Goal: Task Accomplishment & Management: Manage account settings

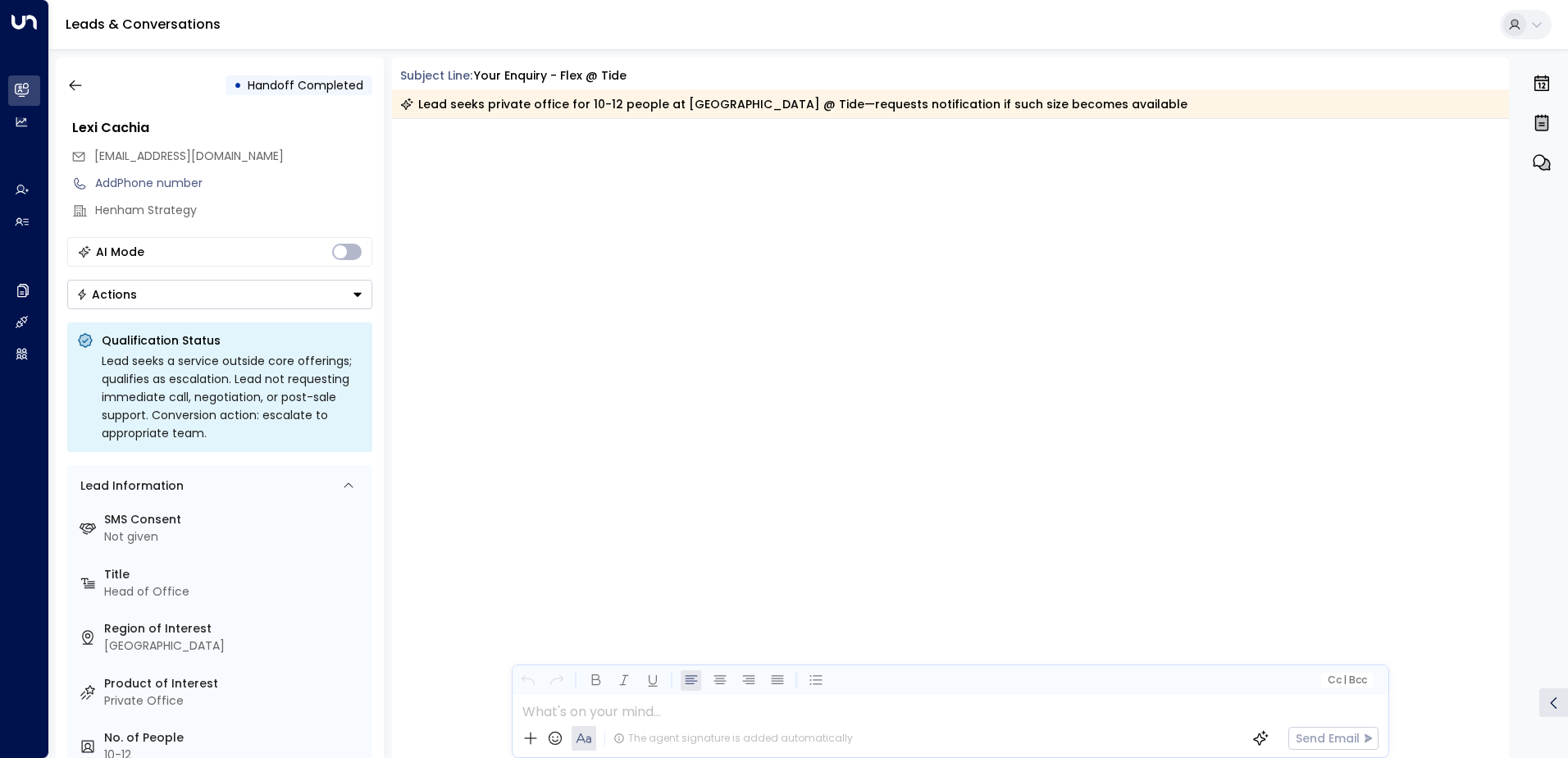
scroll to position [1160, 0]
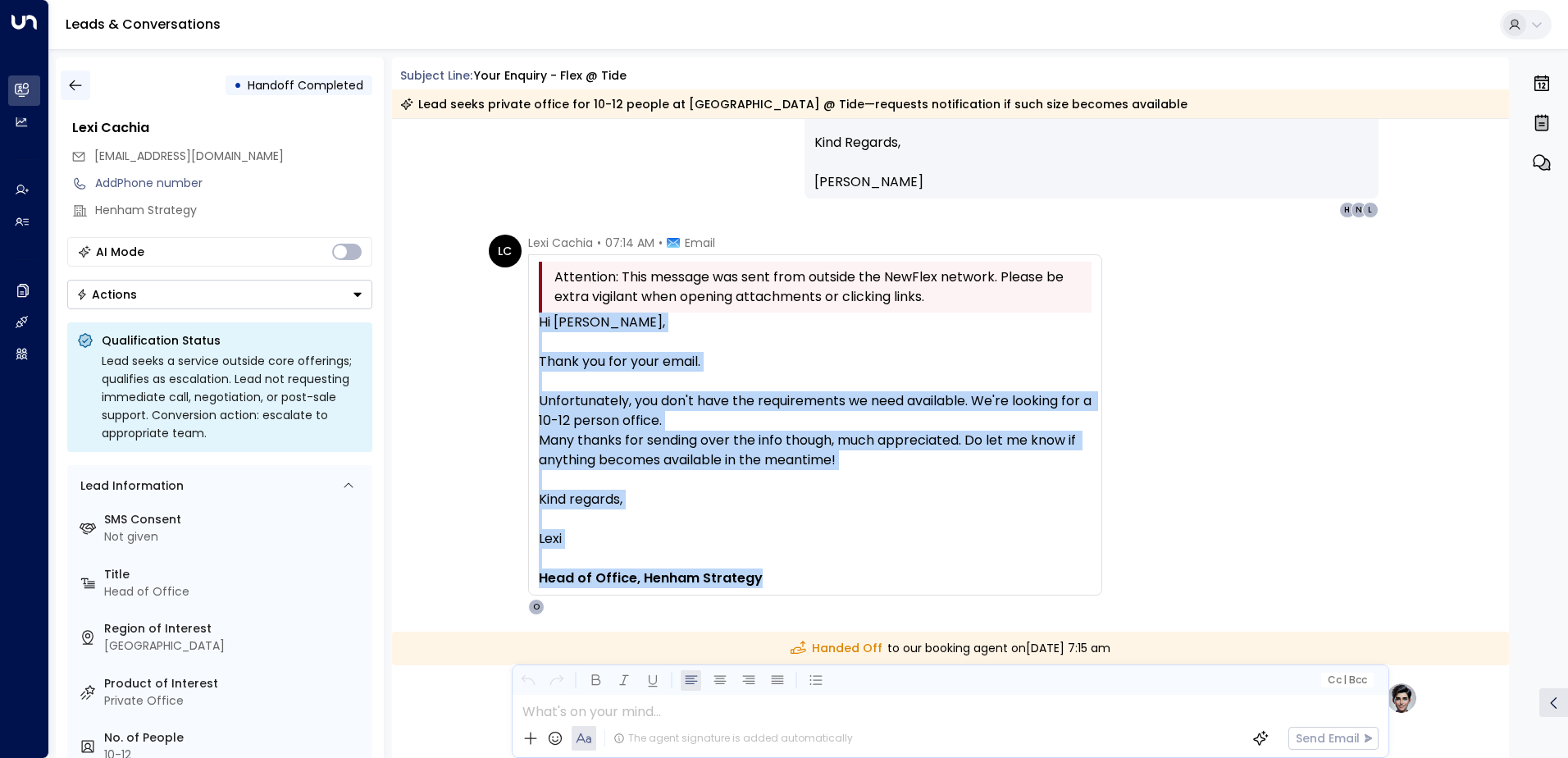
click at [82, 87] on icon "button" at bounding box center [76, 86] width 16 height 16
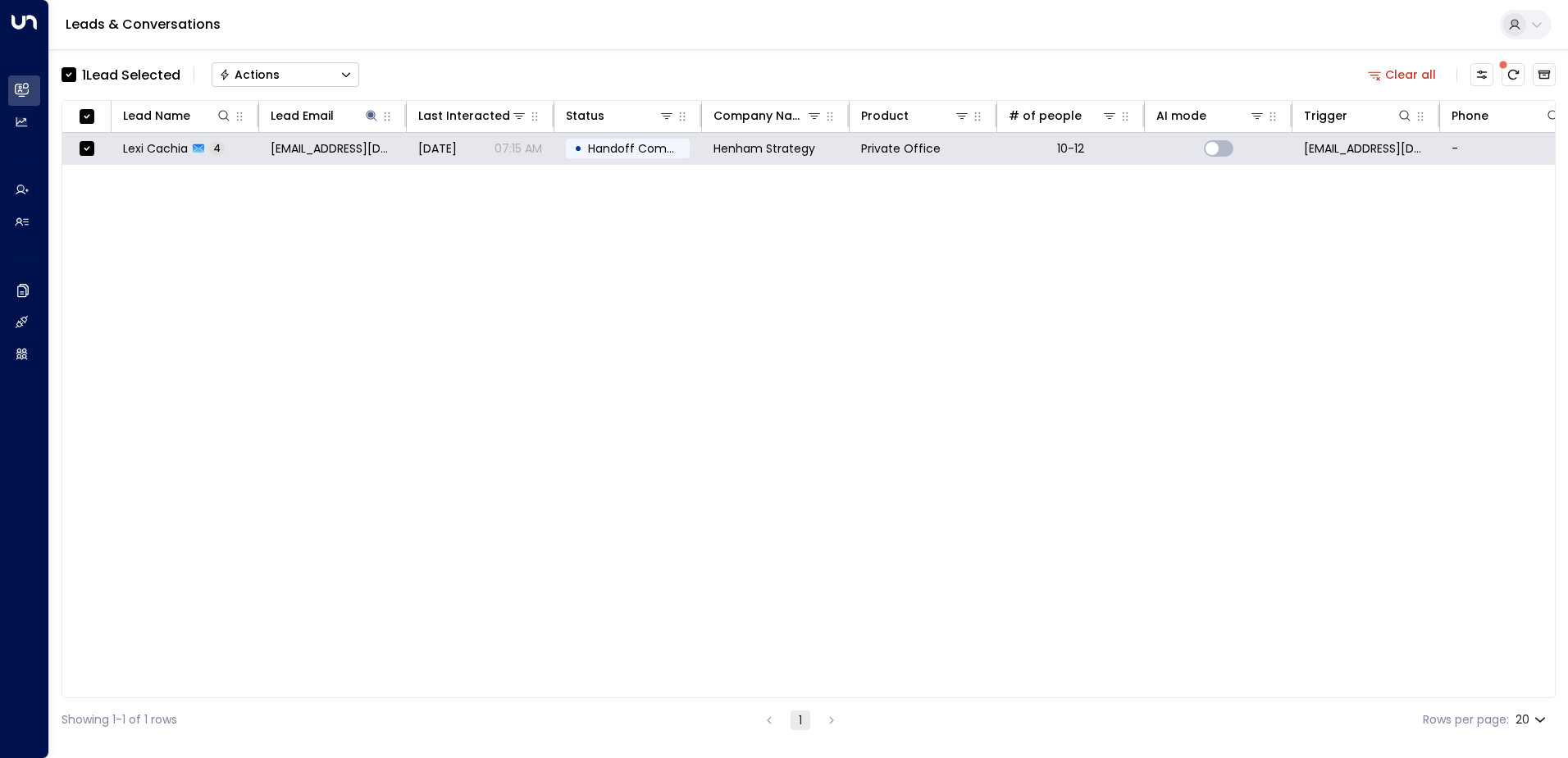
click at [272, 78] on div "Actions" at bounding box center [250, 75] width 61 height 15
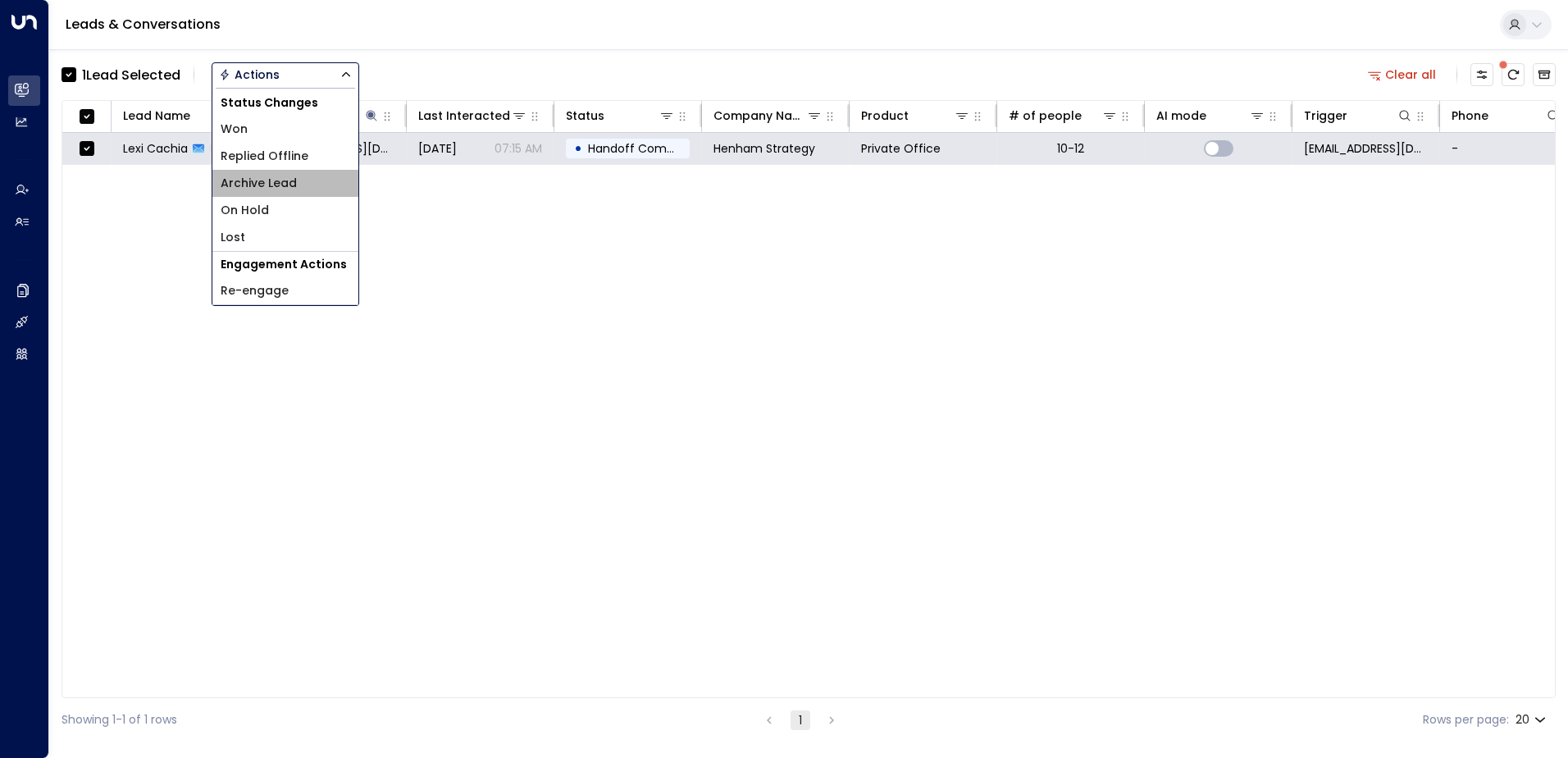
click at [289, 180] on span "Archive Lead" at bounding box center [259, 183] width 77 height 17
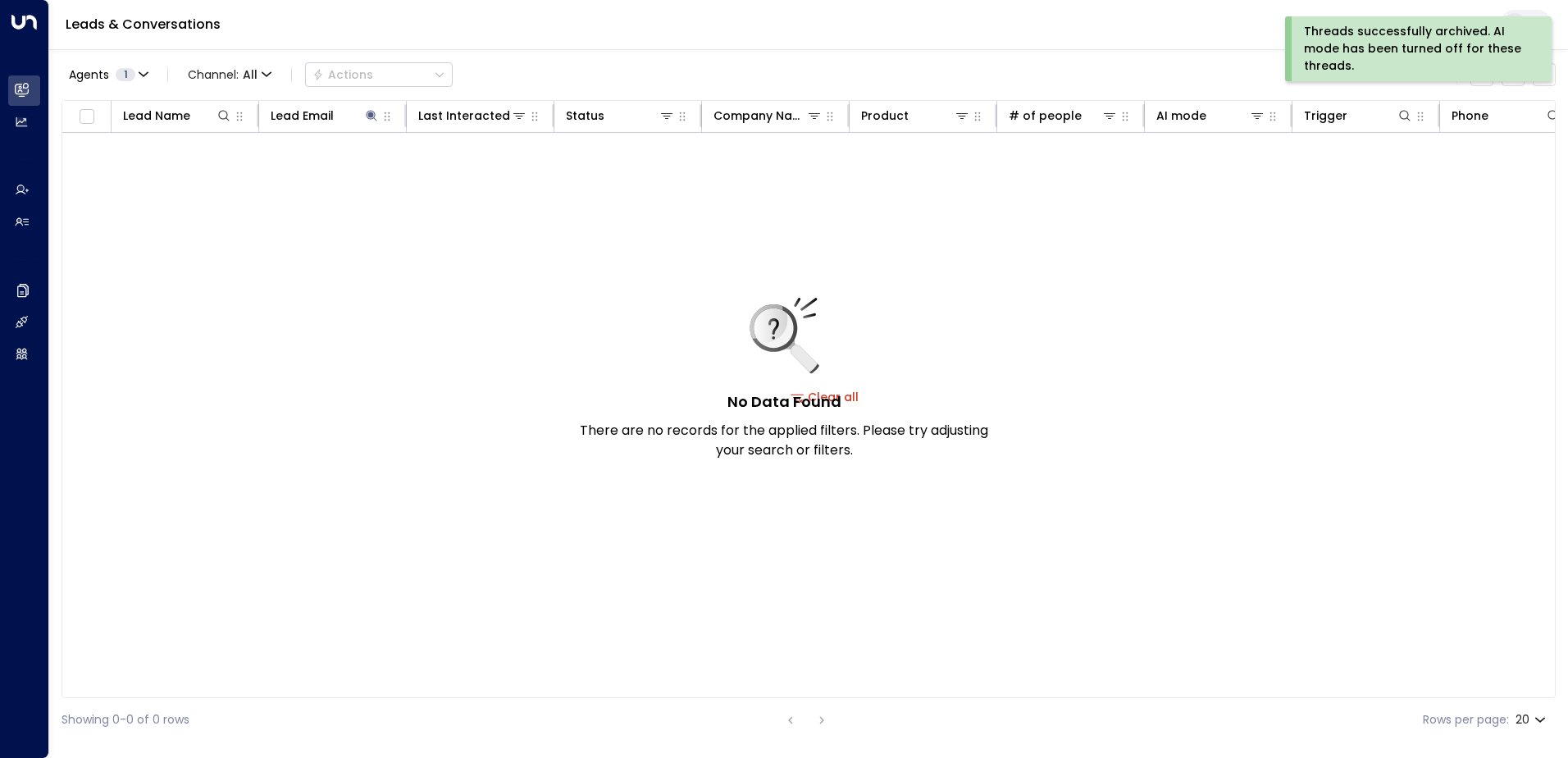
click at [1369, 43] on div "Threads successfully archived. AI mode has been turned off for these threads." at bounding box center [1416, 49] width 226 height 52
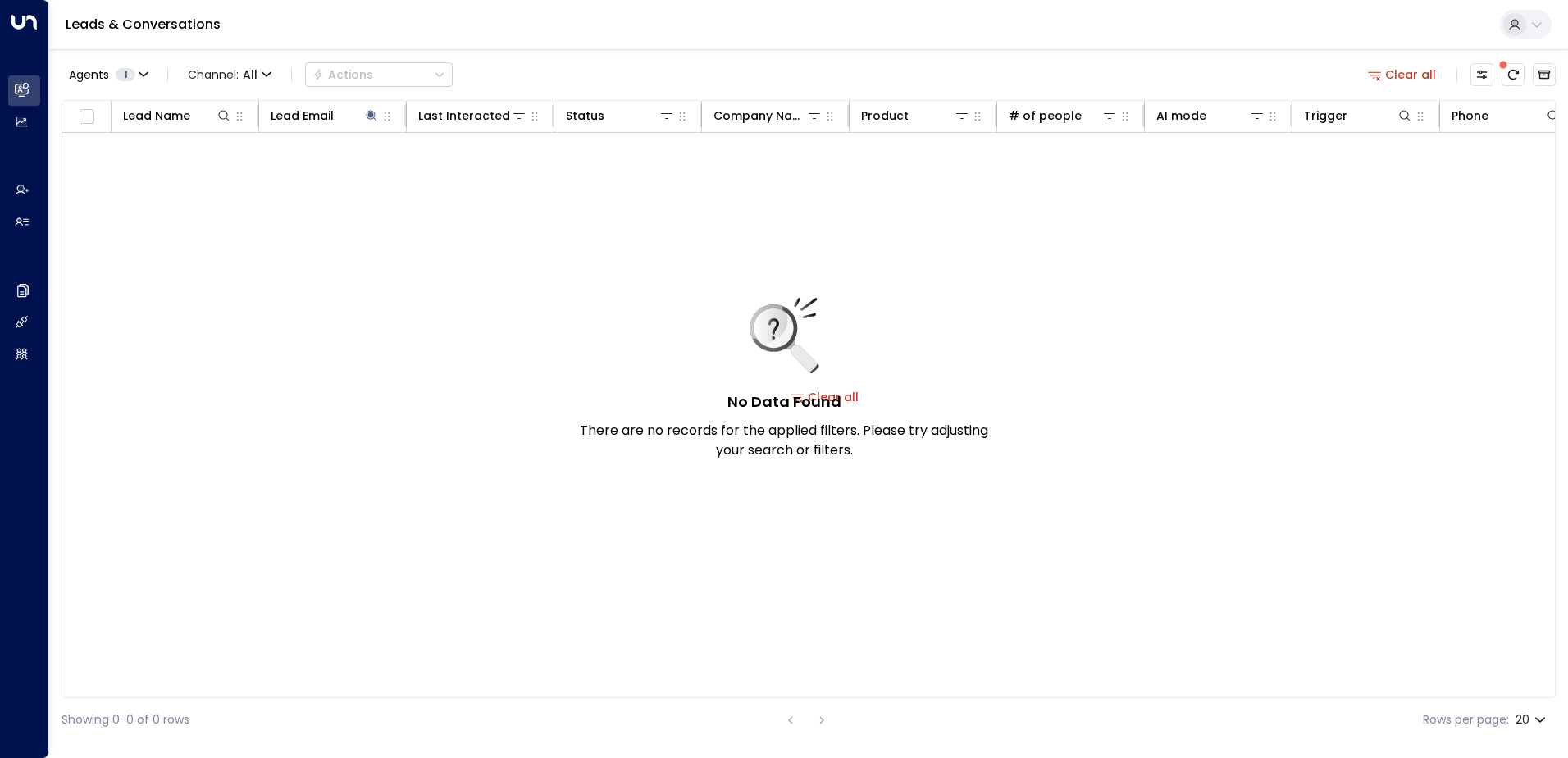
click at [1408, 77] on button "Clear all" at bounding box center [1402, 75] width 82 height 23
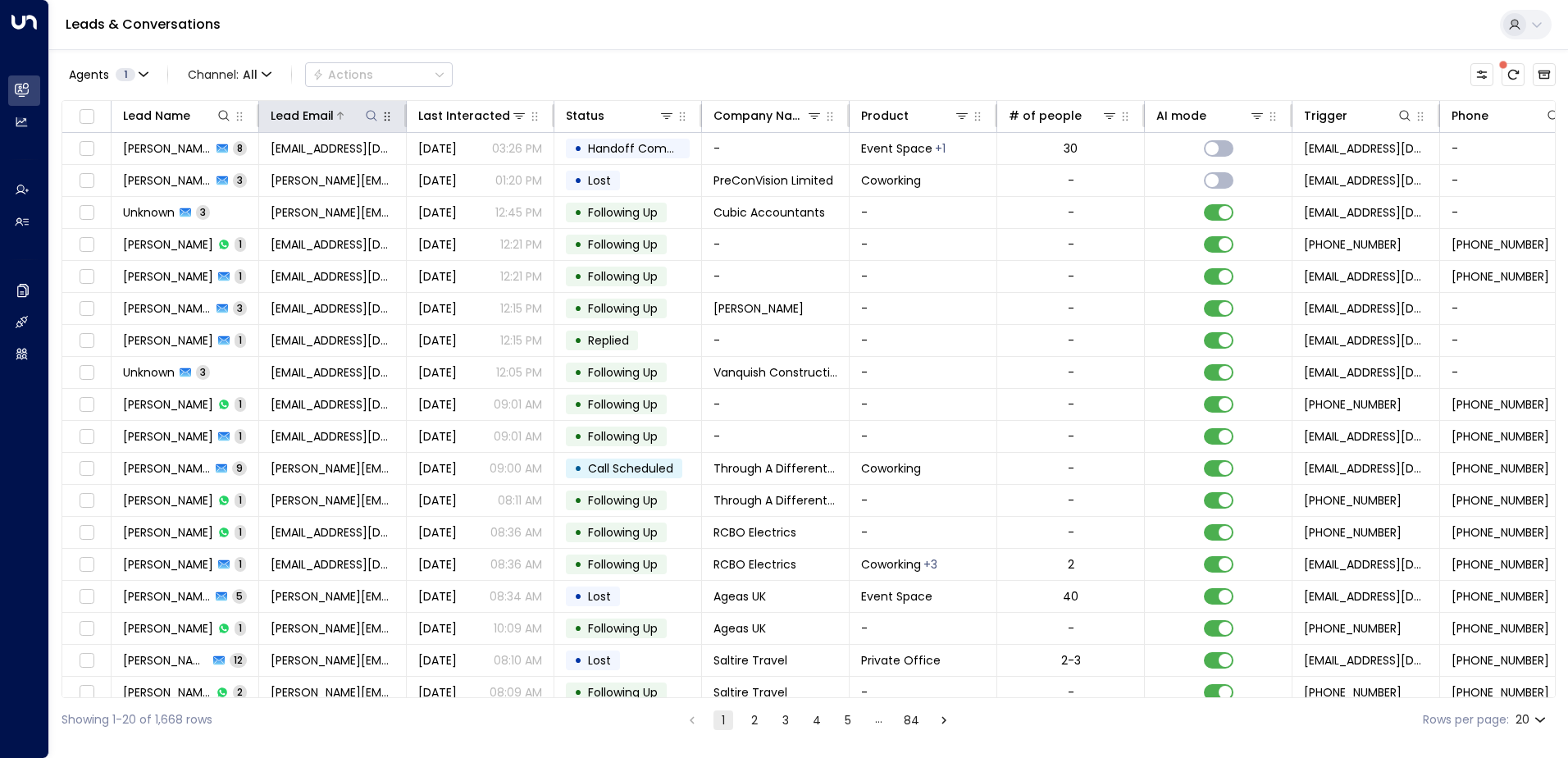
click at [364, 115] on button at bounding box center [372, 115] width 16 height 16
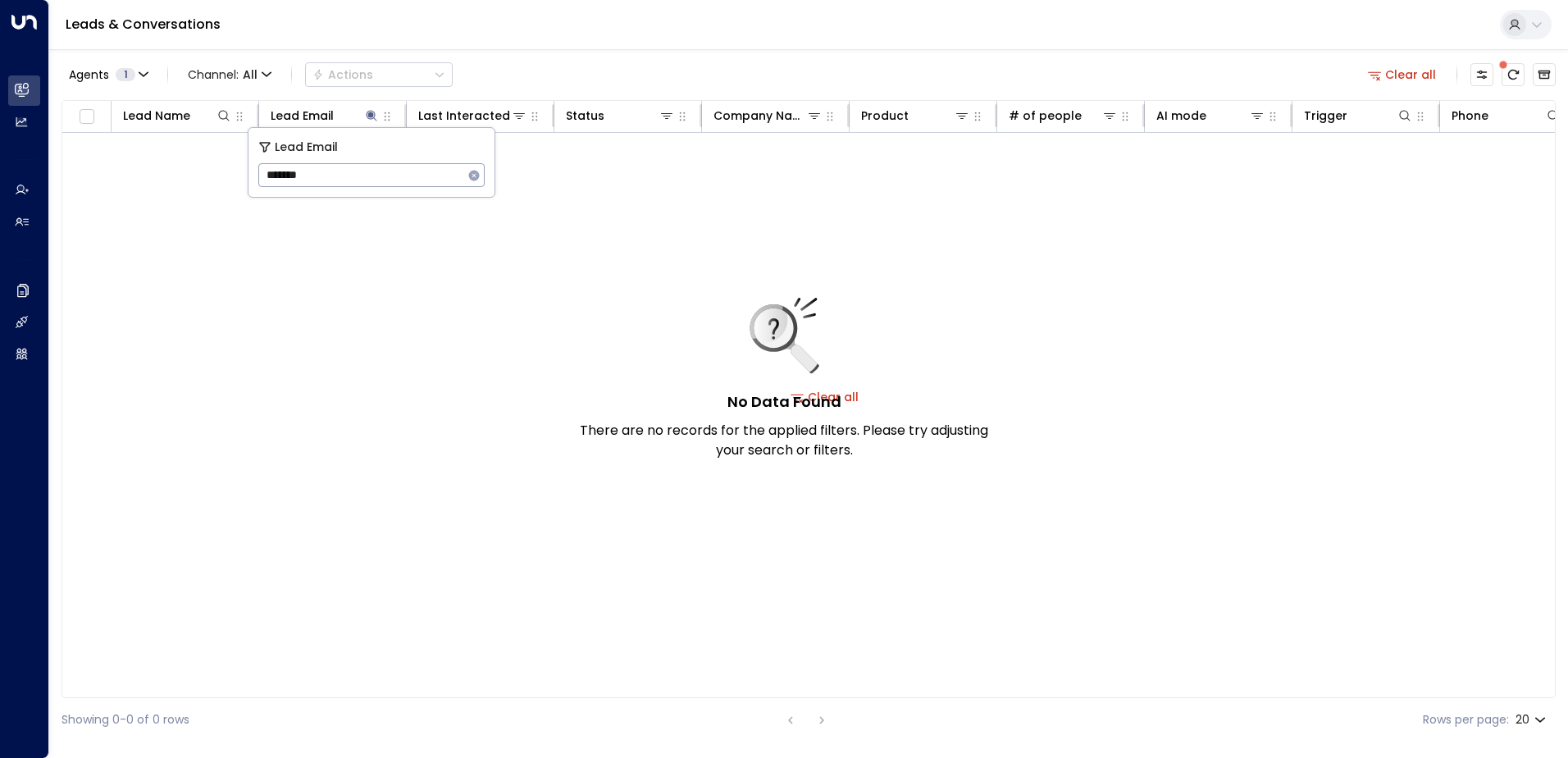
drag, startPoint x: 358, startPoint y: 175, endPoint x: 141, endPoint y: 176, distance: 217.0
click at [147, 177] on body "Overview Leads & Conversations Leads & Conversations Analytics Analytics Agents…" at bounding box center [784, 371] width 1568 height 742
drag, startPoint x: 289, startPoint y: 171, endPoint x: 241, endPoint y: 168, distance: 48.1
click at [241, 168] on body "Overview Leads & Conversations Leads & Conversations Analytics Analytics Agents…" at bounding box center [784, 371] width 1568 height 742
type input "******"
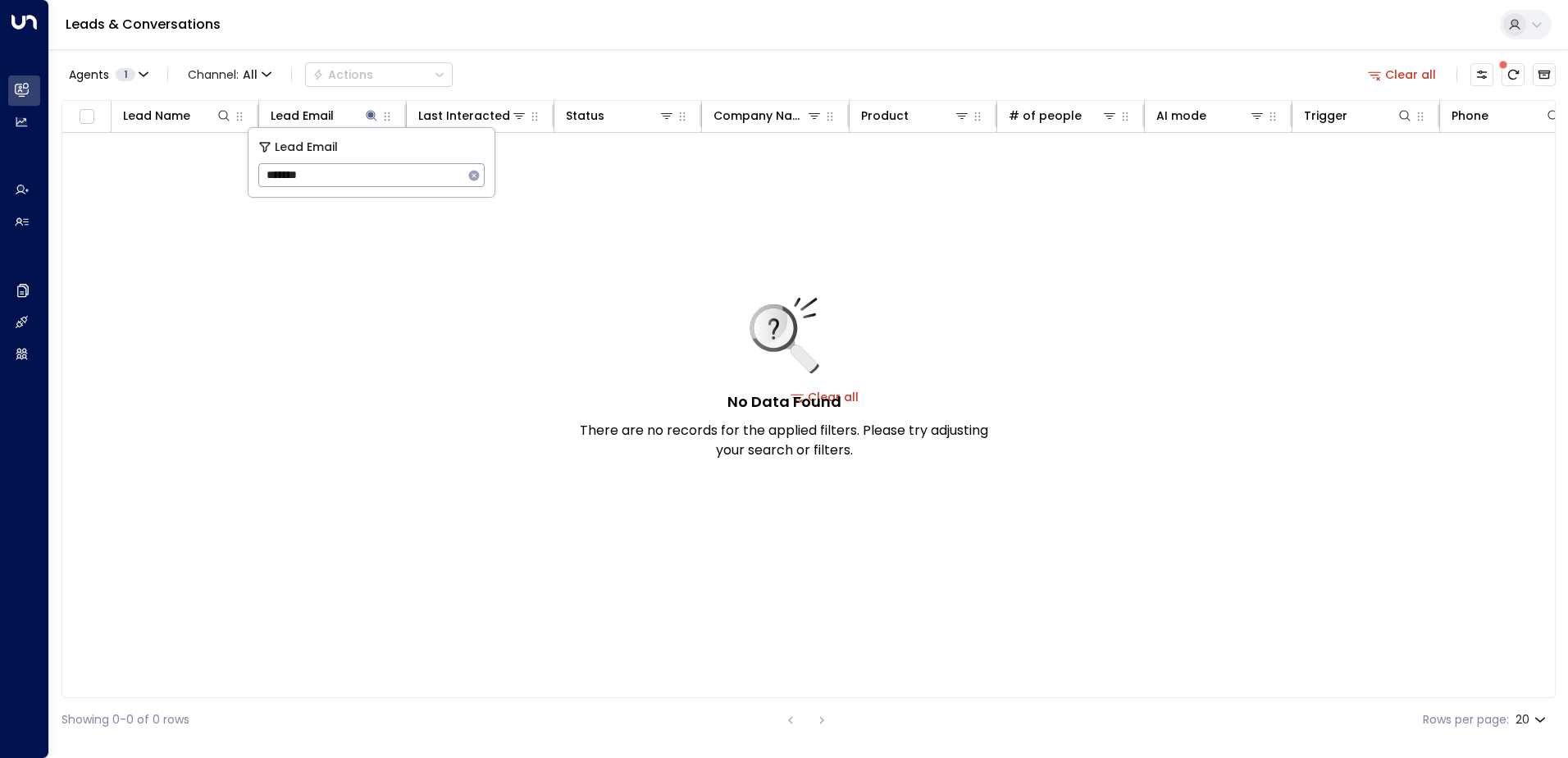
click at [471, 175] on icon "button" at bounding box center [474, 175] width 11 height 11
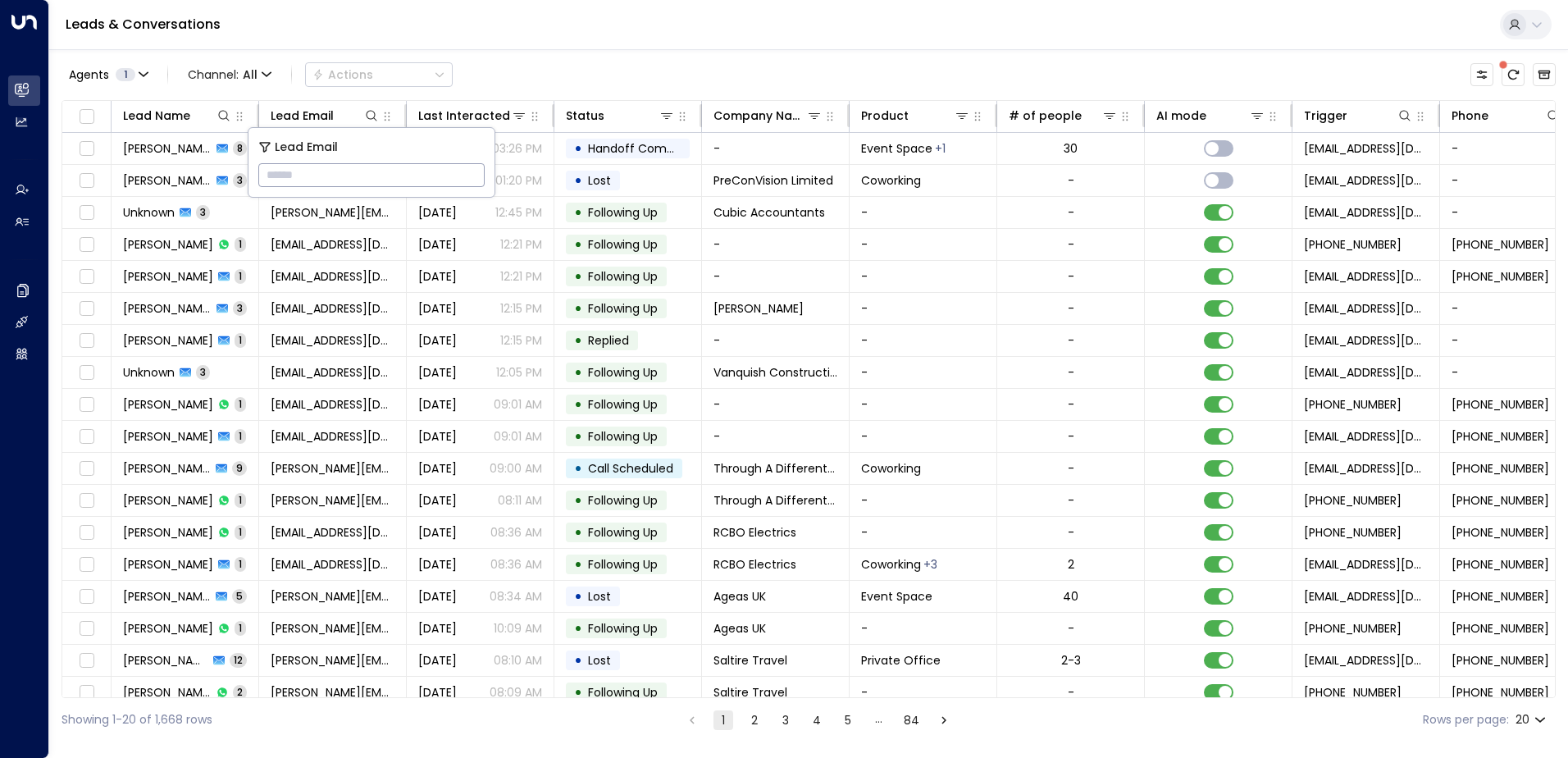
paste input "**********"
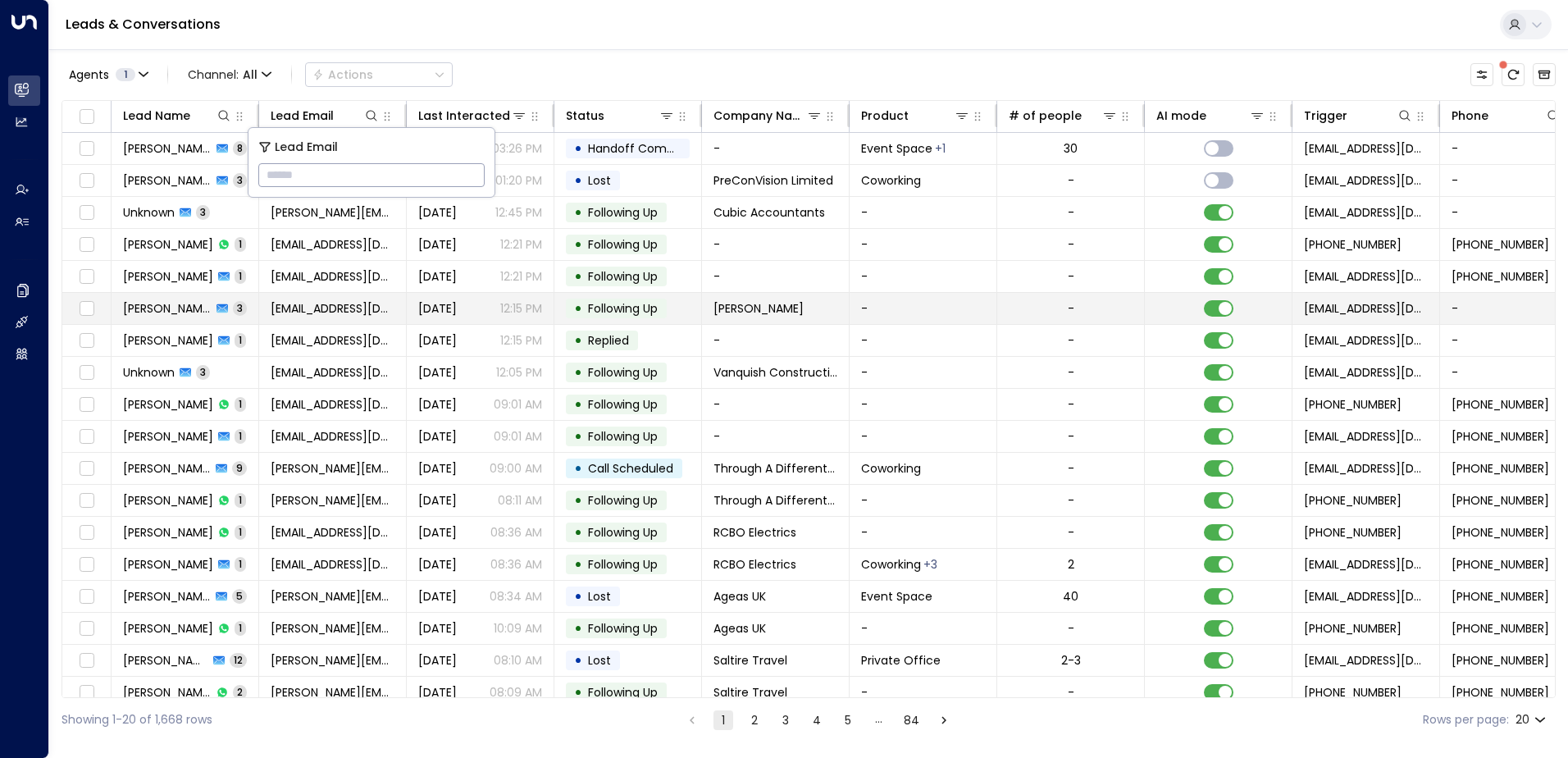
type input "**********"
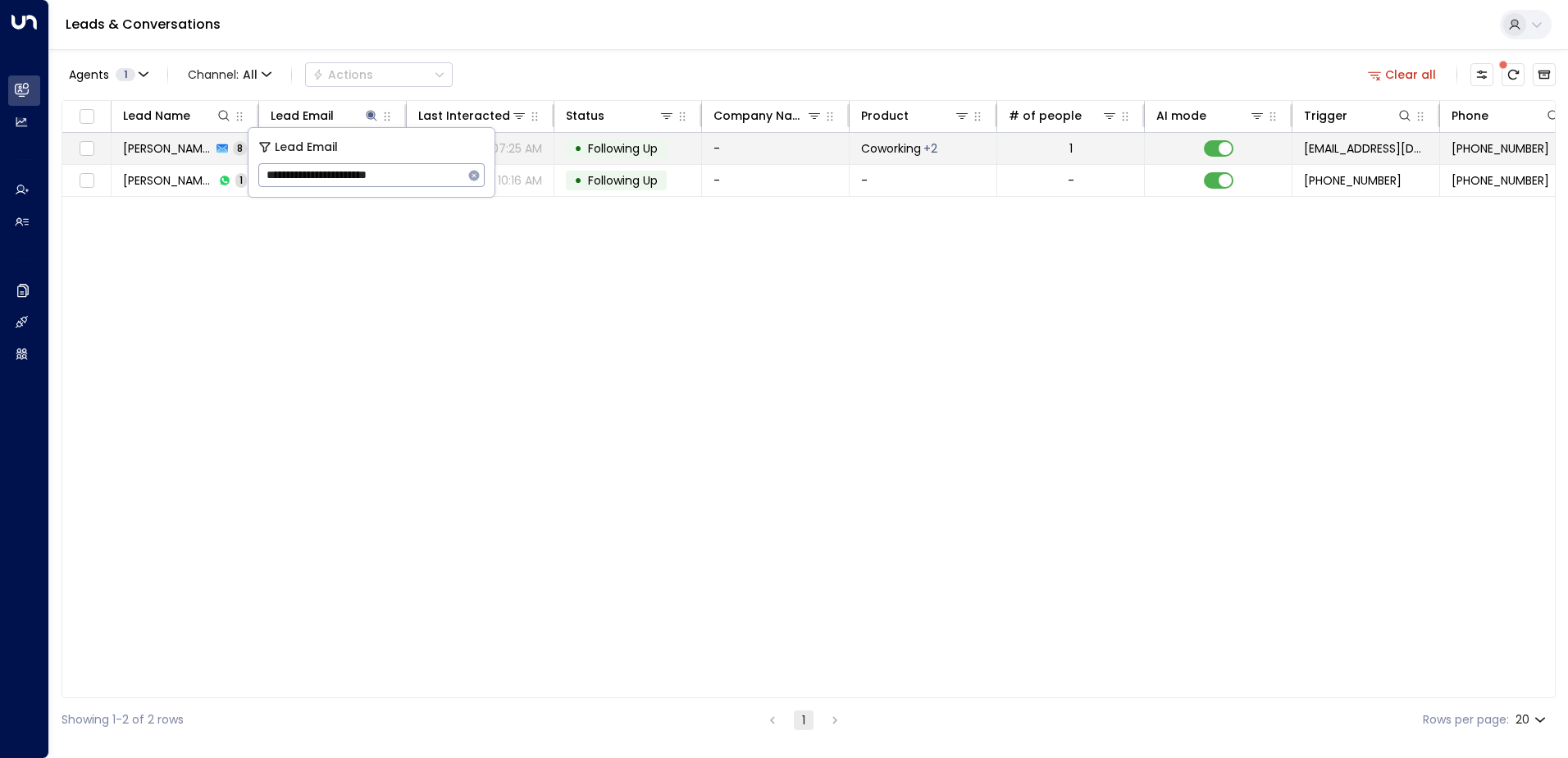
click at [608, 154] on span "Following Up" at bounding box center [623, 148] width 70 height 16
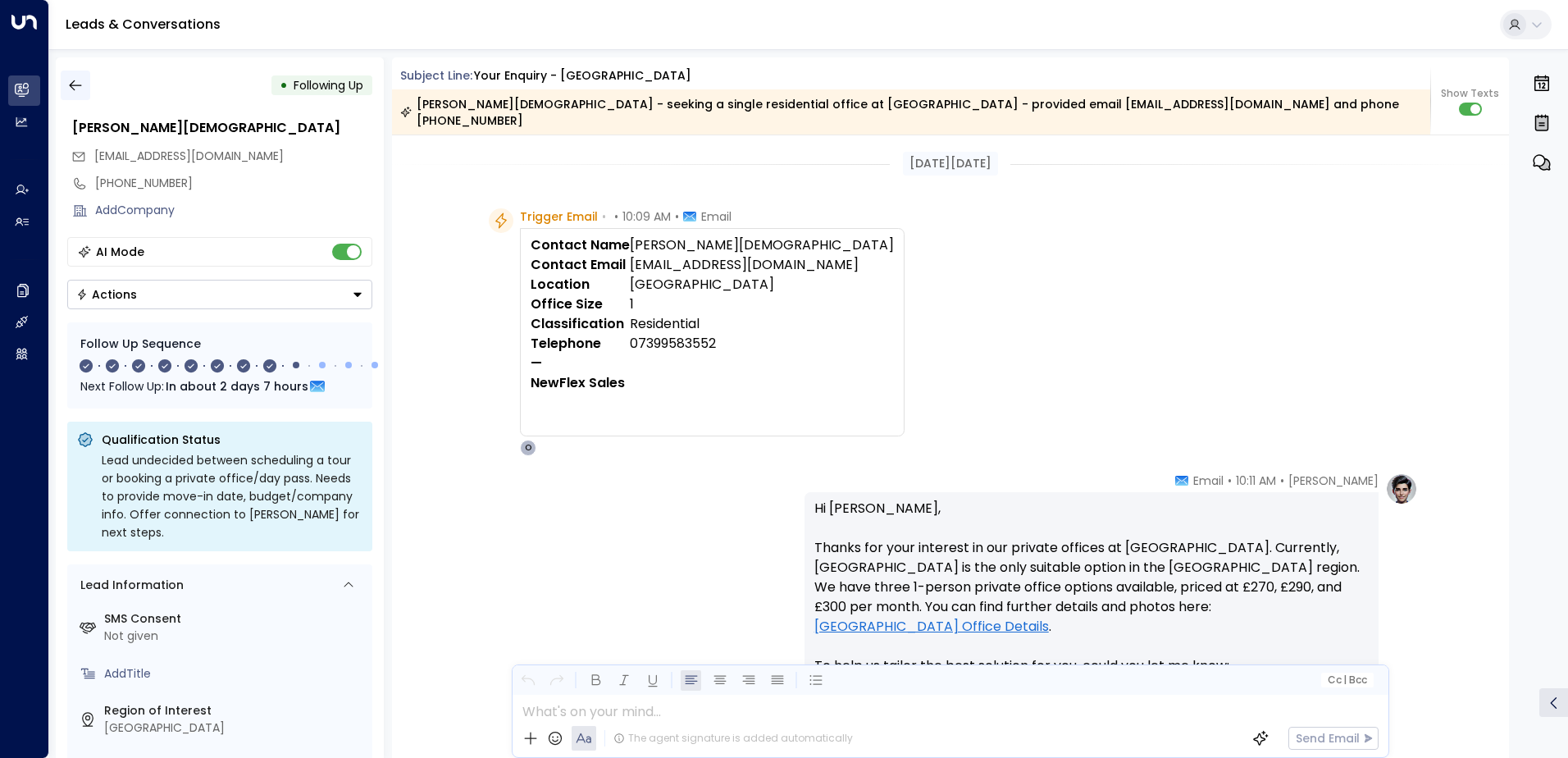
click at [82, 82] on icon "button" at bounding box center [76, 86] width 16 height 16
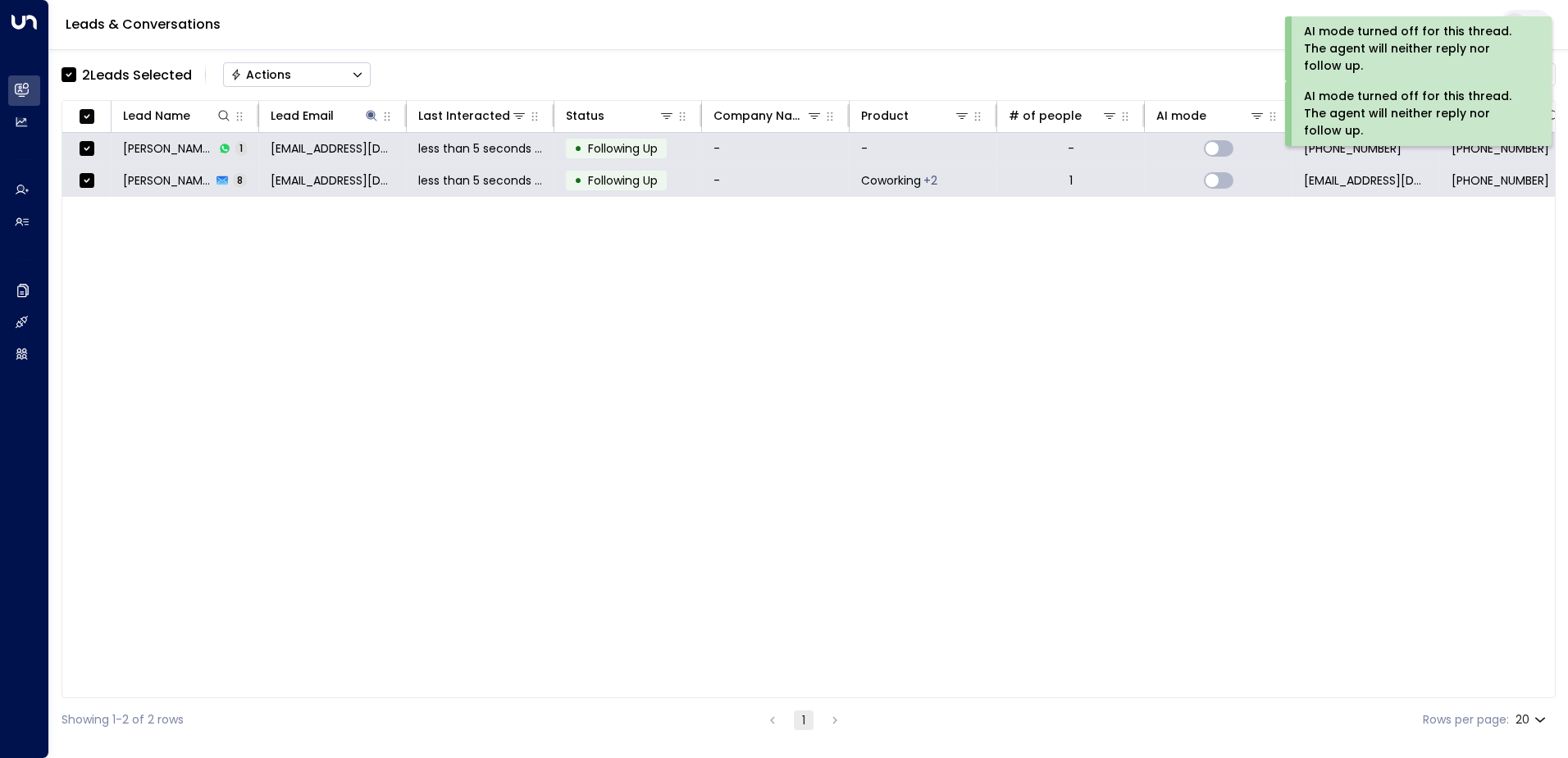
click at [295, 77] on button "Actions" at bounding box center [297, 75] width 147 height 25
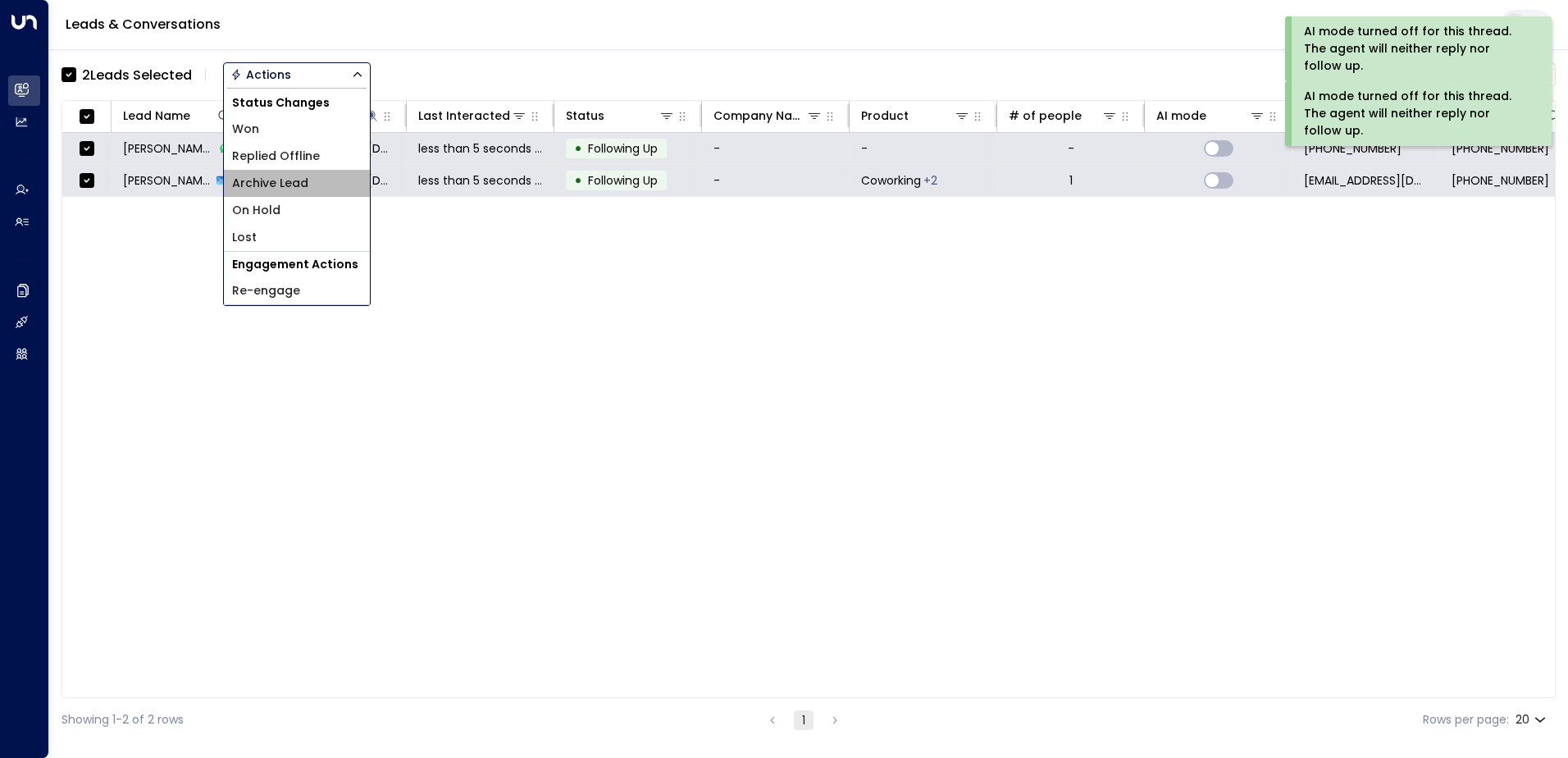
click at [305, 184] on span "Archive Lead" at bounding box center [270, 183] width 77 height 17
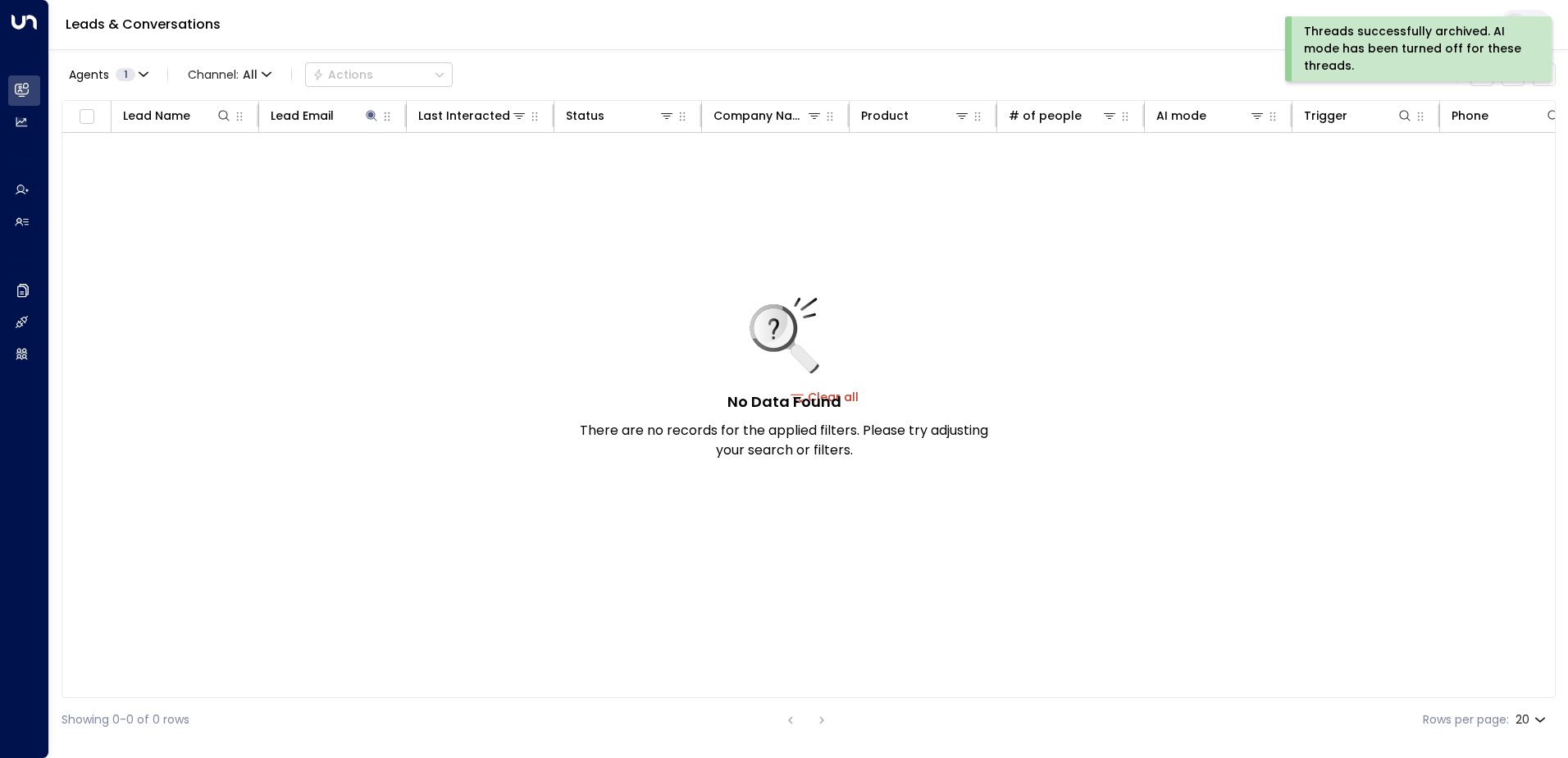
click at [1345, 39] on div "Threads successfully archived. AI mode has been turned off for these threads." at bounding box center [1416, 49] width 226 height 52
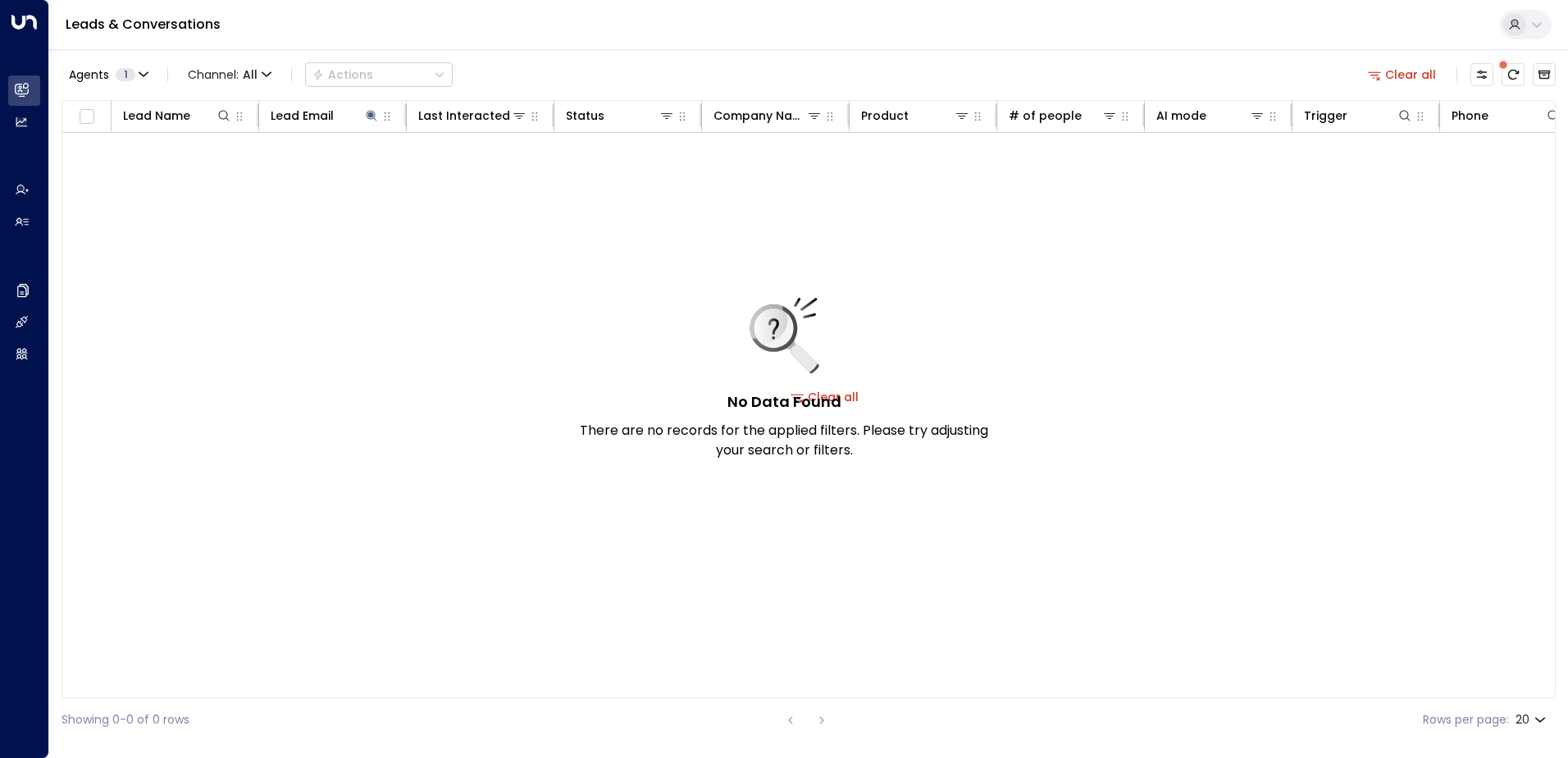
click at [1397, 73] on button "Clear all" at bounding box center [1402, 75] width 82 height 23
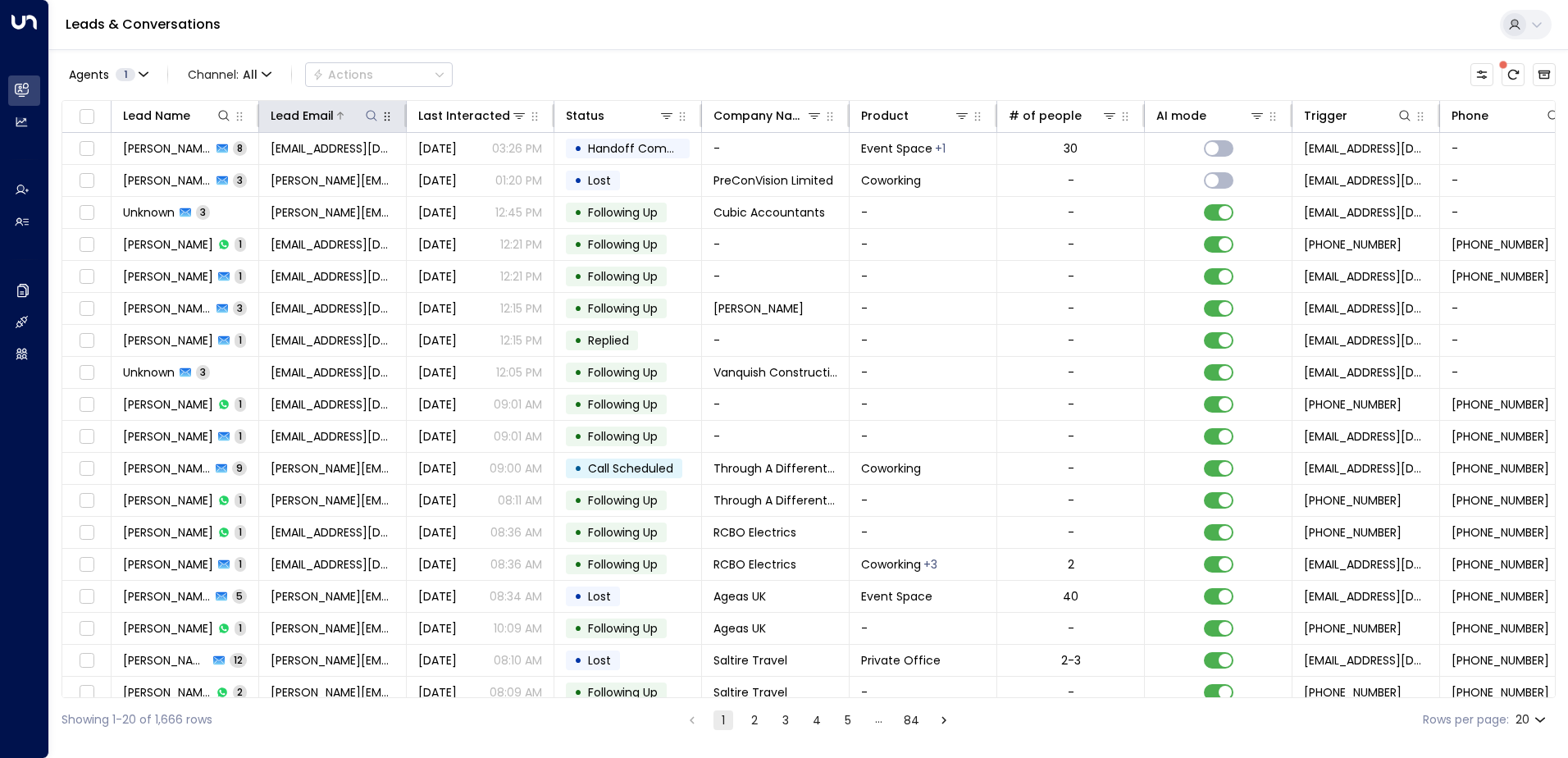
drag, startPoint x: 368, startPoint y: 110, endPoint x: 363, endPoint y: 116, distance: 7.8
click at [369, 110] on icon at bounding box center [372, 115] width 13 height 13
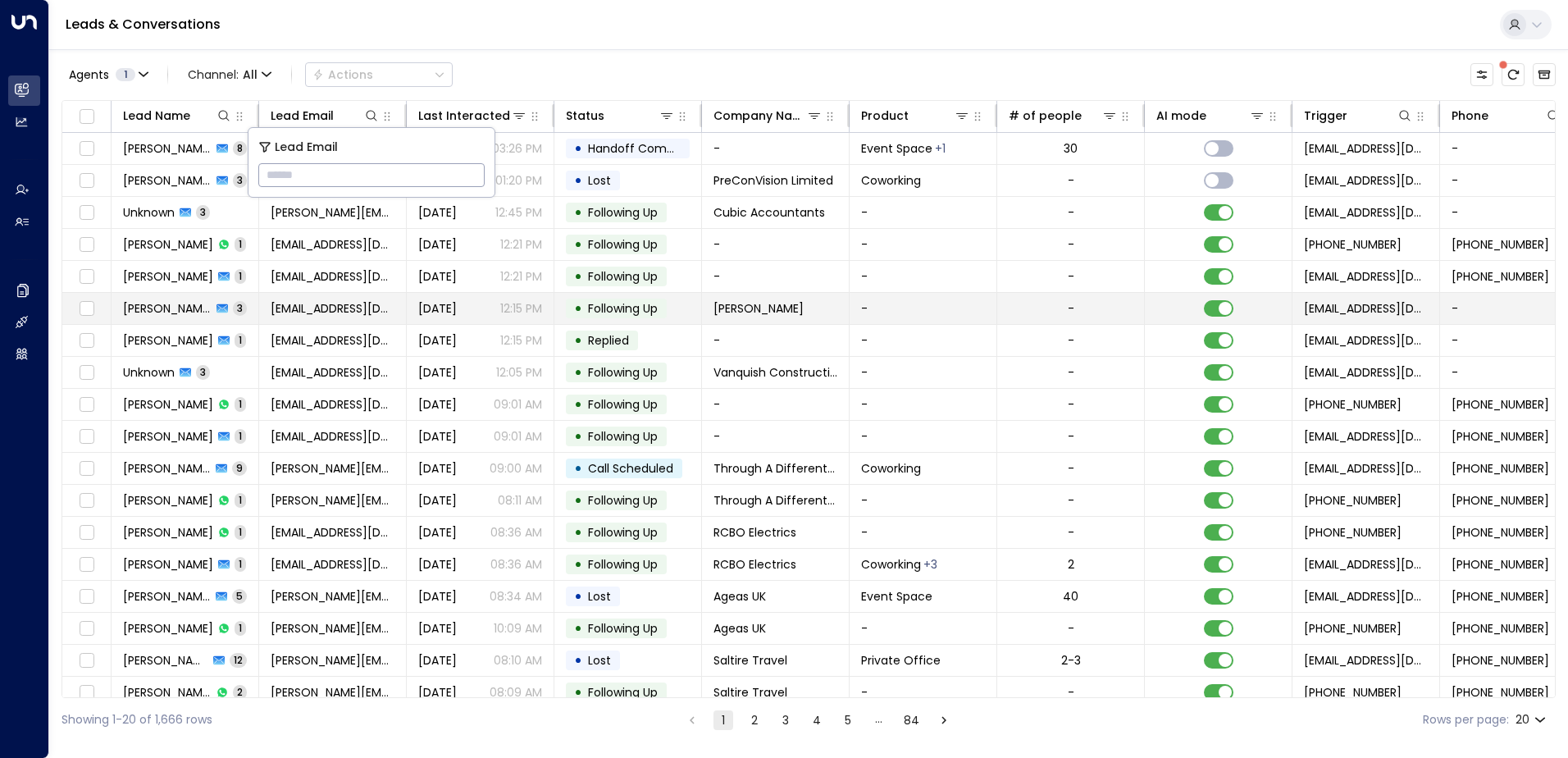
type input "**********"
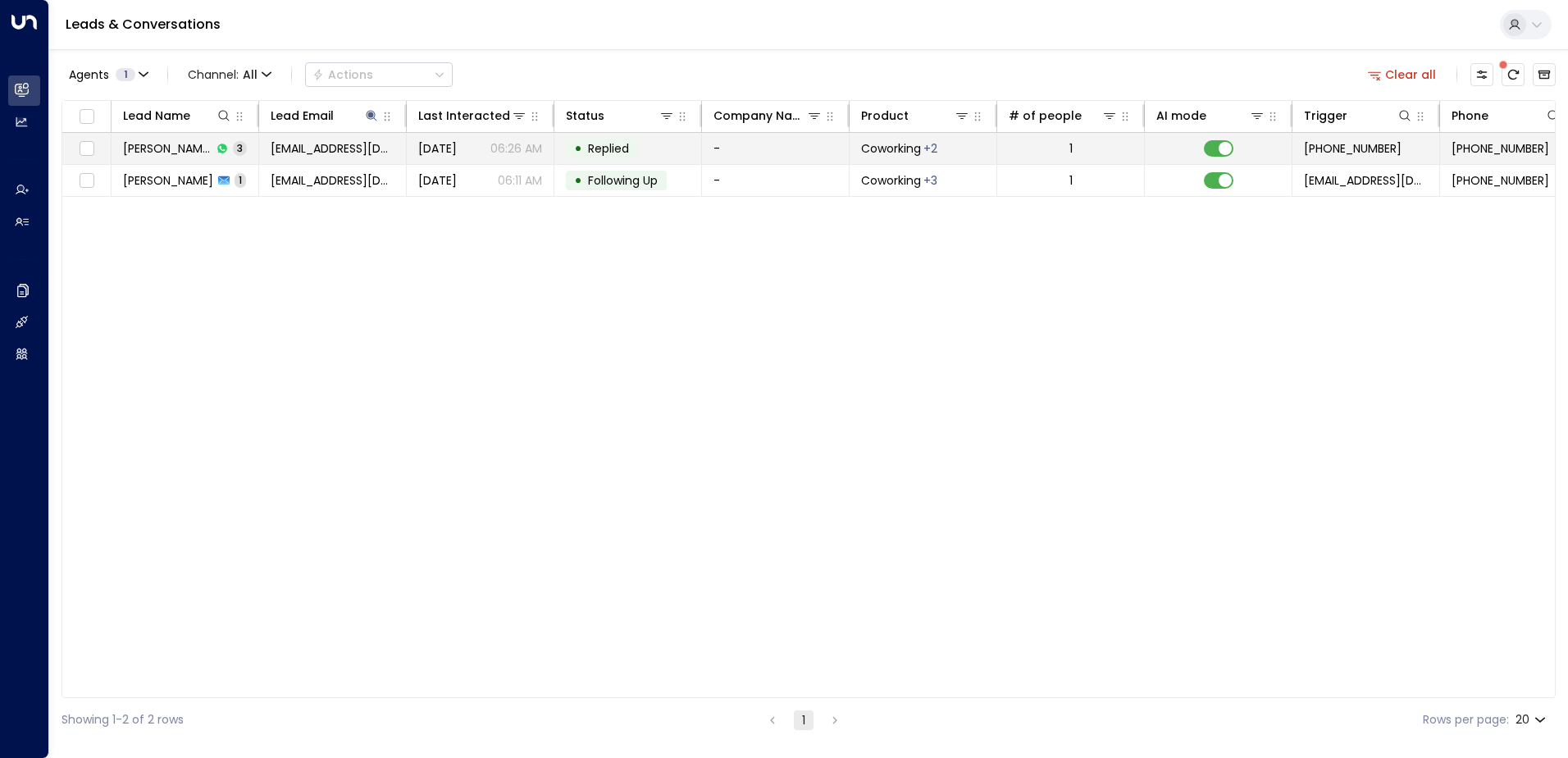
click at [627, 149] on span "Replied" at bounding box center [609, 148] width 41 height 16
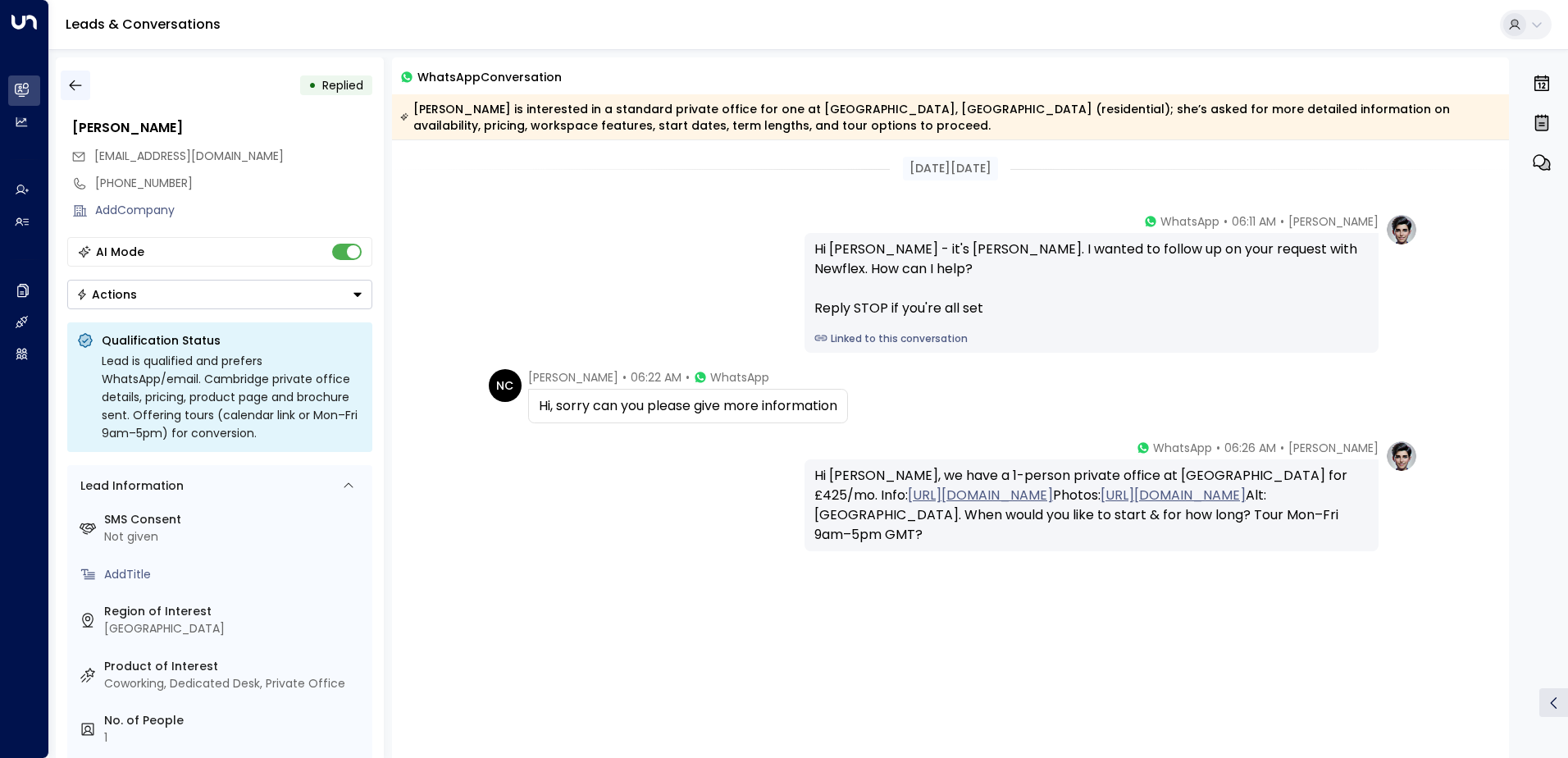
click at [79, 88] on icon "button" at bounding box center [76, 86] width 16 height 16
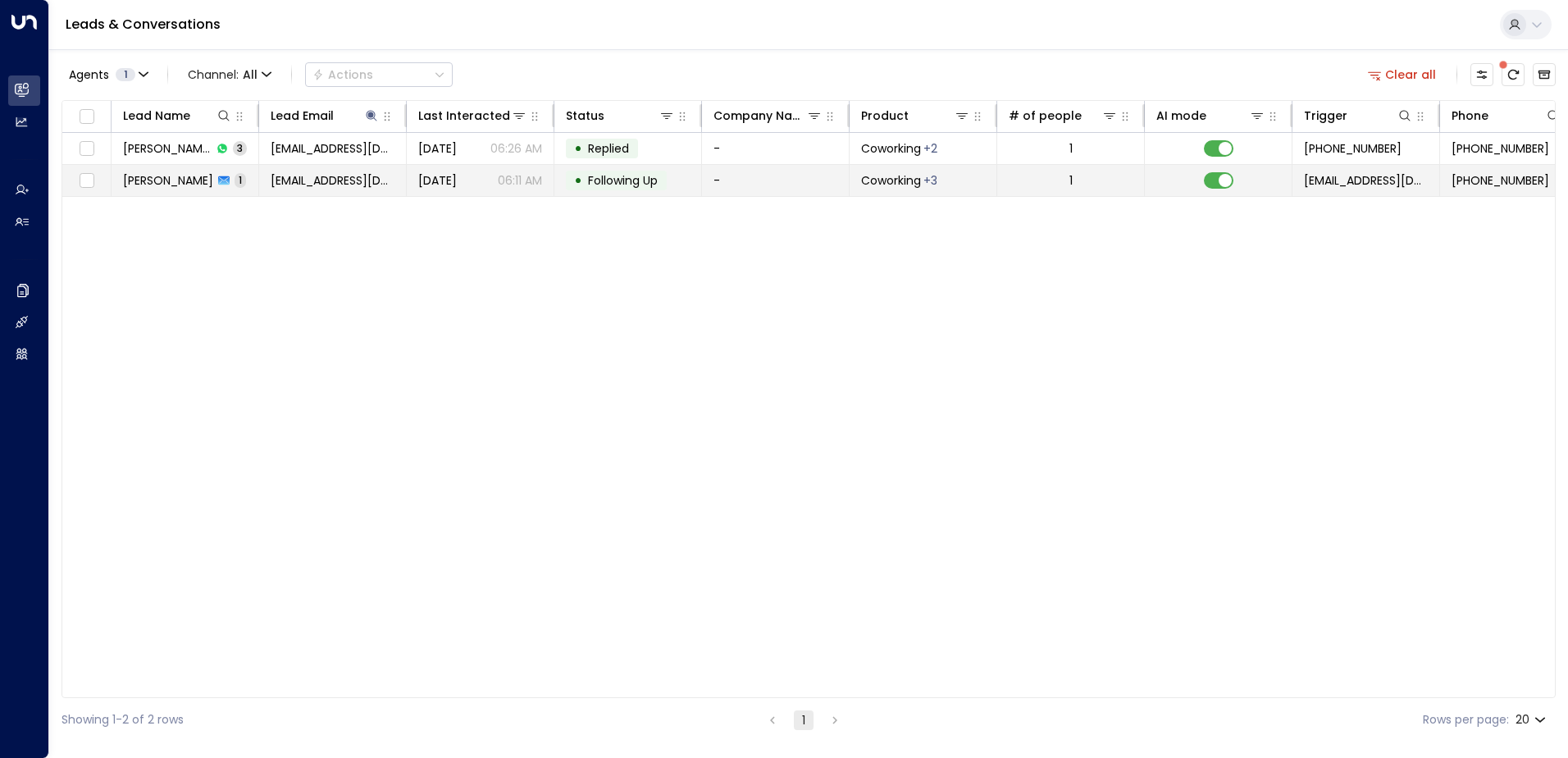
click at [601, 182] on span "Following Up" at bounding box center [623, 180] width 70 height 16
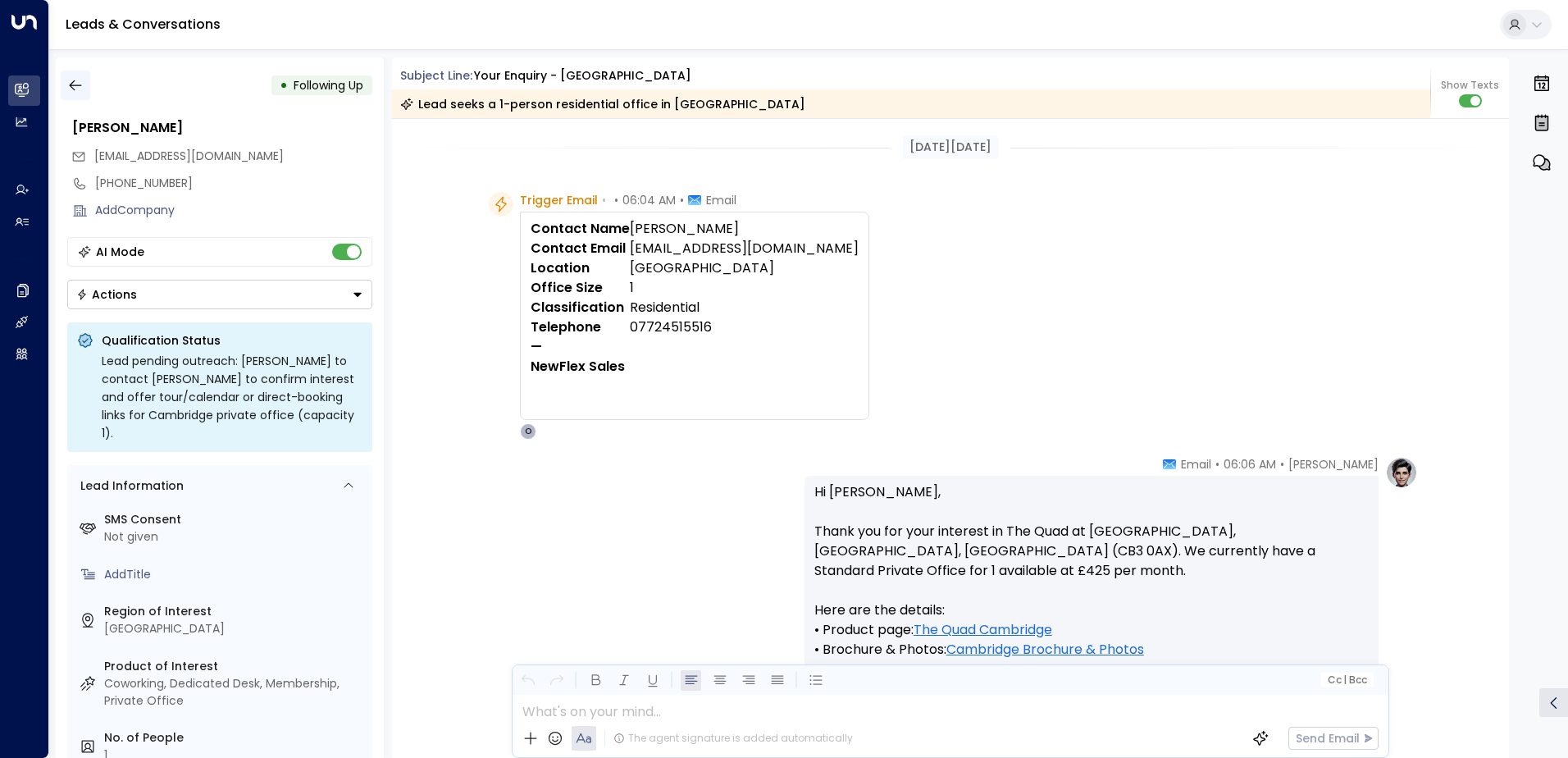
click at [71, 88] on icon "button" at bounding box center [76, 86] width 16 height 16
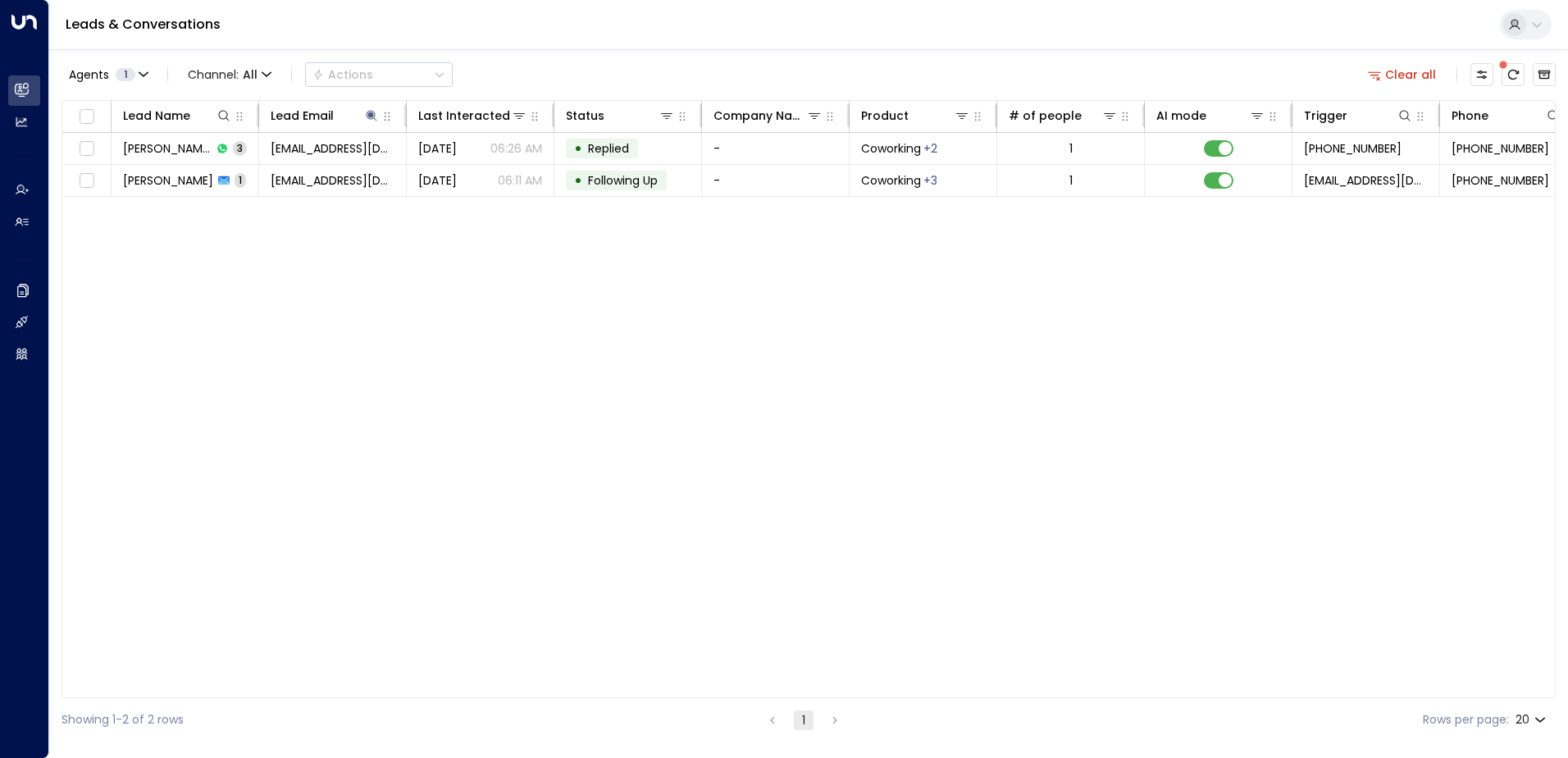
click at [1398, 76] on button "Clear all" at bounding box center [1402, 75] width 82 height 23
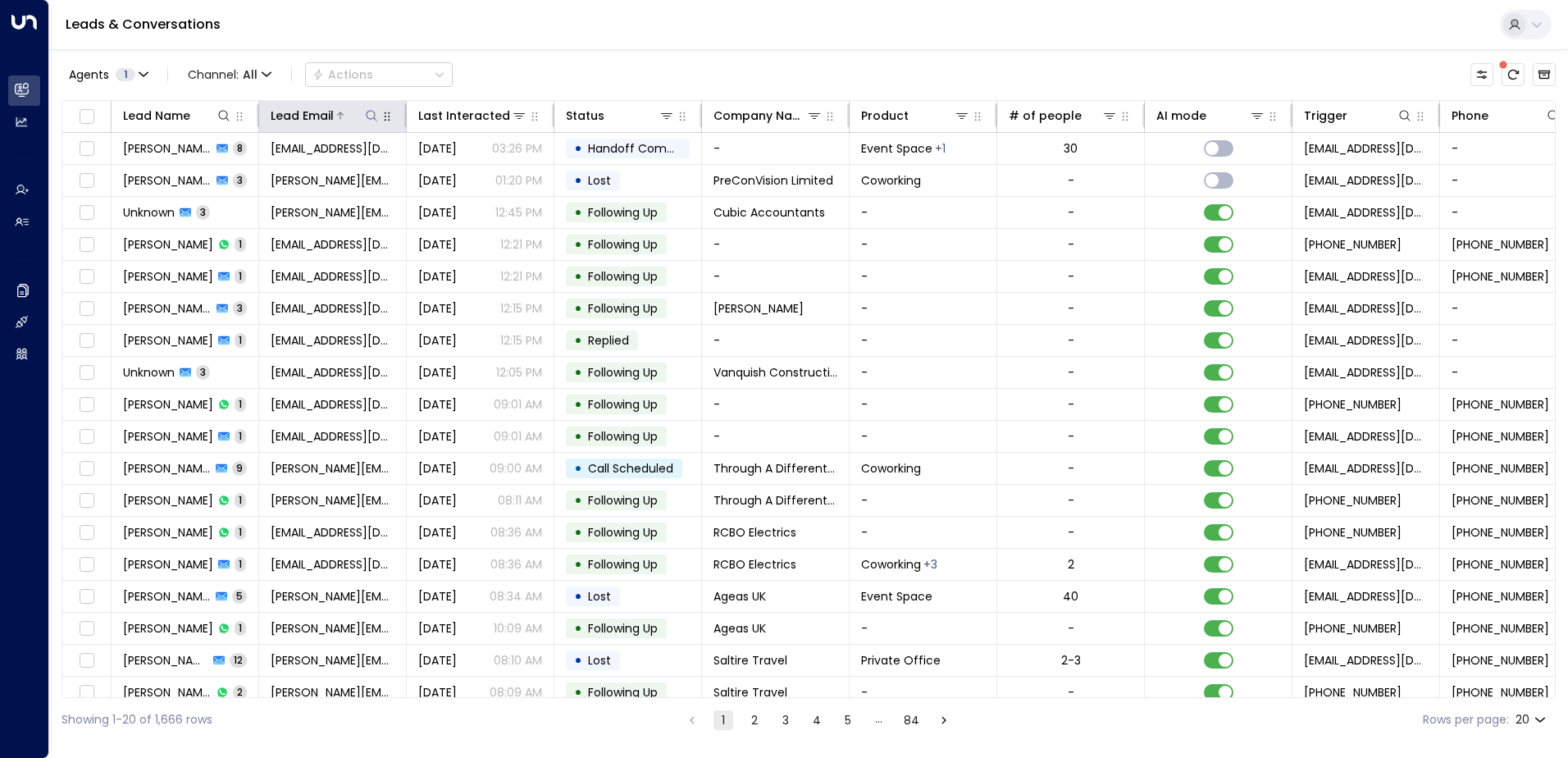
click at [369, 115] on icon at bounding box center [372, 115] width 13 height 13
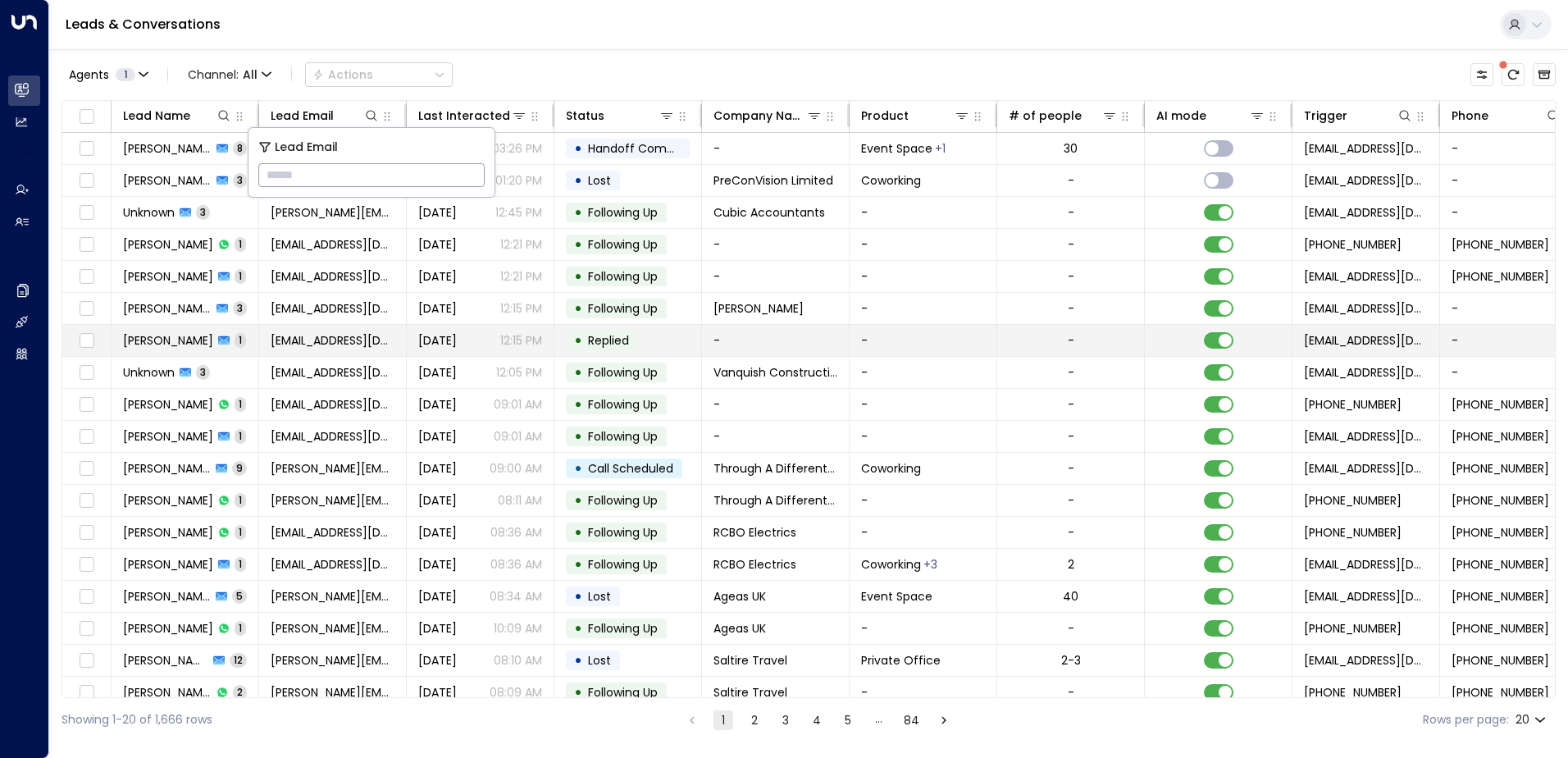
type input "**********"
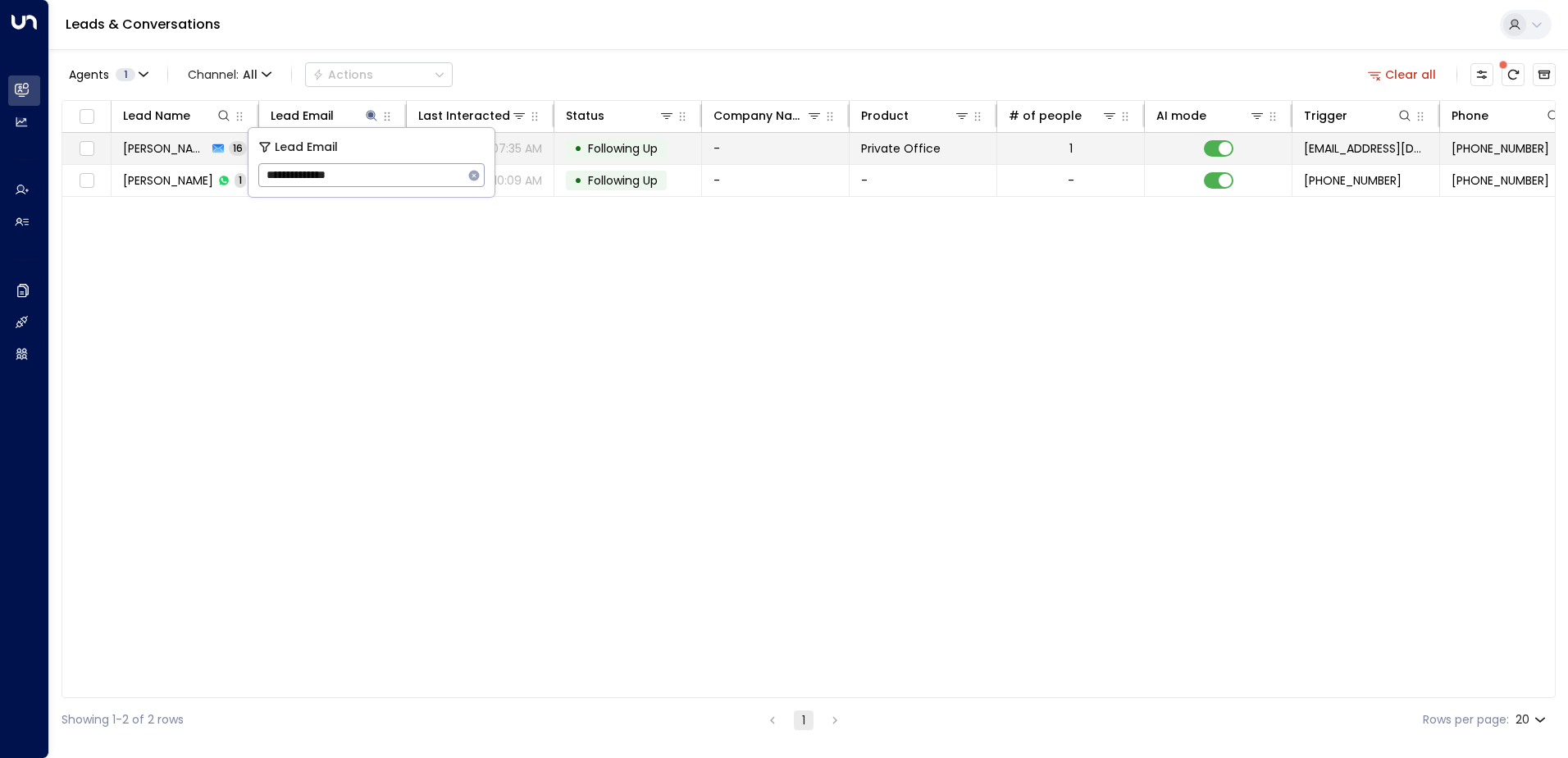
click at [632, 147] on span "Following Up" at bounding box center [623, 148] width 70 height 16
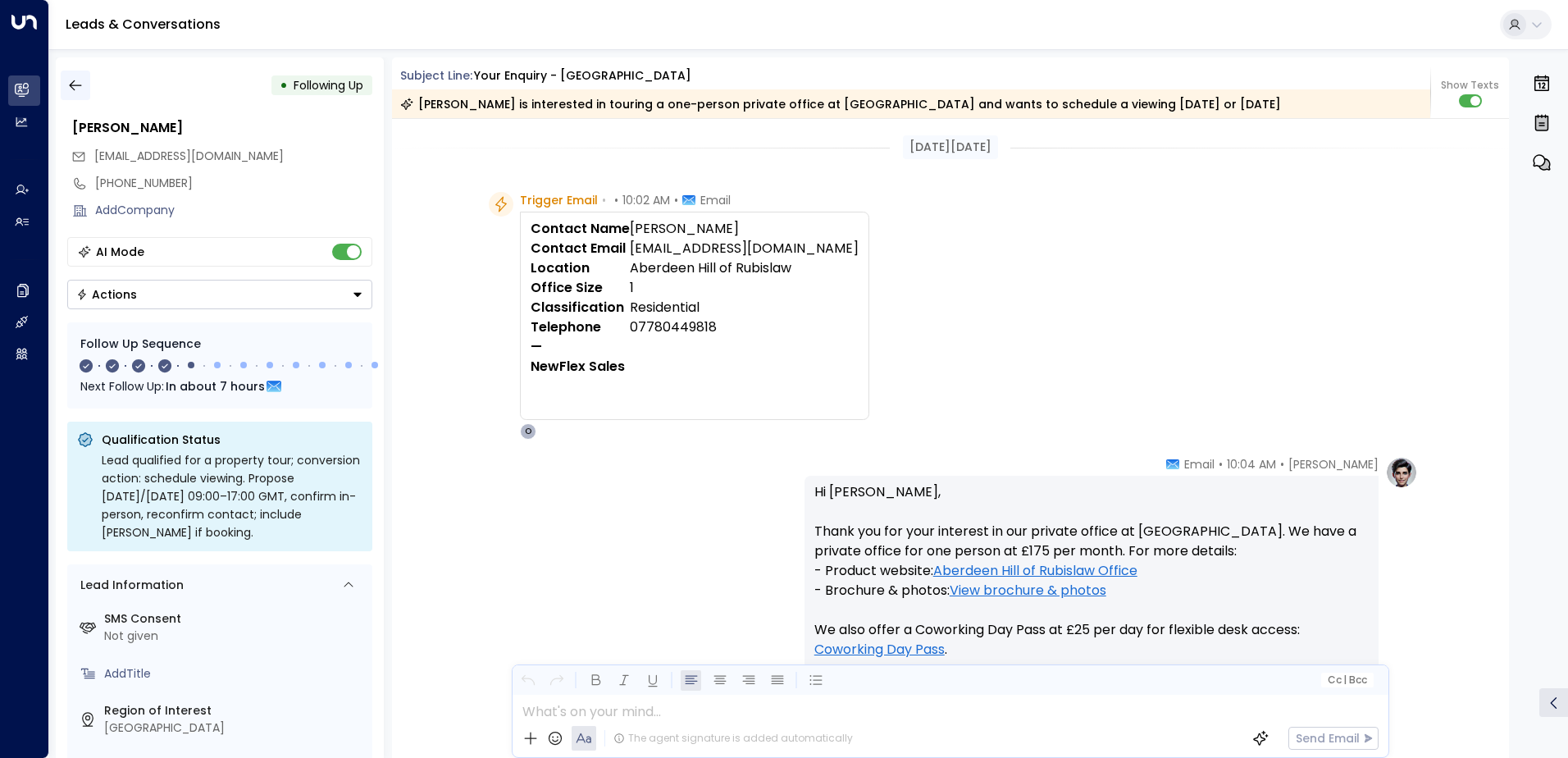
click at [79, 87] on icon "button" at bounding box center [76, 86] width 16 height 16
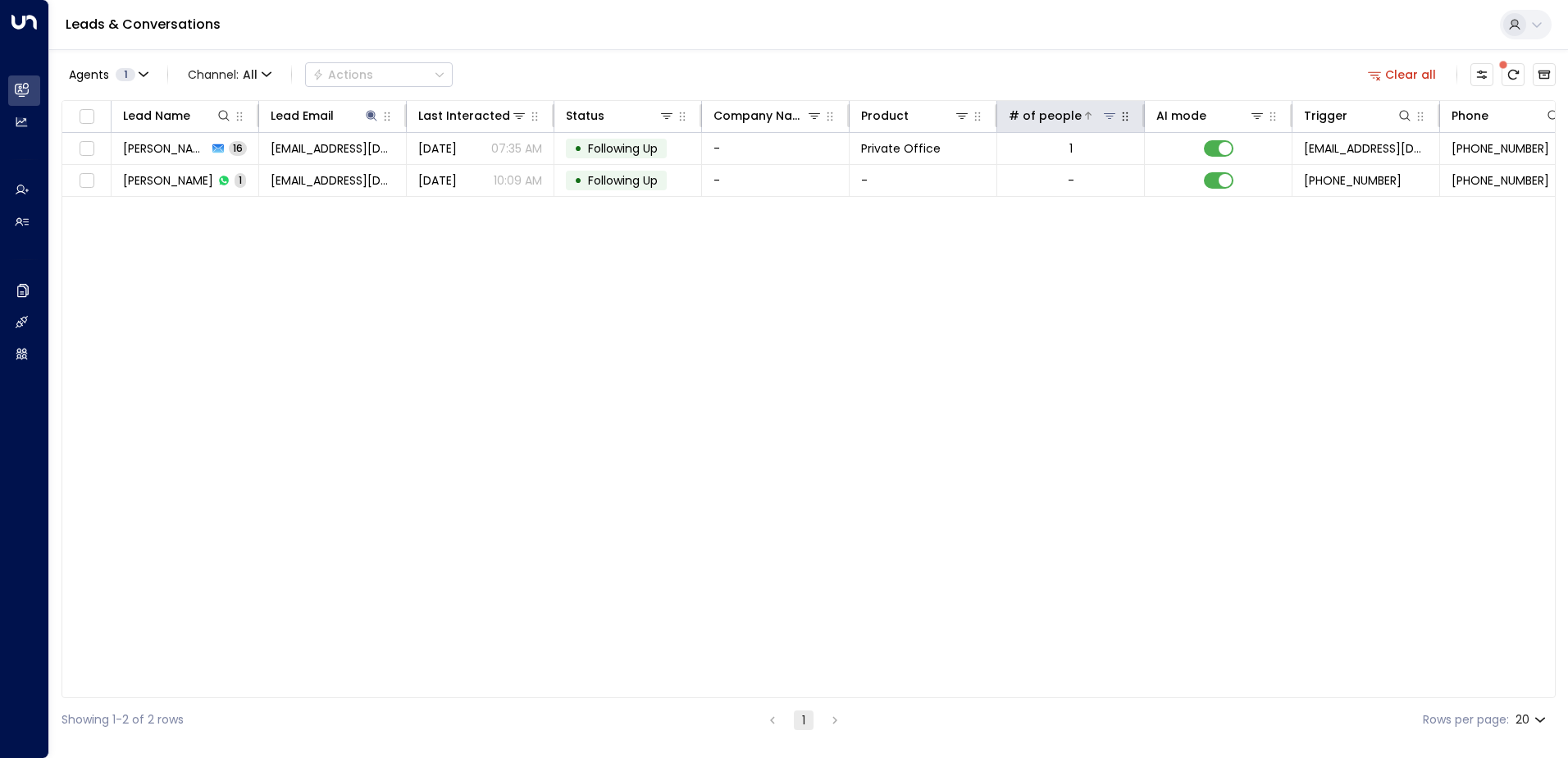
drag, startPoint x: 1402, startPoint y: 74, endPoint x: 1025, endPoint y: 115, distance: 379.2
click at [1404, 74] on button "Clear all" at bounding box center [1402, 75] width 82 height 23
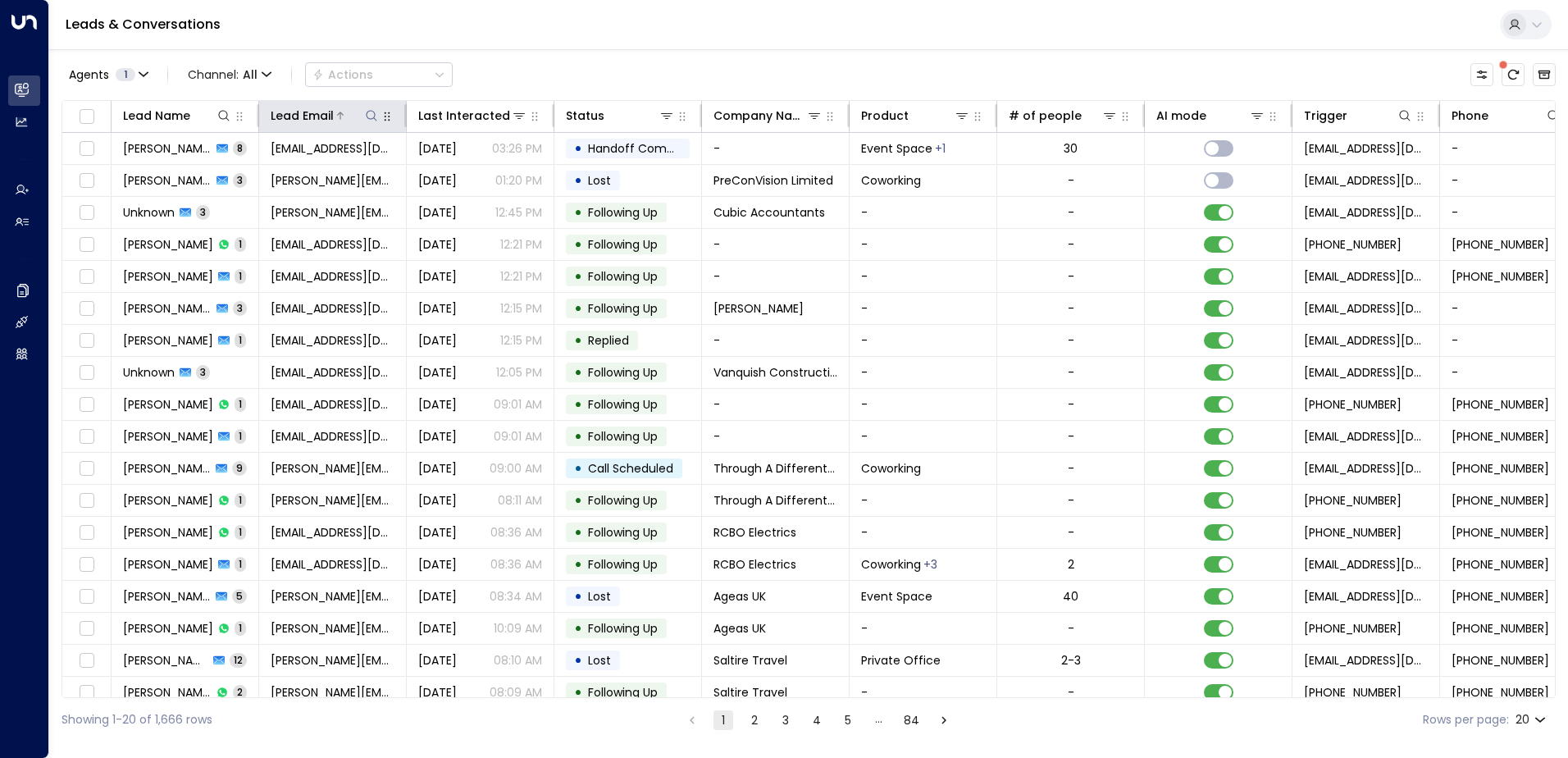
click at [370, 112] on icon at bounding box center [372, 115] width 13 height 13
type input "**********"
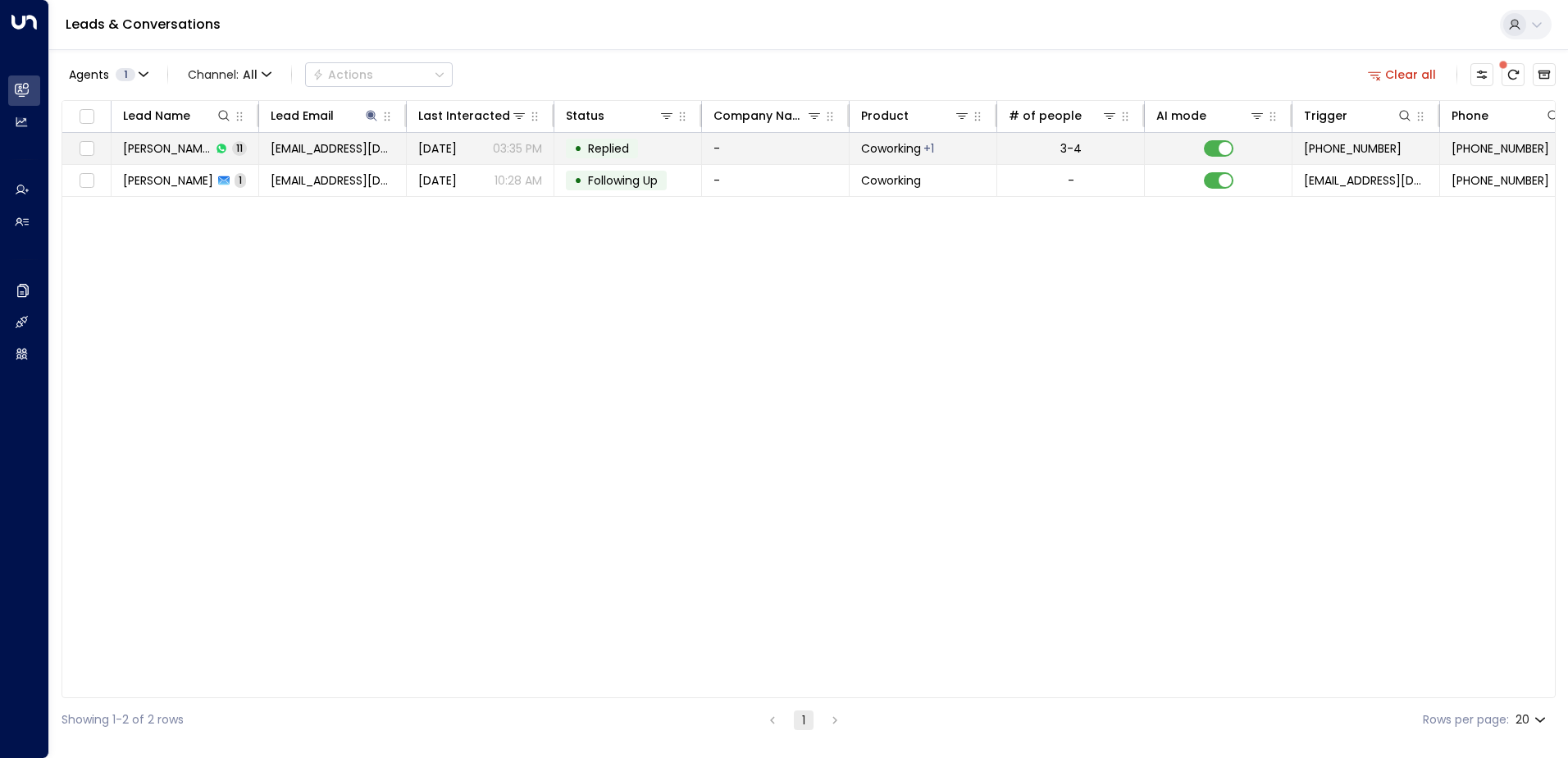
click at [621, 140] on span "Replied" at bounding box center [609, 148] width 41 height 16
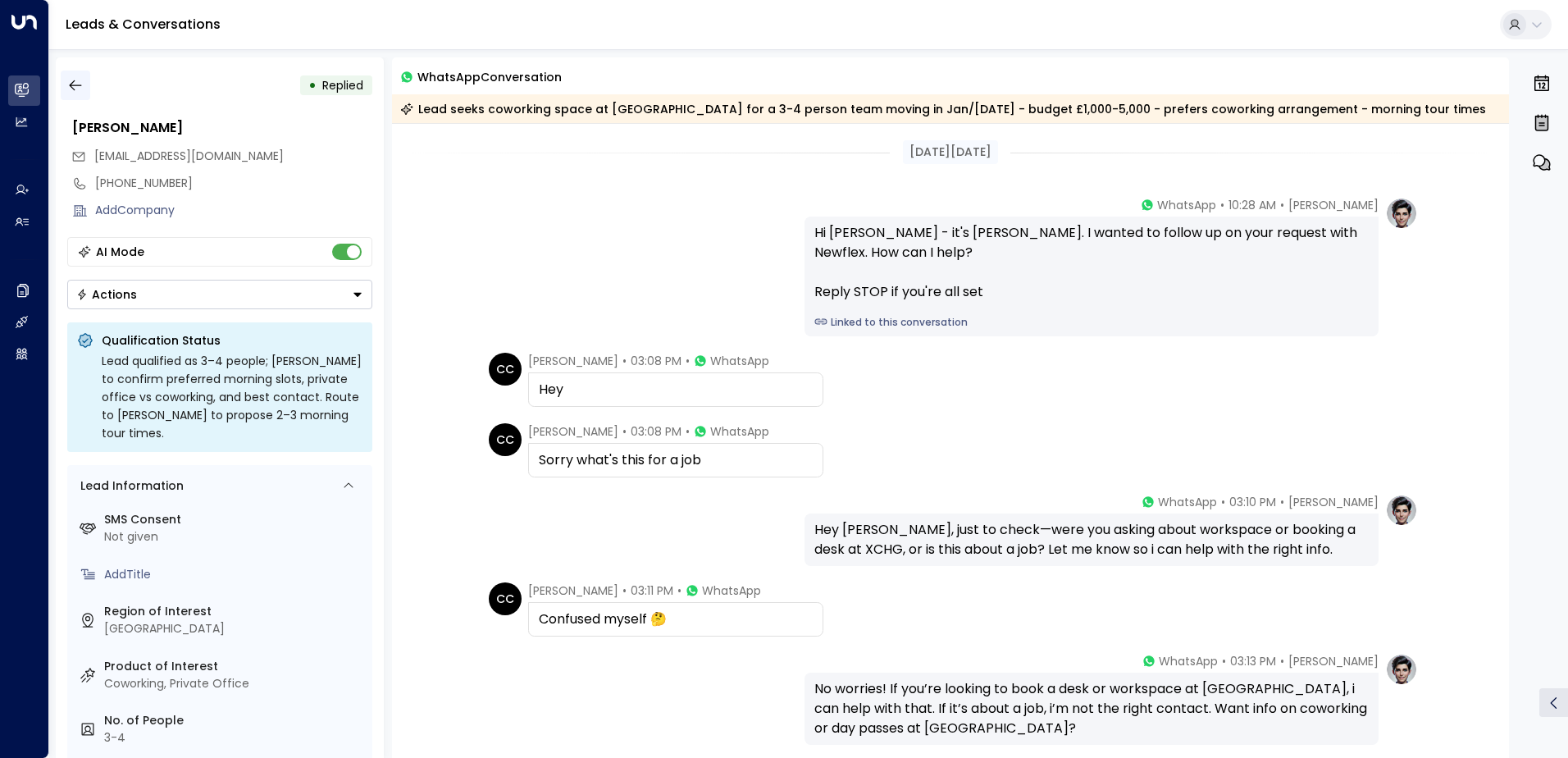
click at [75, 86] on icon "button" at bounding box center [76, 86] width 16 height 16
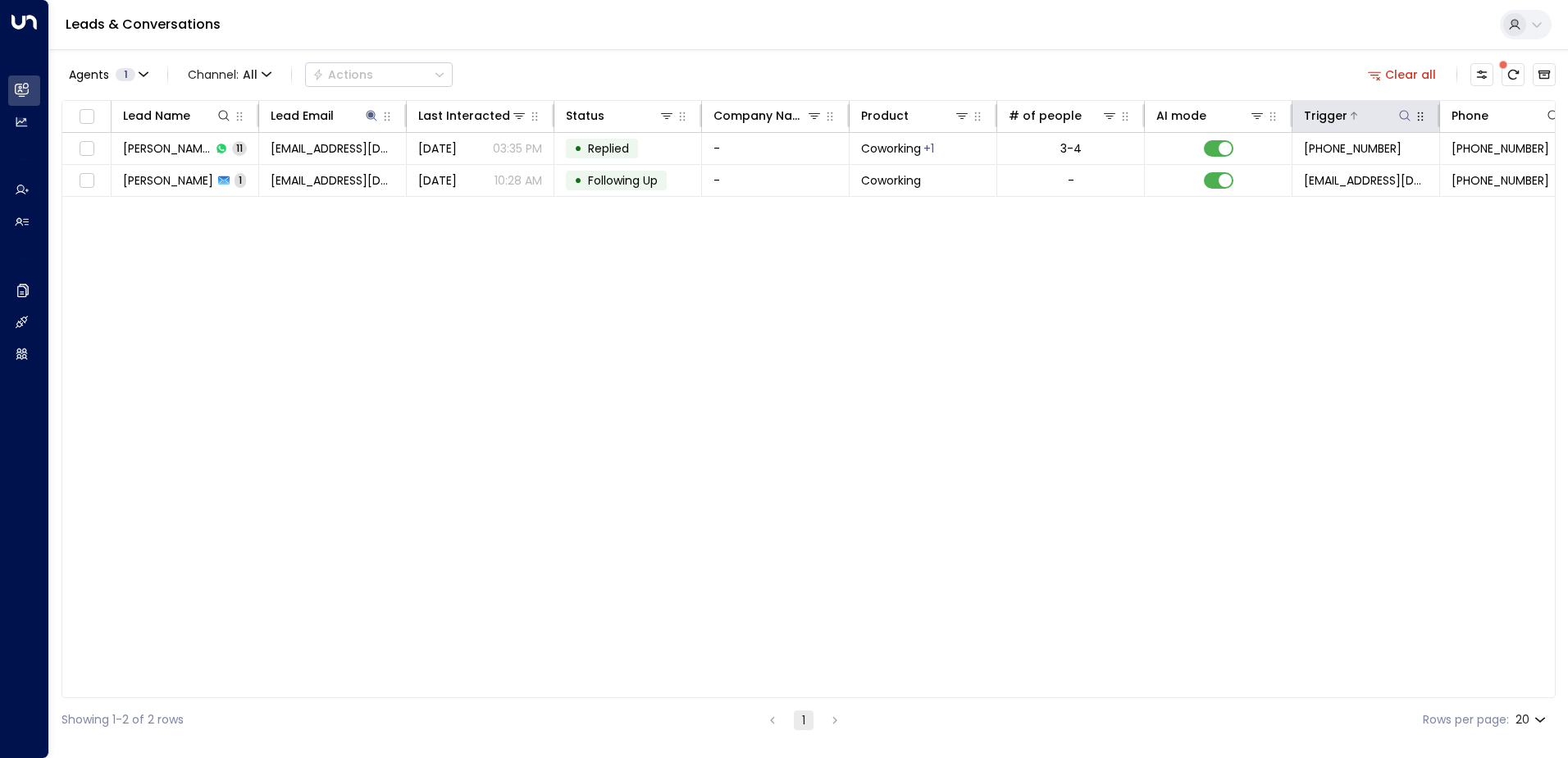
drag, startPoint x: 1418, startPoint y: 75, endPoint x: 1310, endPoint y: 108, distance: 112.9
click at [1418, 75] on button "Clear all" at bounding box center [1402, 75] width 82 height 23
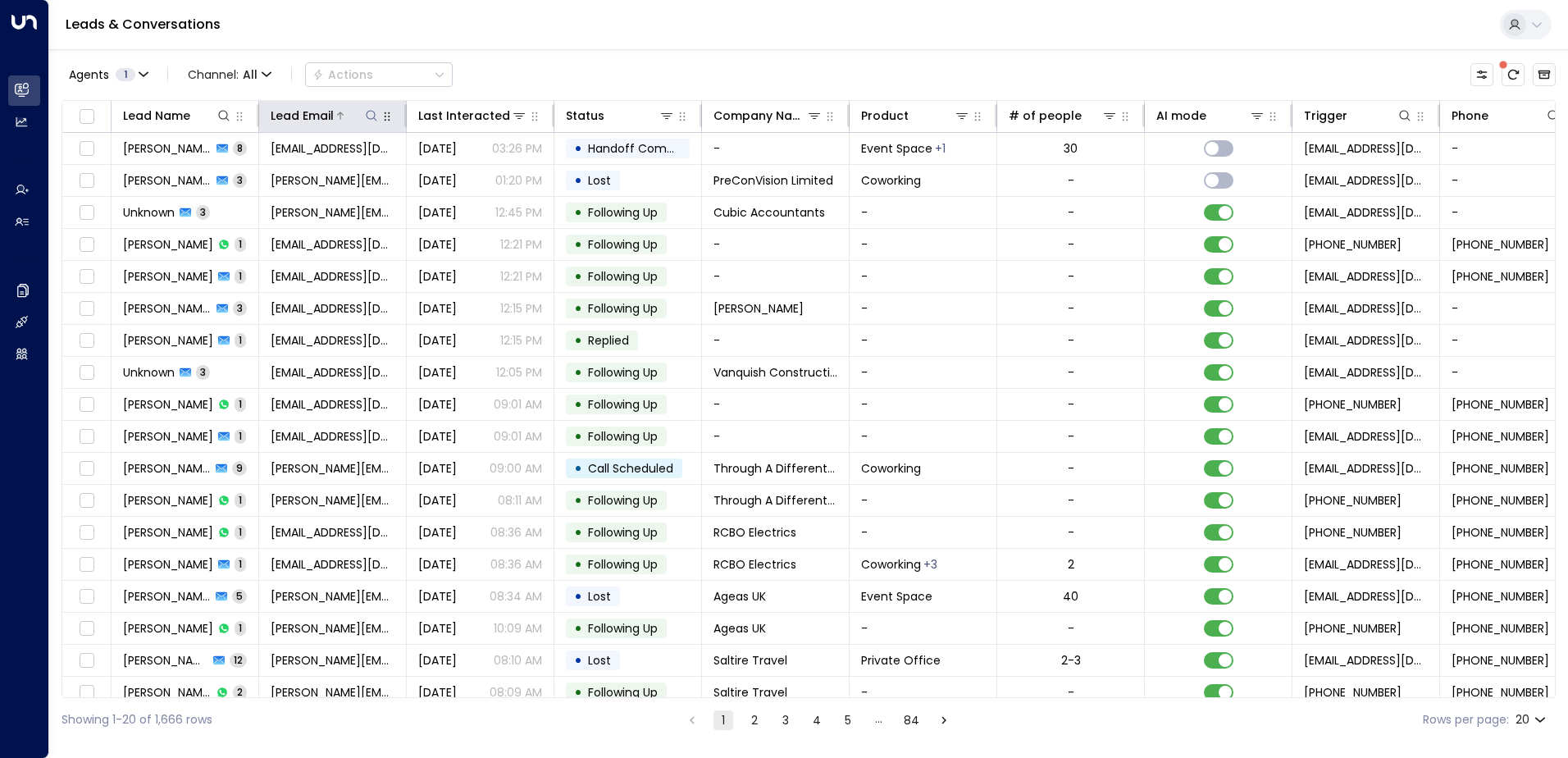
click at [370, 117] on icon at bounding box center [372, 115] width 13 height 13
type input "**********"
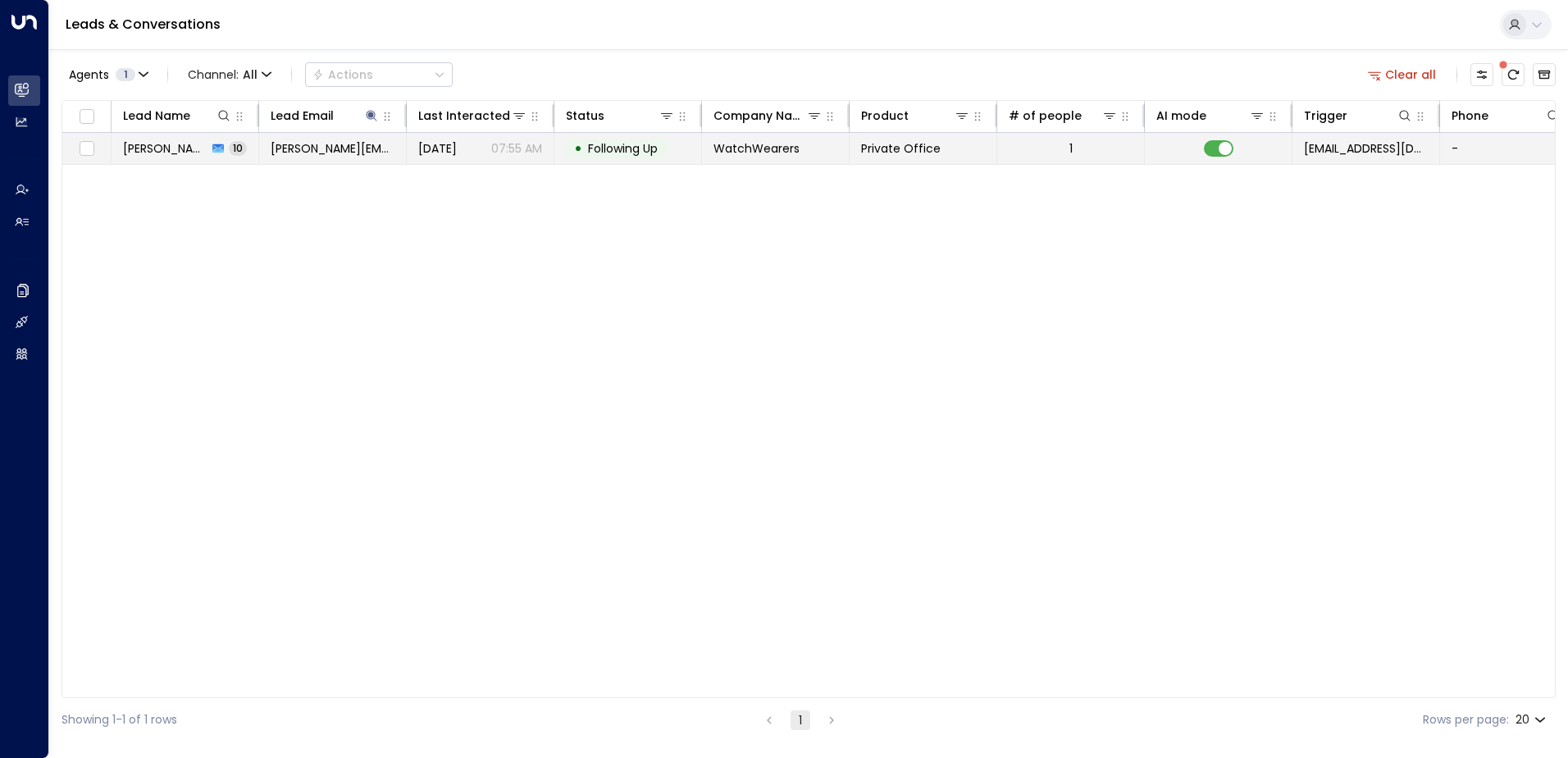
click at [625, 143] on span "Following Up" at bounding box center [623, 148] width 70 height 16
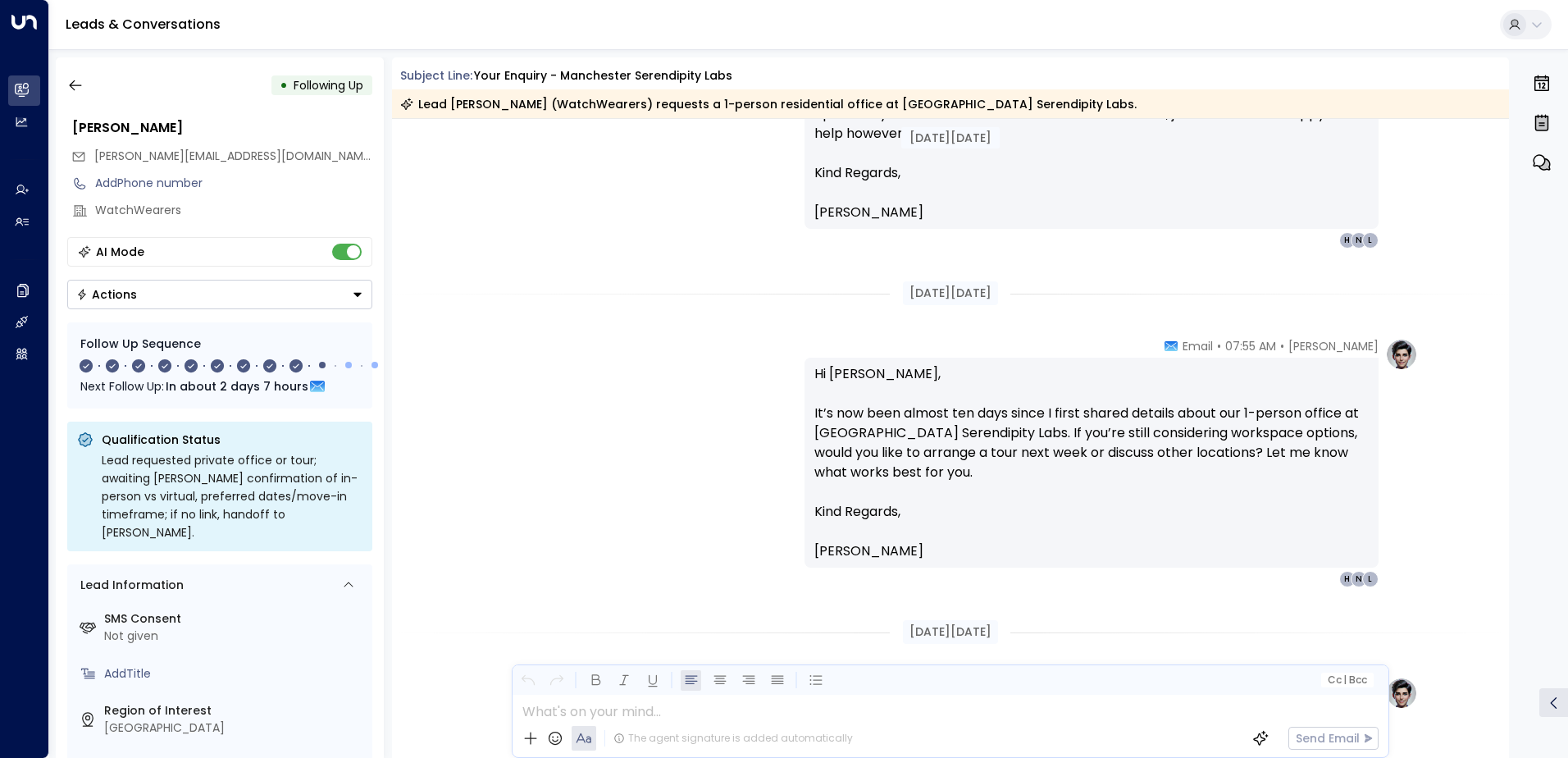
scroll to position [2870, 0]
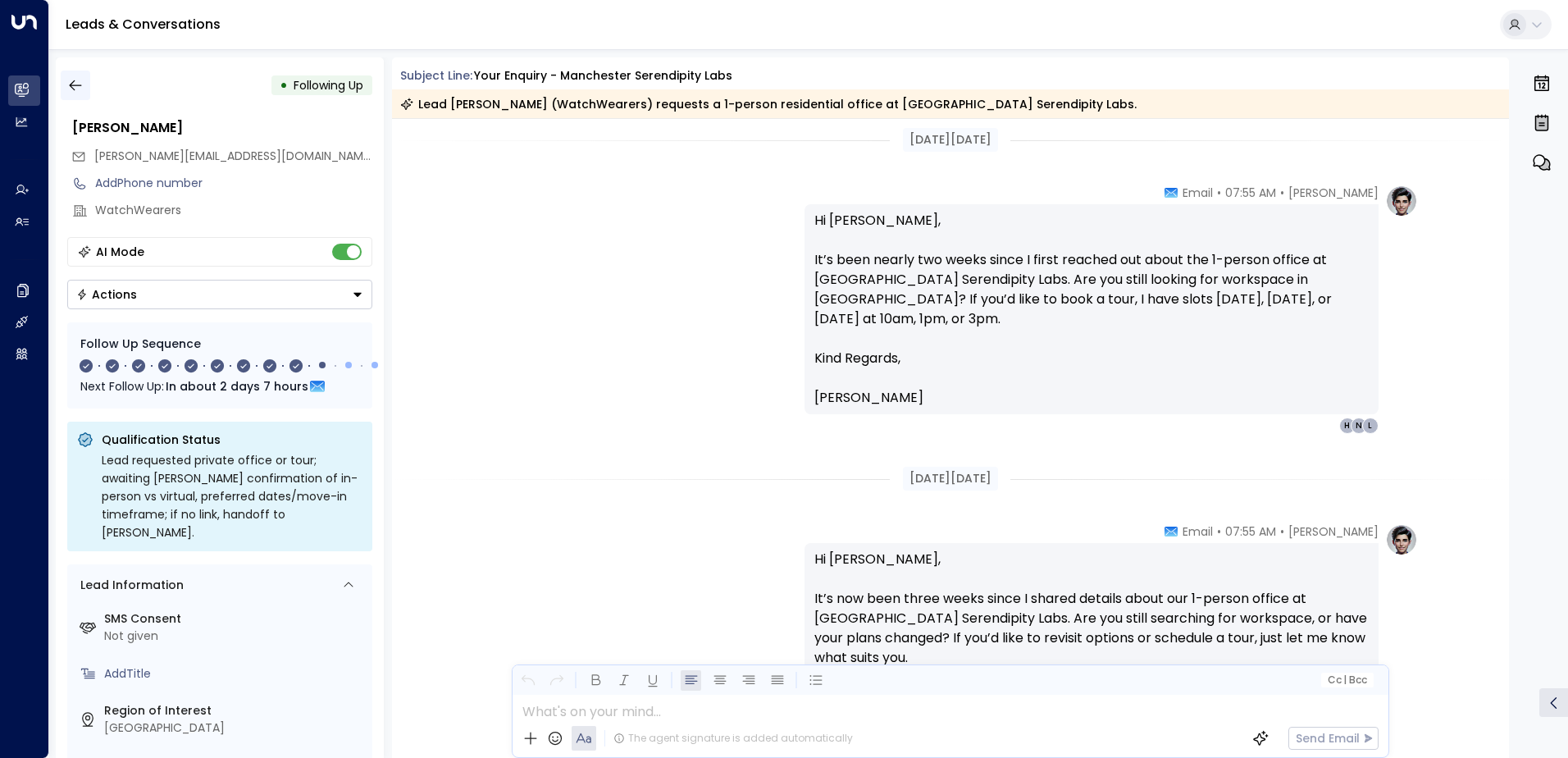
click at [85, 84] on button "button" at bounding box center [76, 86] width 30 height 30
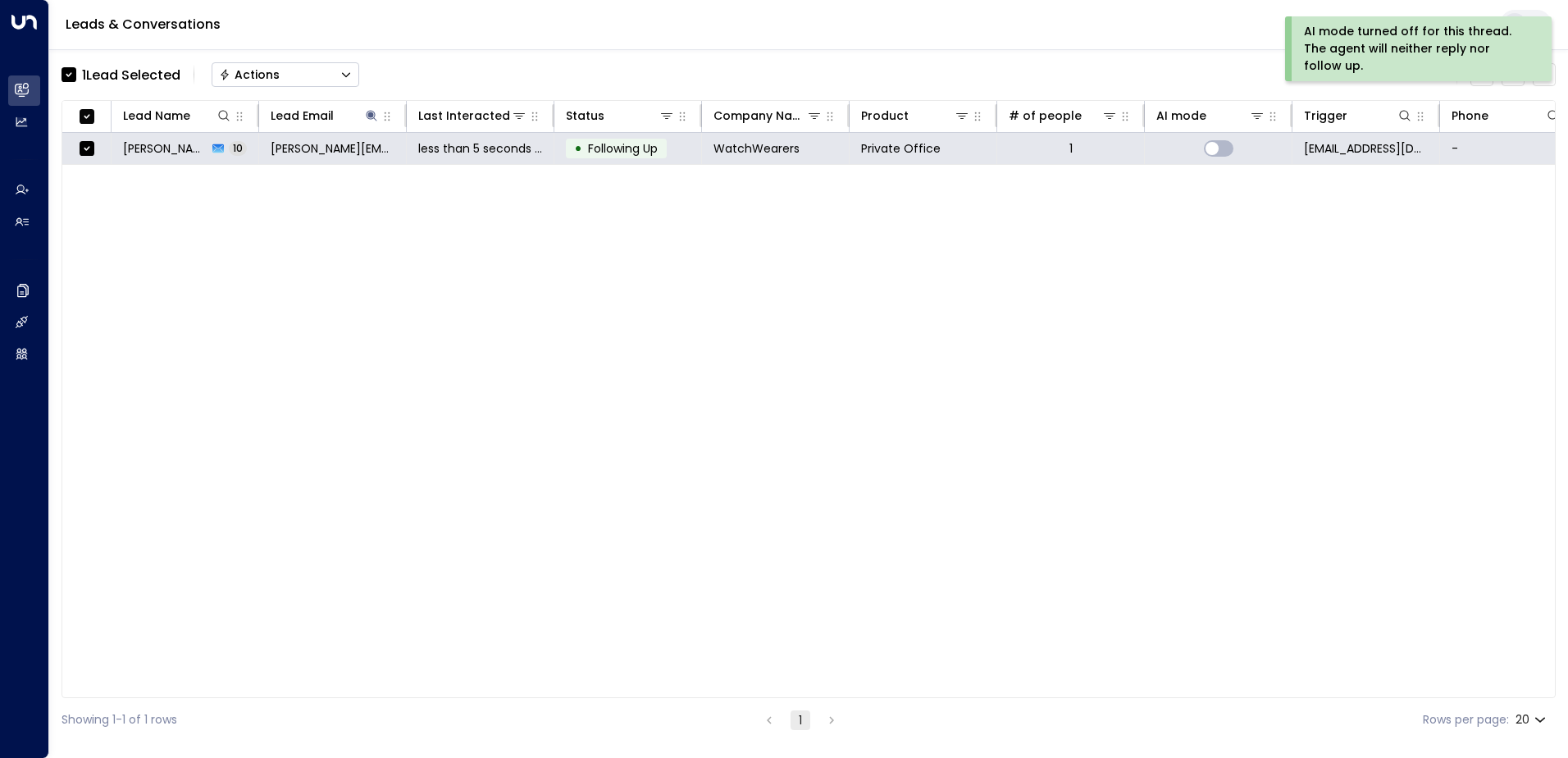
click at [306, 73] on button "Actions" at bounding box center [285, 75] width 147 height 25
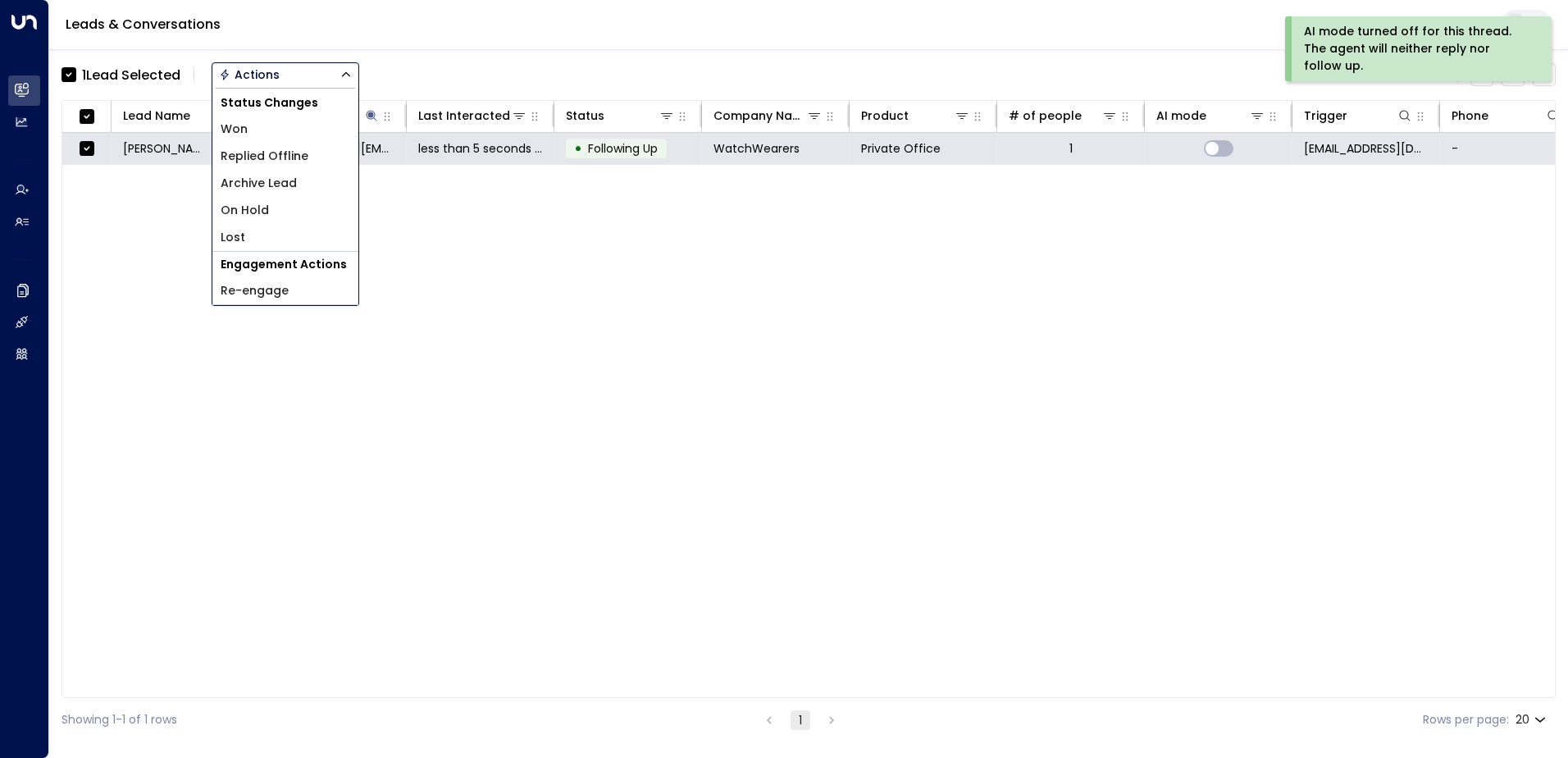
click at [291, 187] on span "Archive Lead" at bounding box center [259, 183] width 77 height 17
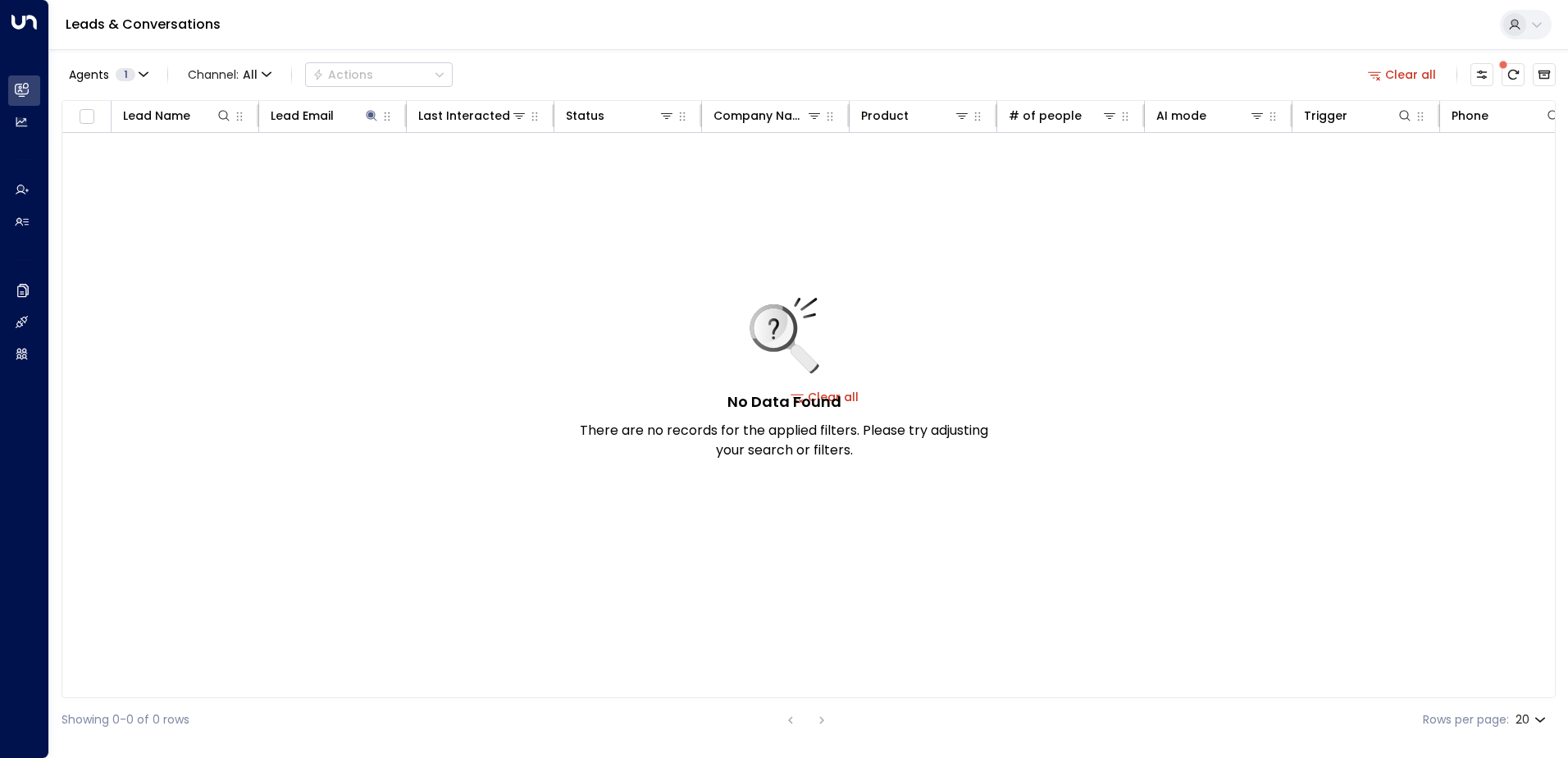
click at [1411, 74] on button "Clear all" at bounding box center [1402, 75] width 82 height 23
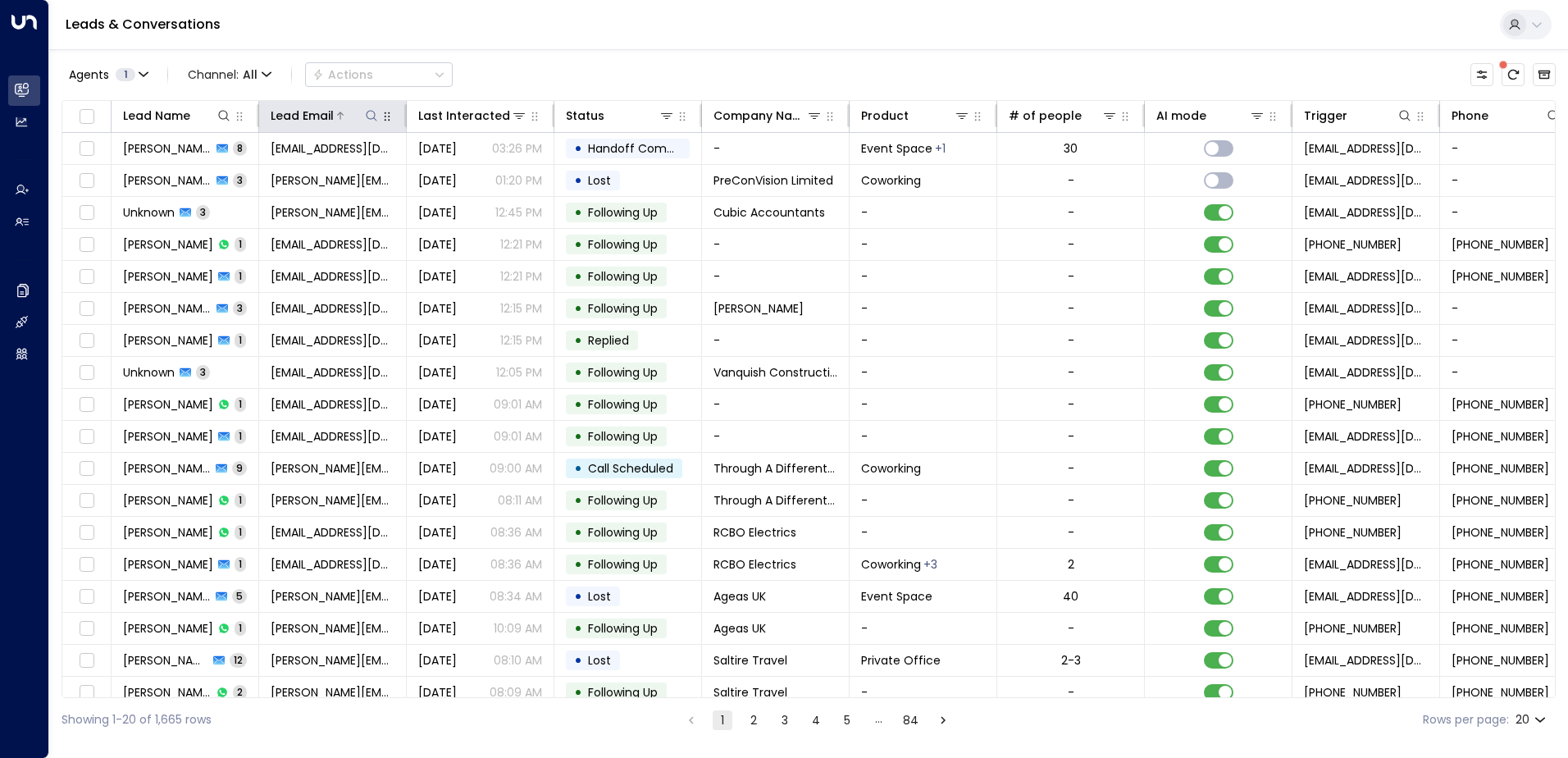
click at [370, 113] on icon at bounding box center [372, 115] width 13 height 13
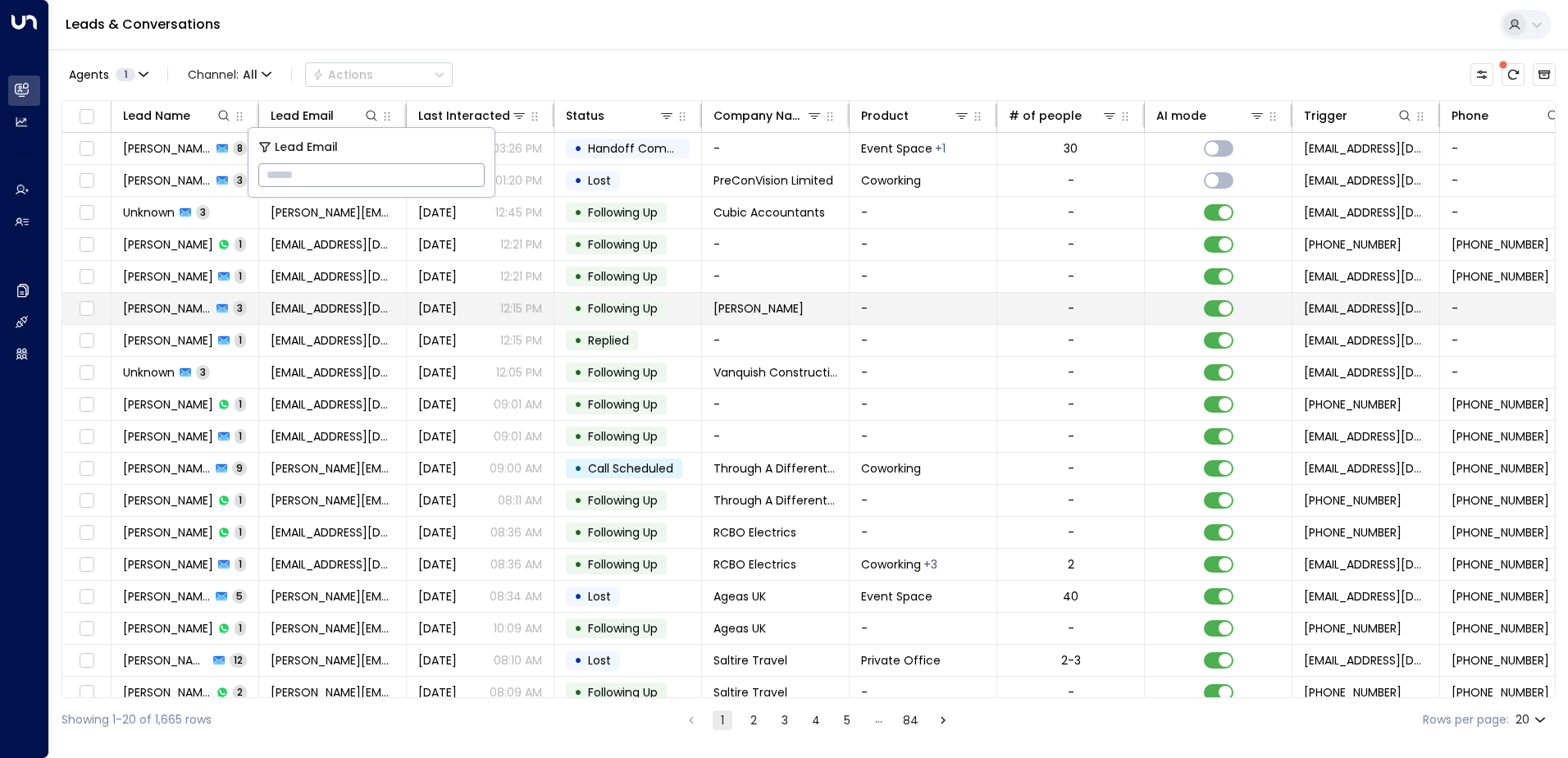
type input "**********"
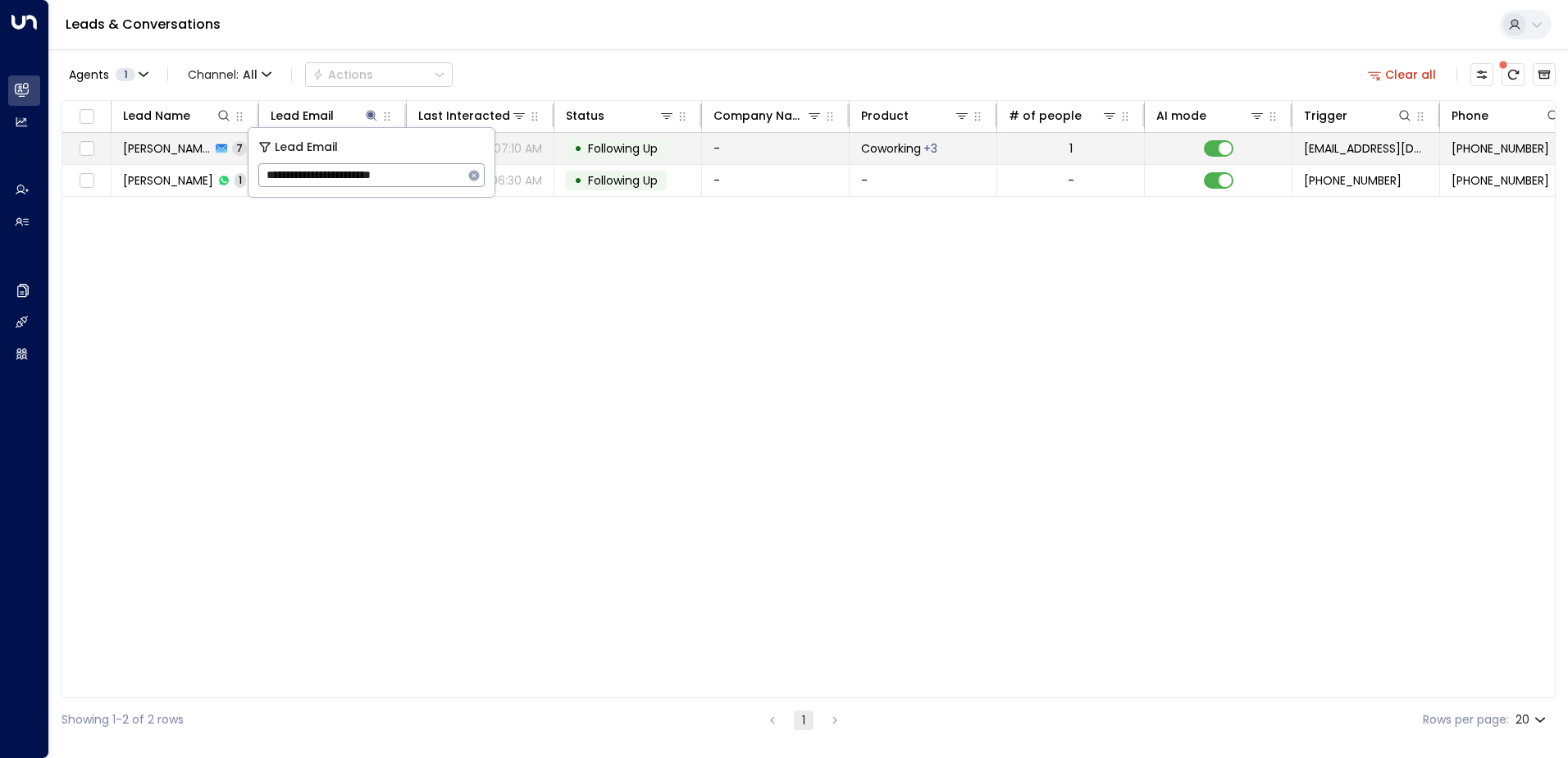
click at [616, 155] on span "Following Up" at bounding box center [623, 148] width 70 height 16
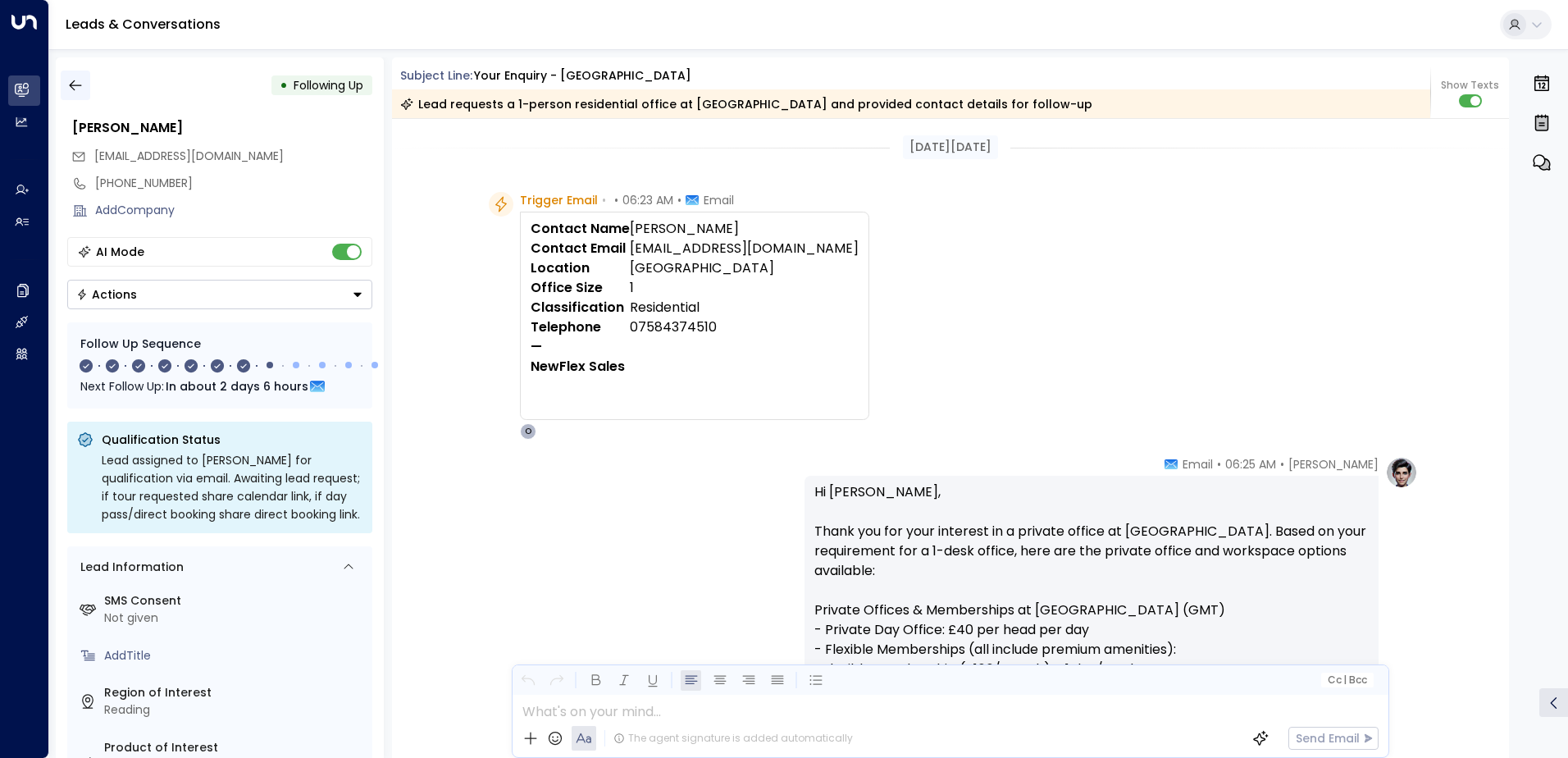
click at [80, 91] on icon "button" at bounding box center [76, 86] width 16 height 16
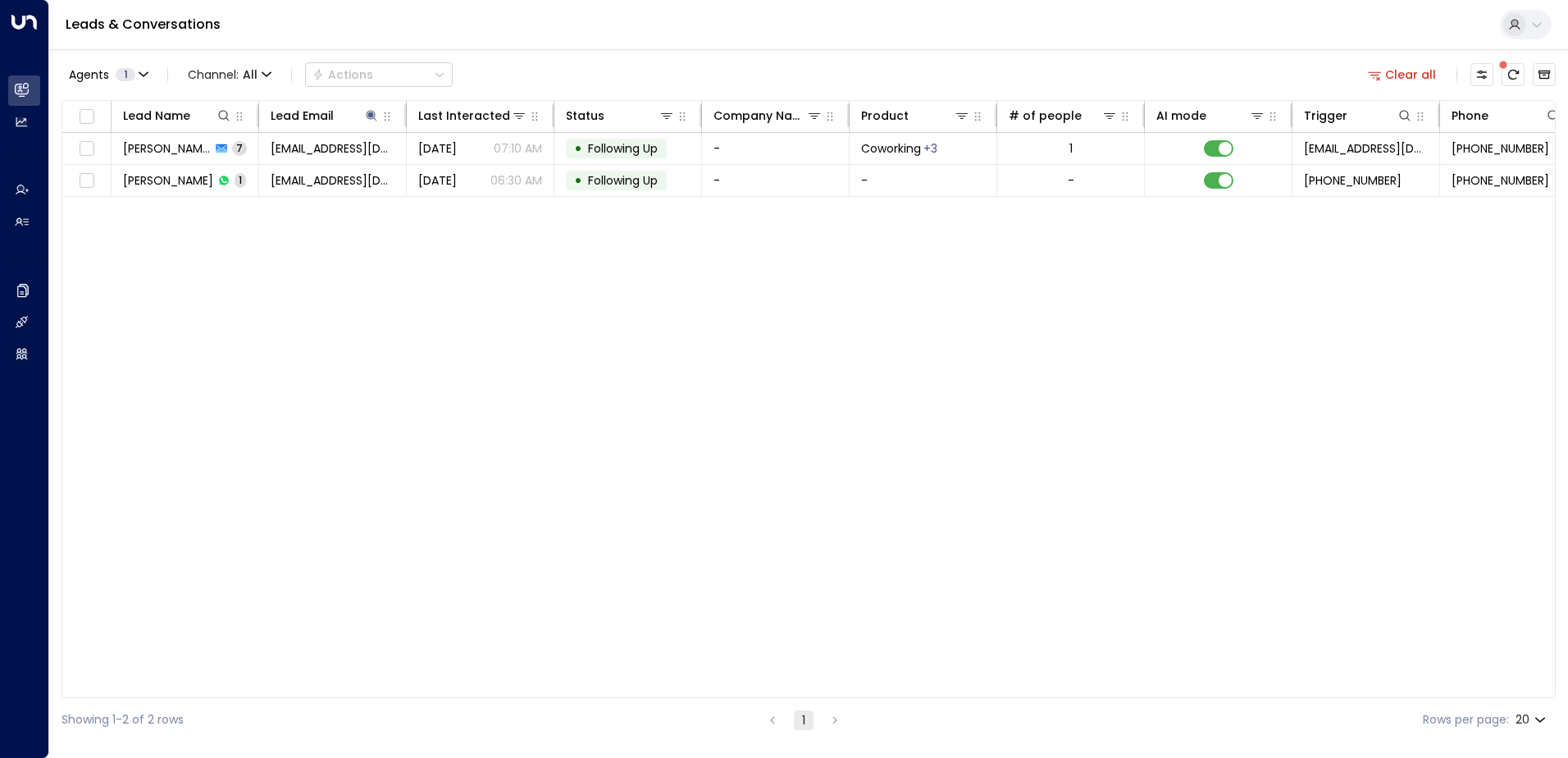
click at [1398, 68] on button "Clear all" at bounding box center [1402, 75] width 82 height 23
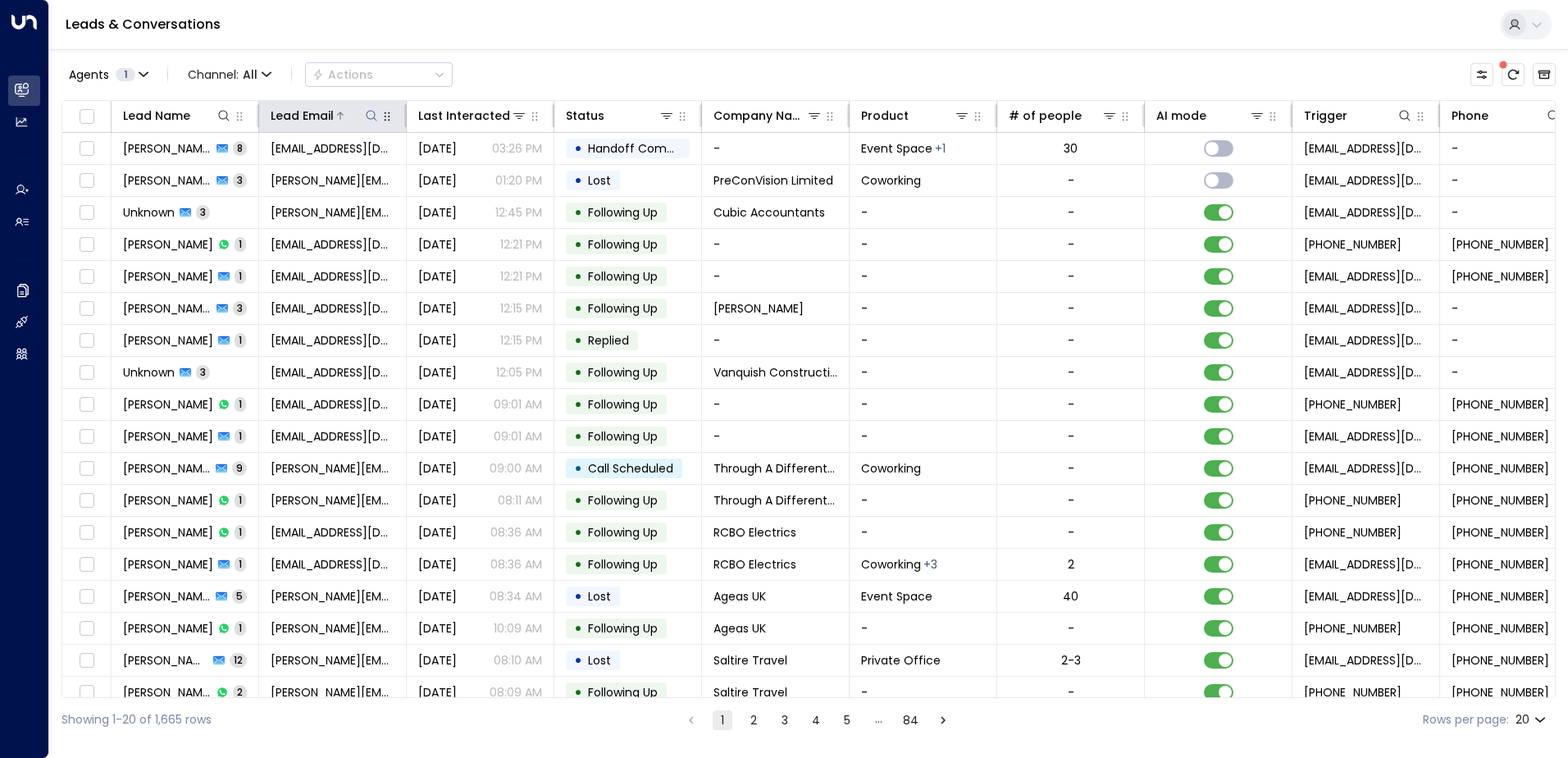
click at [370, 113] on icon at bounding box center [372, 115] width 13 height 13
type input "**********"
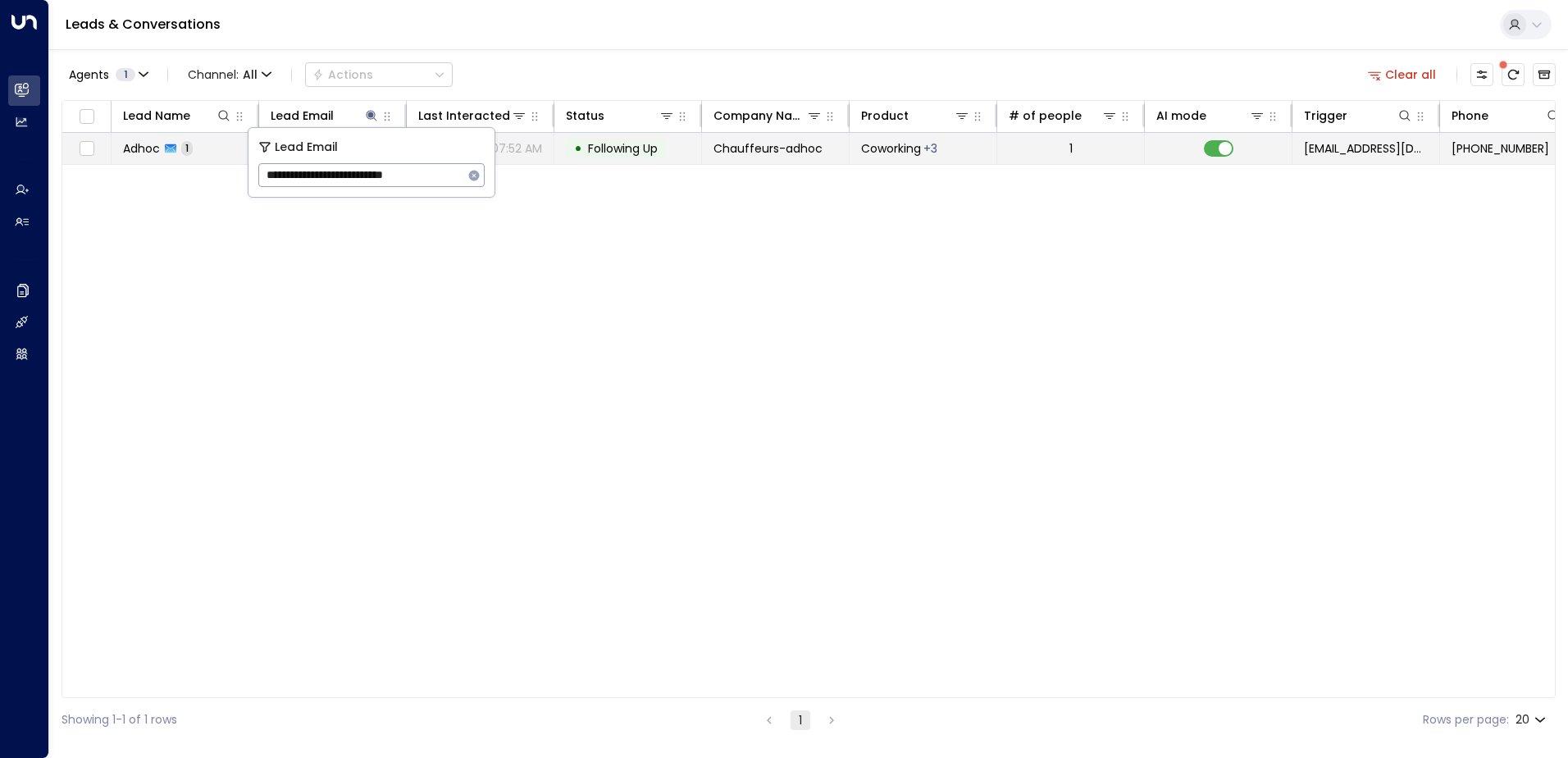
click at [620, 143] on span "Following Up" at bounding box center [623, 148] width 70 height 16
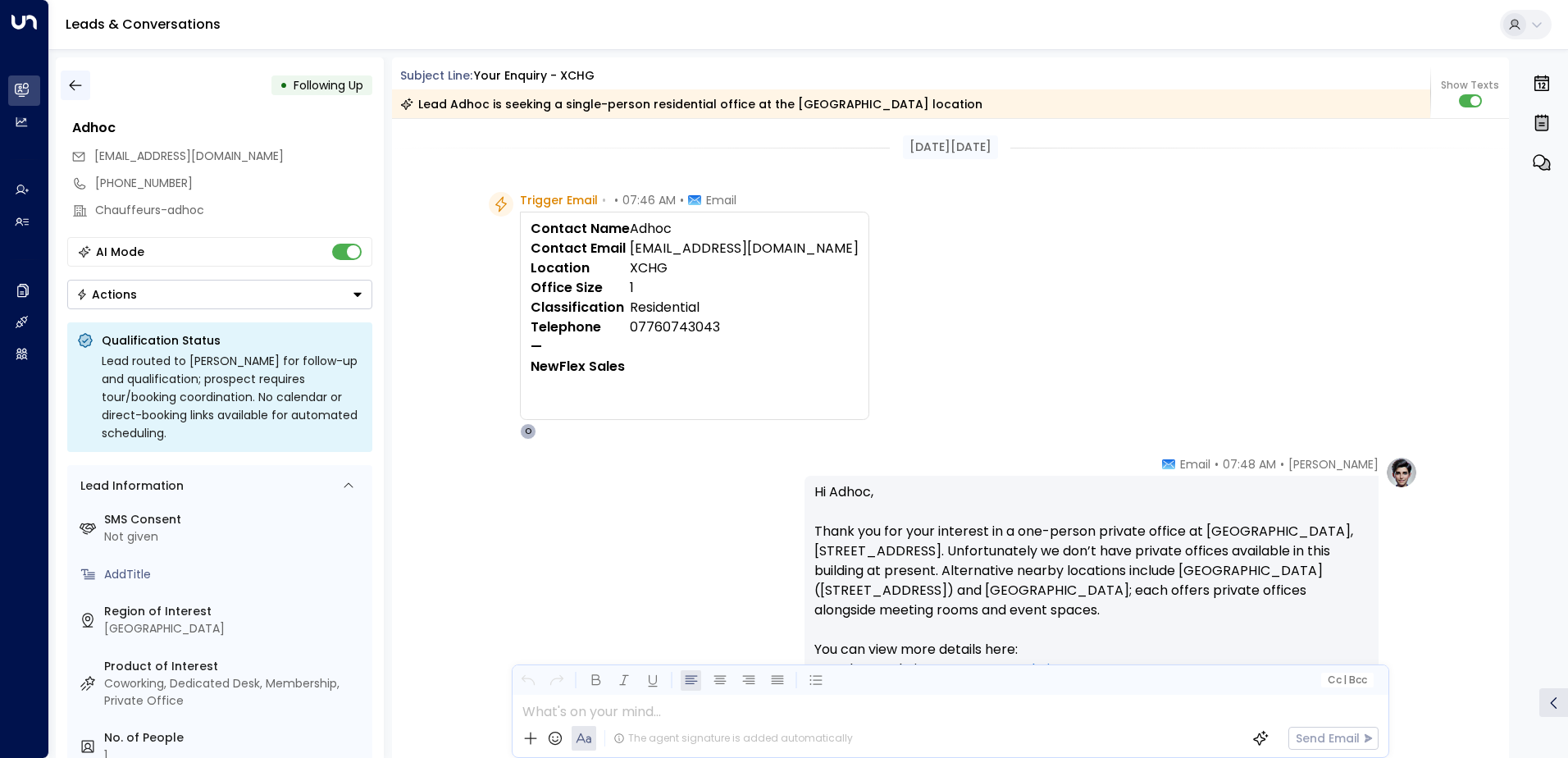
click at [77, 87] on icon "button" at bounding box center [76, 86] width 16 height 16
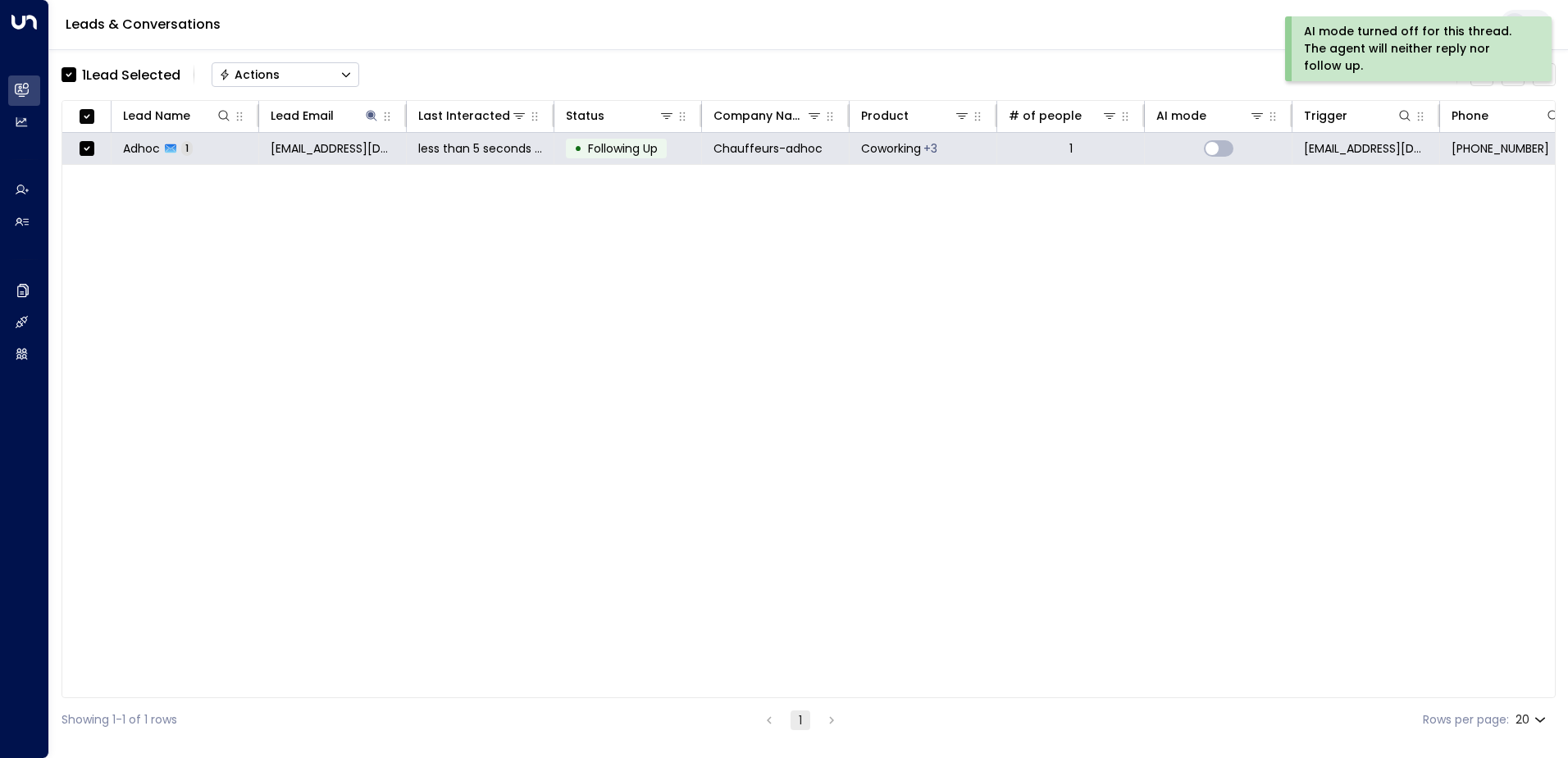
click at [269, 72] on div "Actions" at bounding box center [250, 75] width 61 height 15
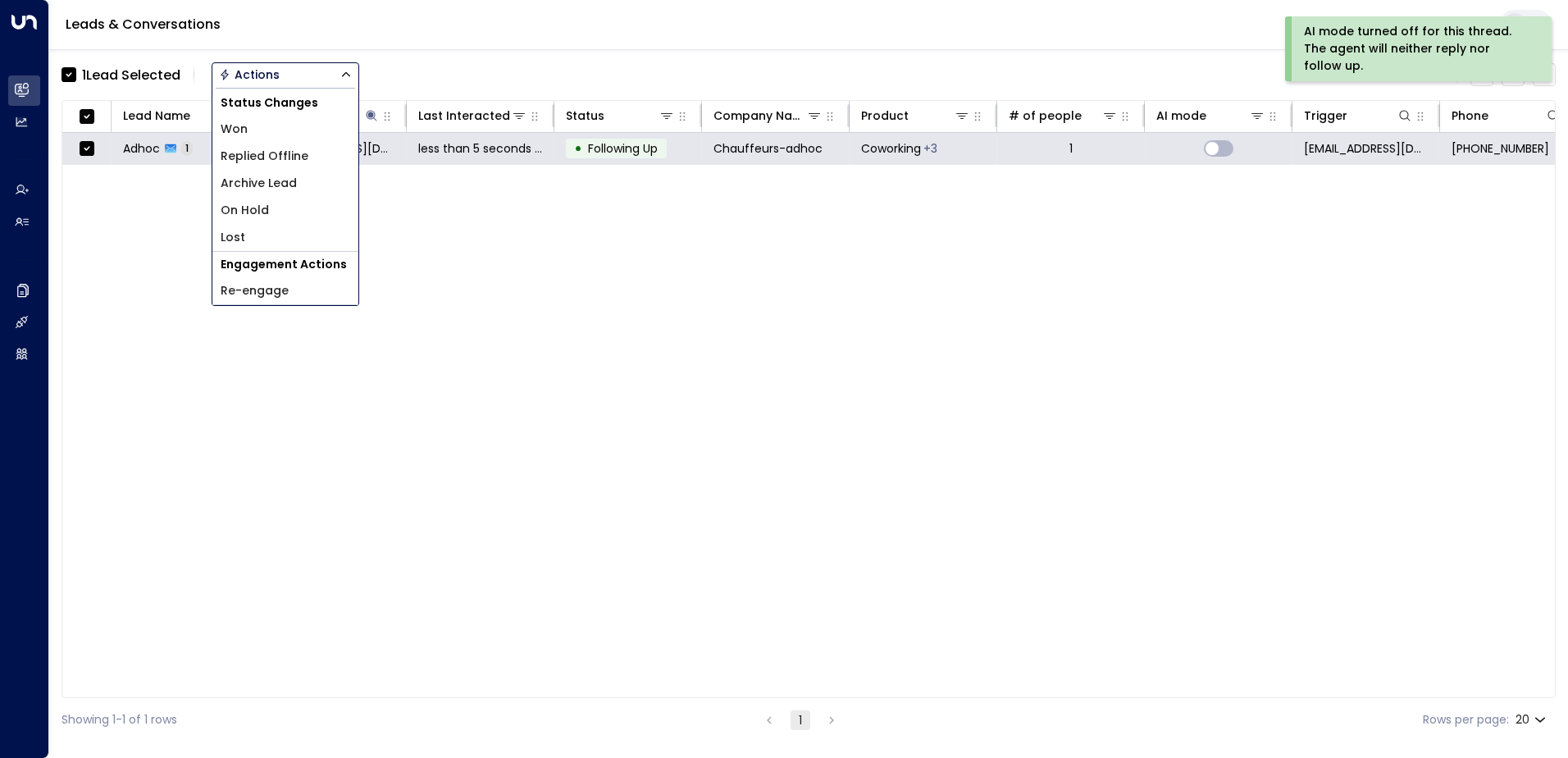
click at [264, 187] on span "Archive Lead" at bounding box center [259, 183] width 77 height 17
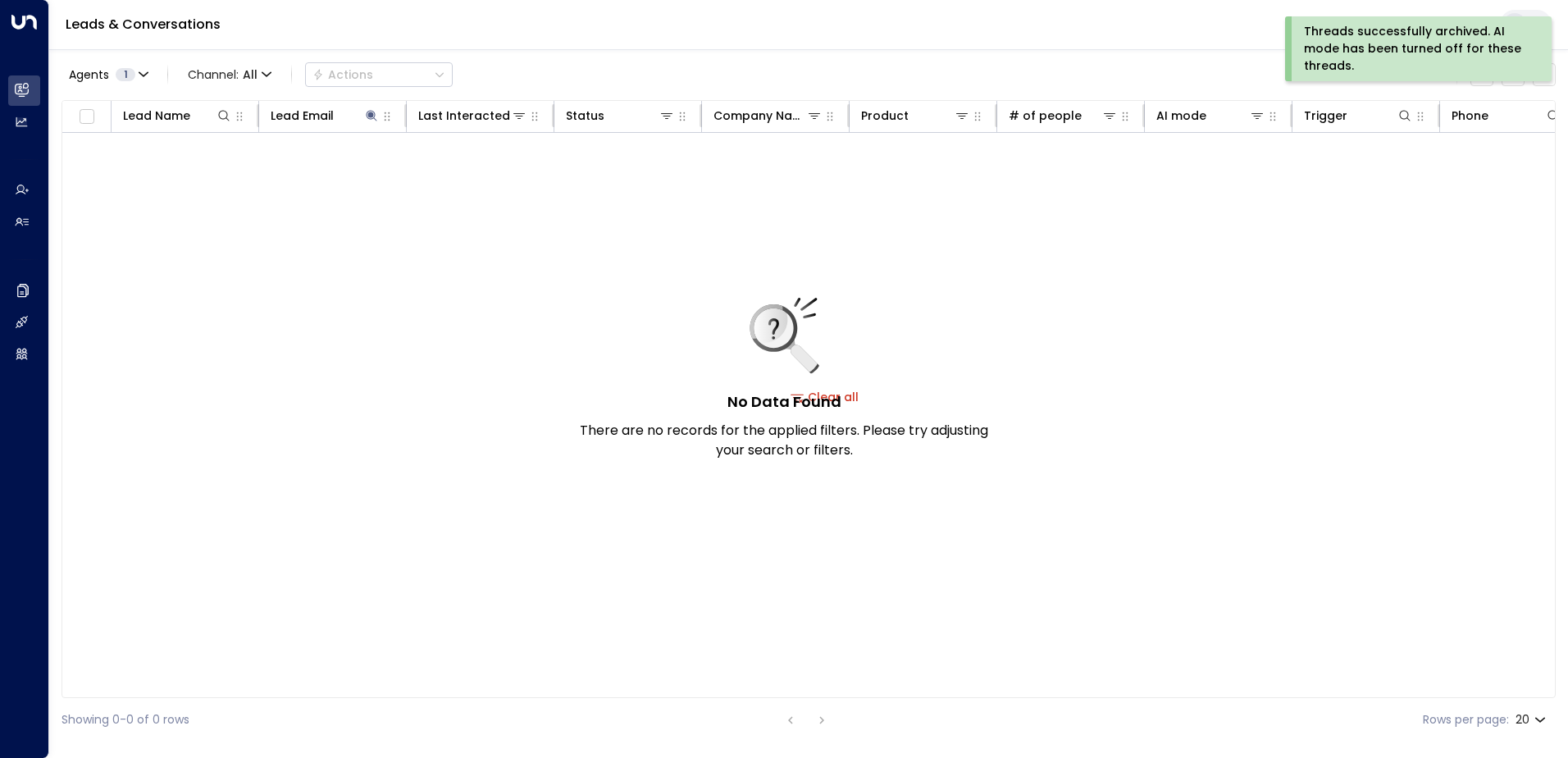
click at [1369, 48] on div "Threads successfully archived. AI mode has been turned off for these threads." at bounding box center [1416, 49] width 226 height 52
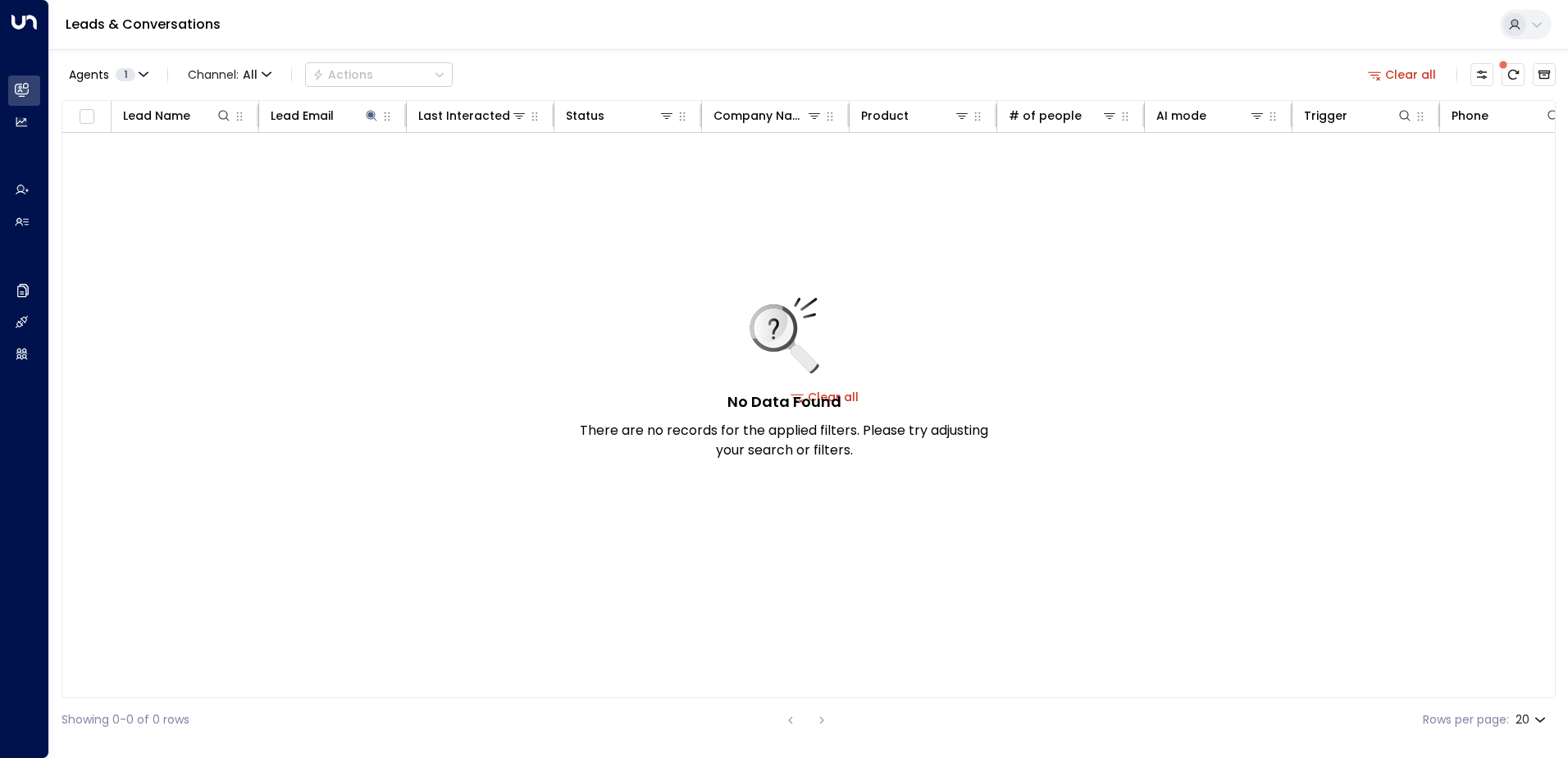
click at [1409, 75] on button "Clear all" at bounding box center [1402, 75] width 82 height 23
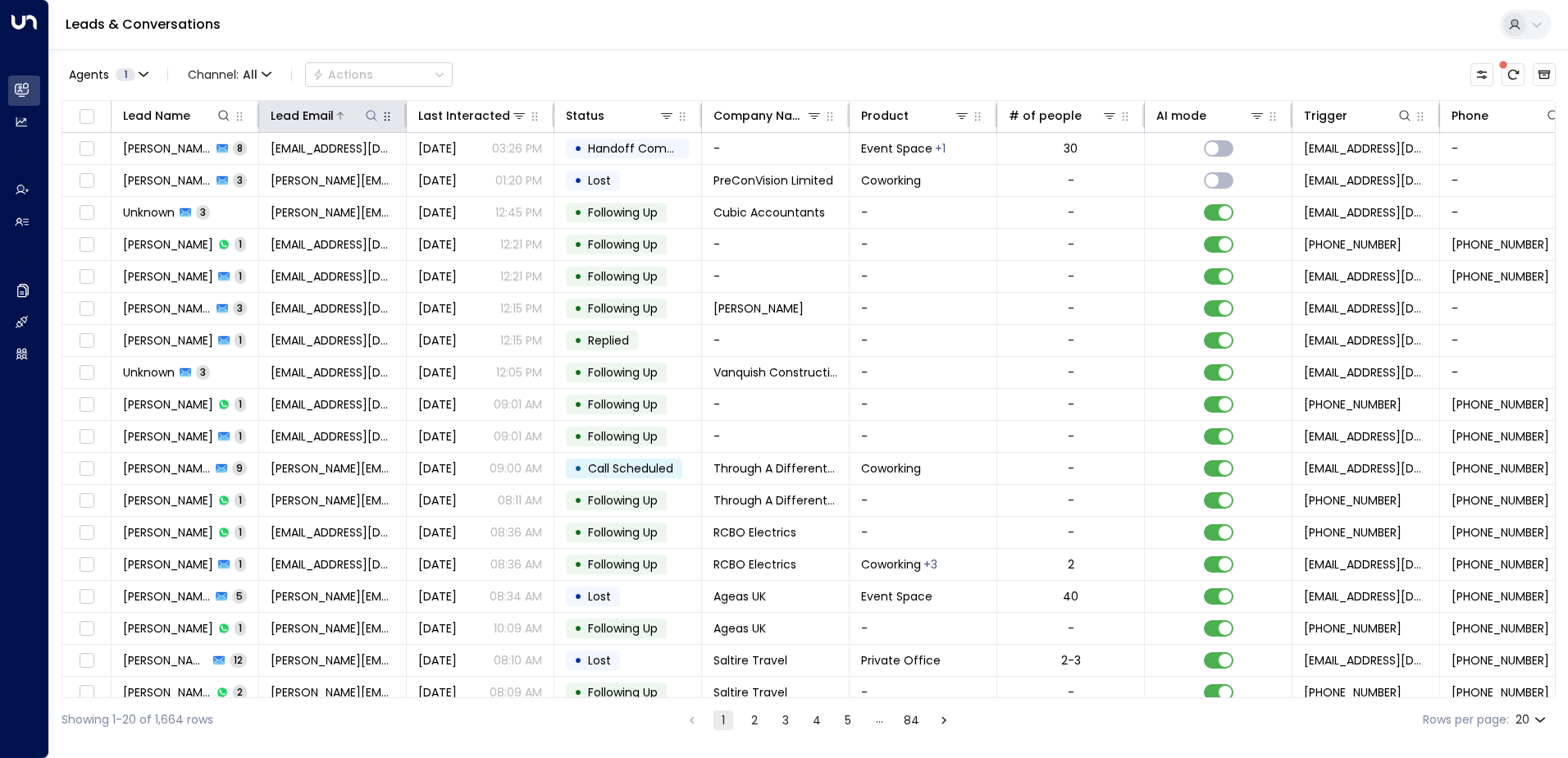
click at [371, 116] on icon at bounding box center [372, 115] width 13 height 13
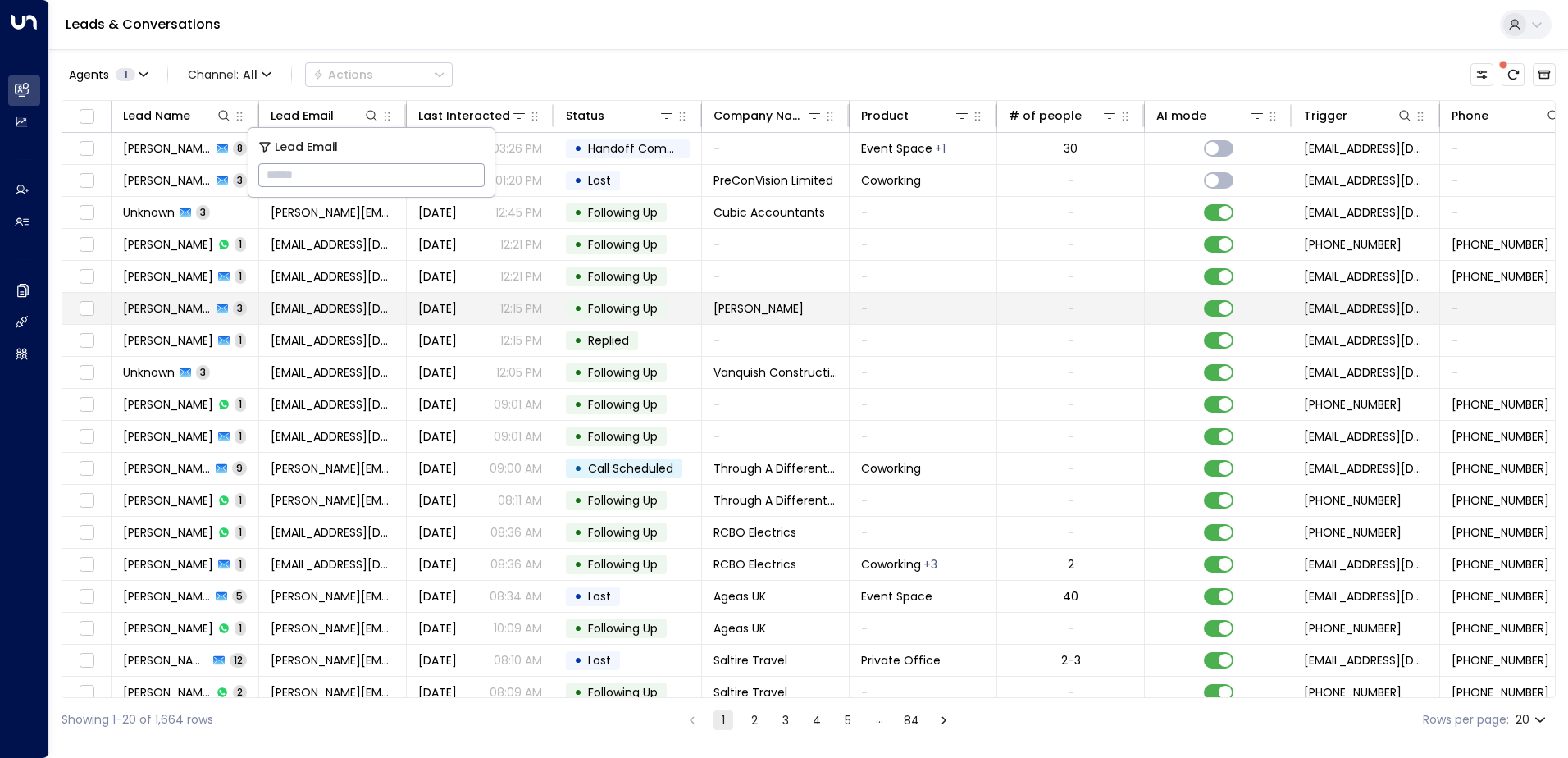
type input "**********"
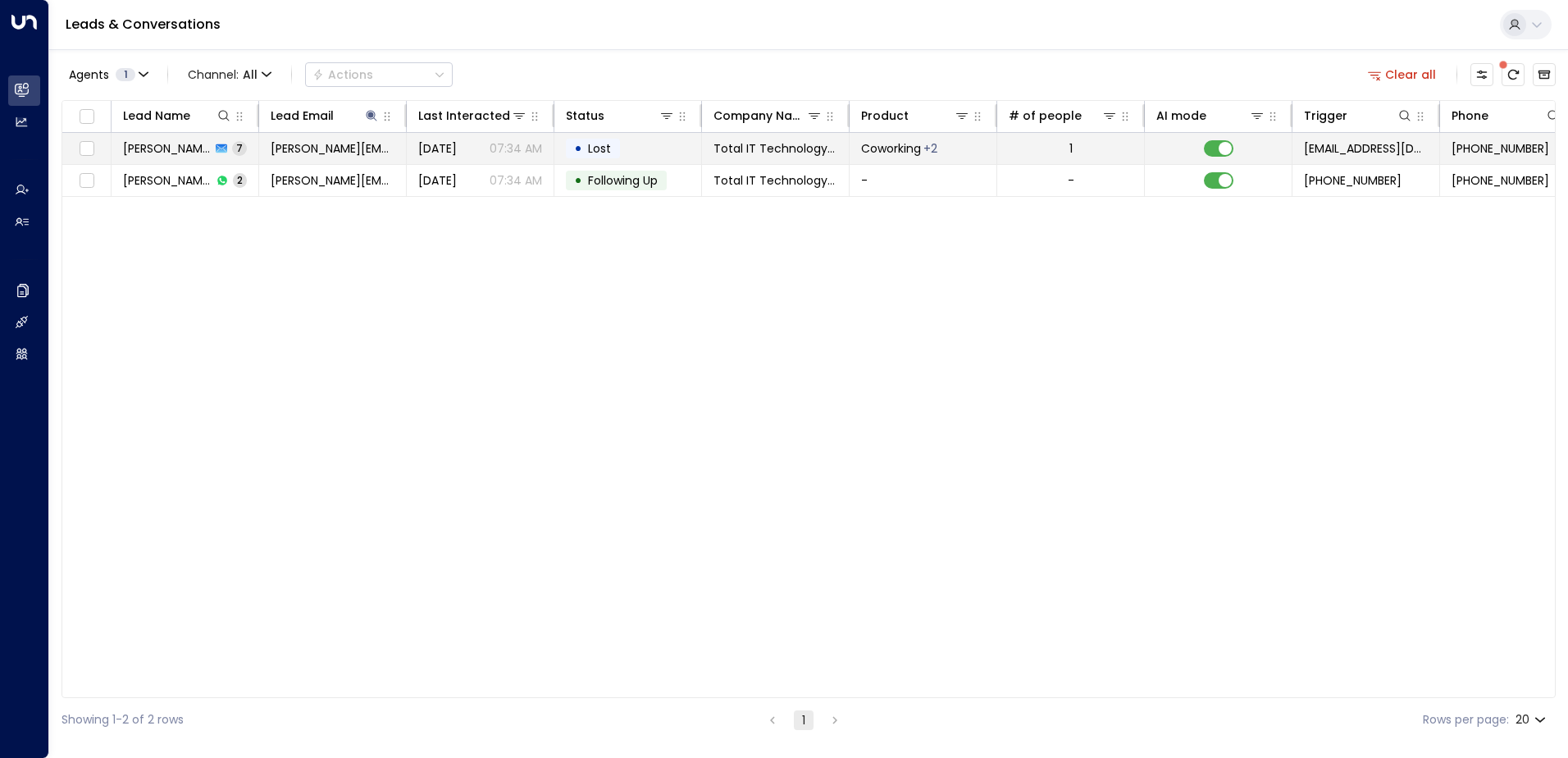
click at [606, 148] on span "Lost" at bounding box center [600, 148] width 23 height 16
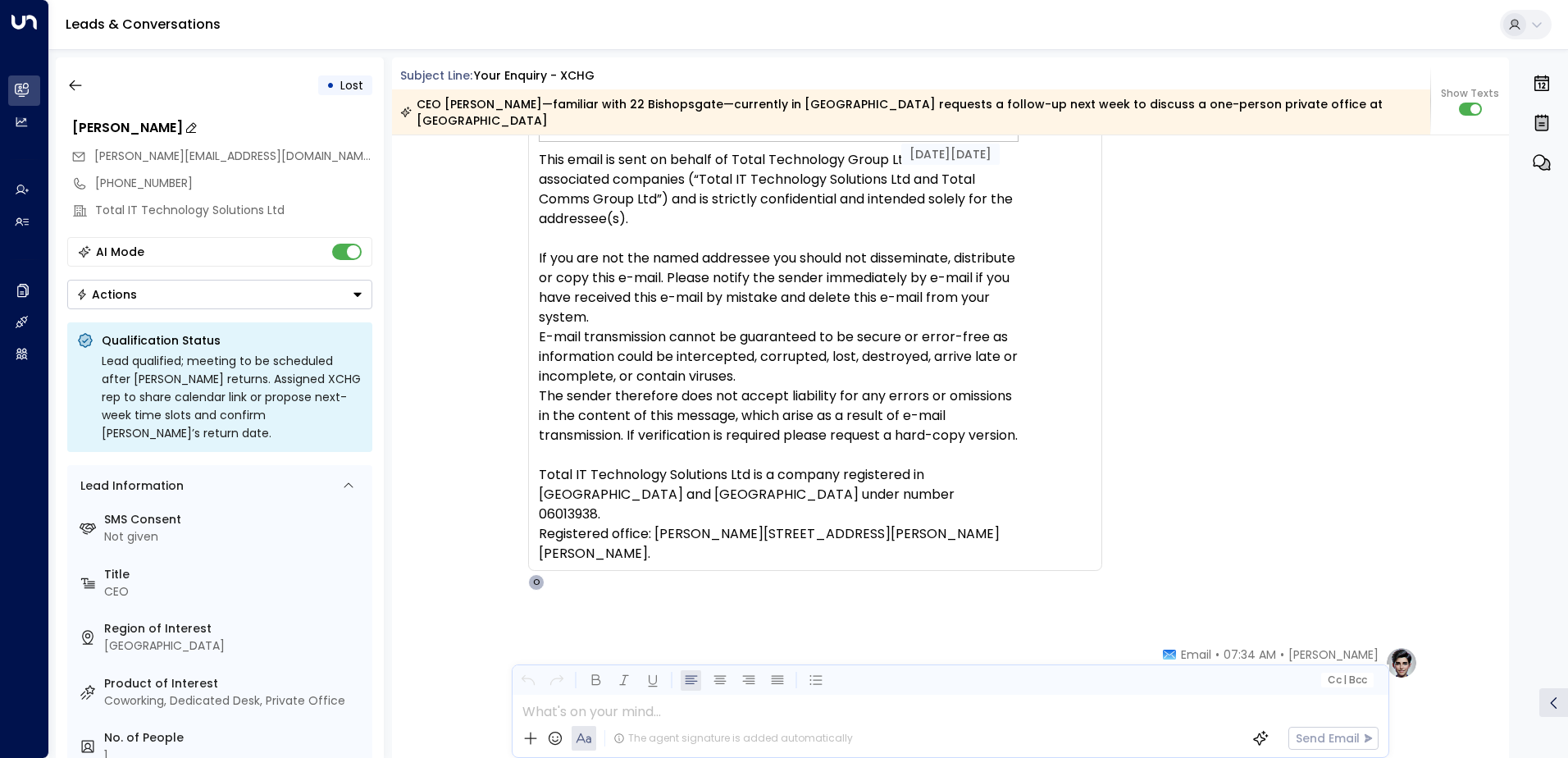
scroll to position [2763, 0]
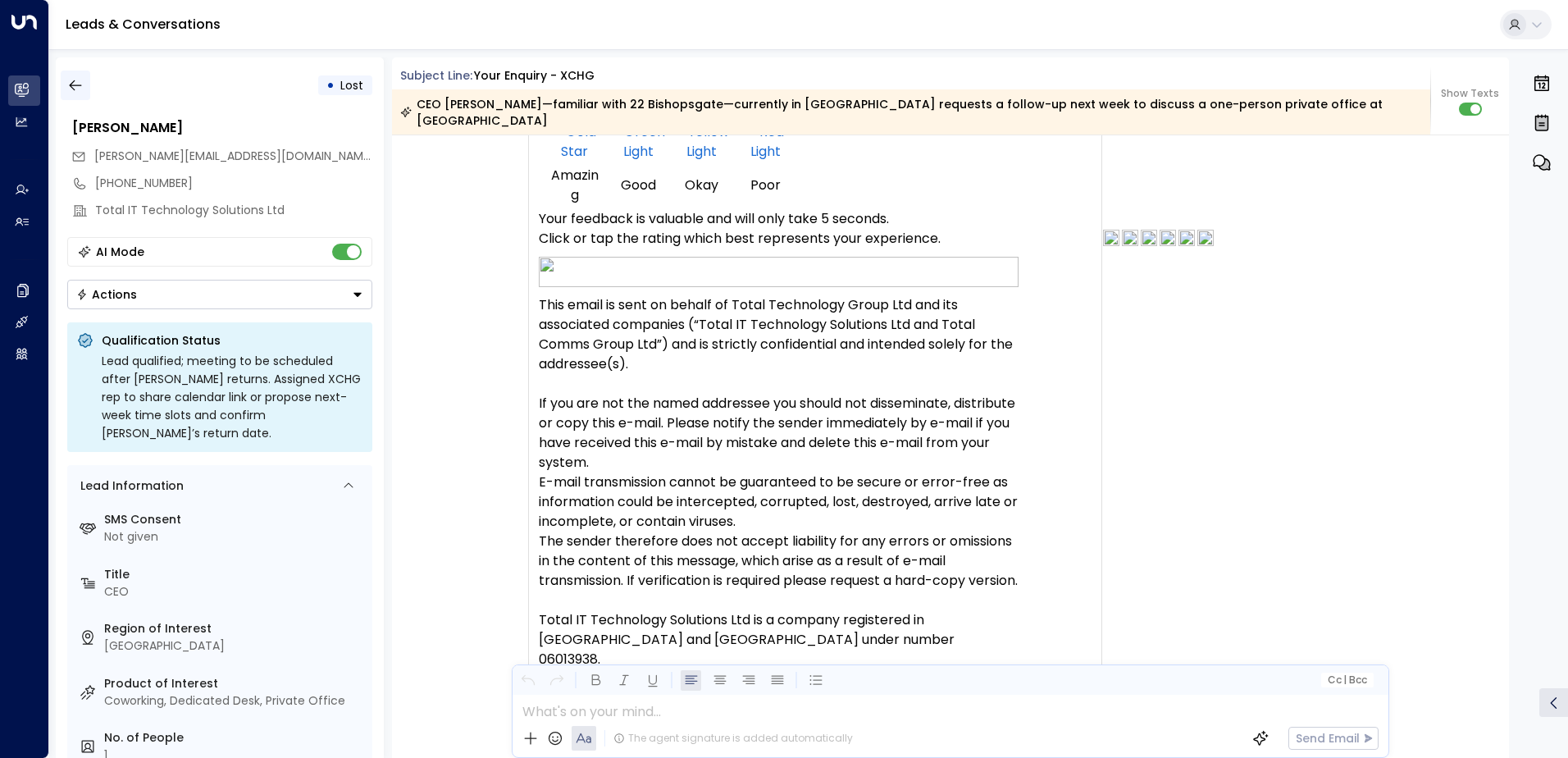
click at [73, 81] on icon "button" at bounding box center [76, 86] width 16 height 16
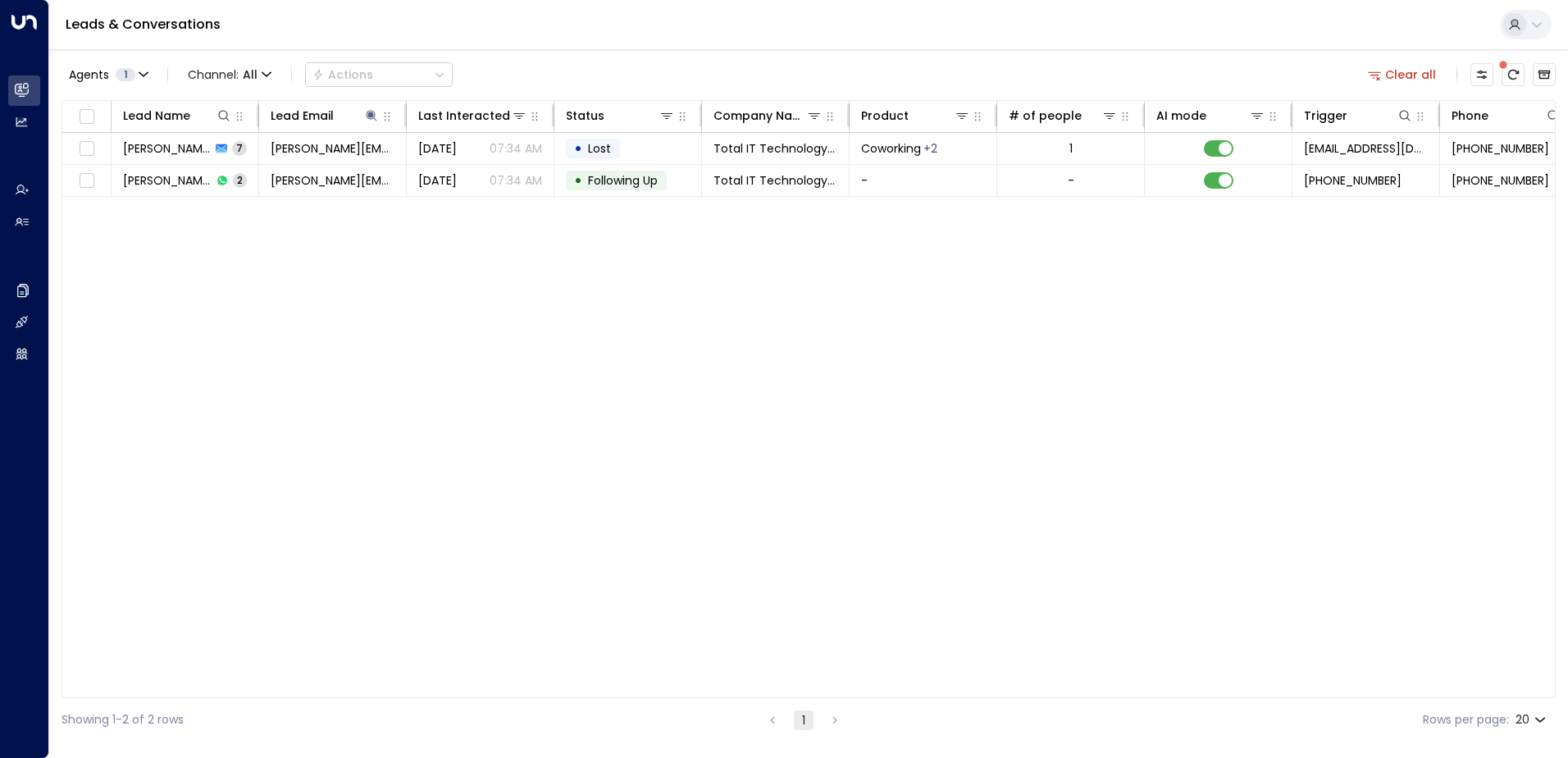
click at [1407, 73] on button "Clear all" at bounding box center [1402, 75] width 82 height 23
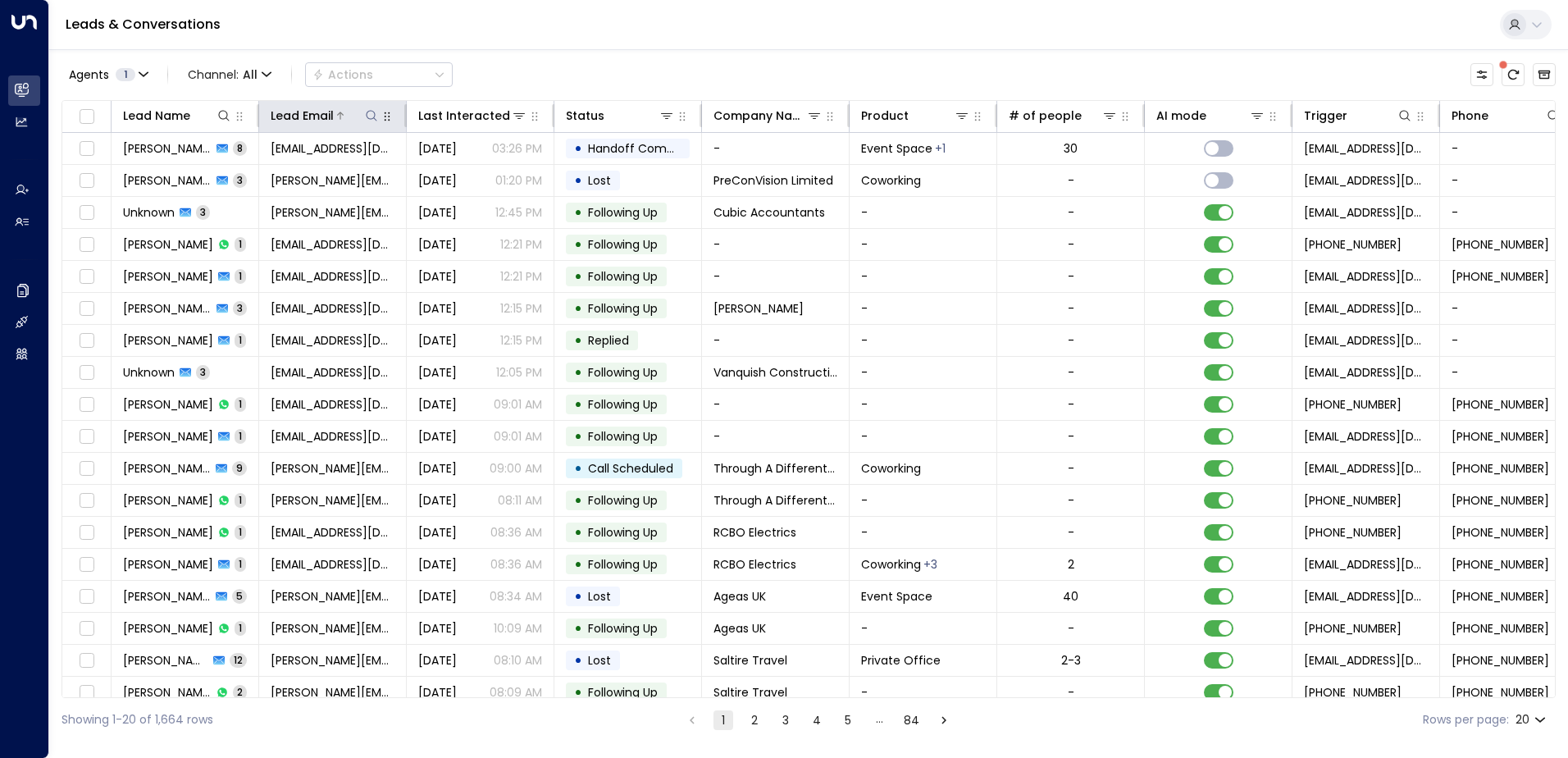
click at [367, 112] on icon at bounding box center [371, 115] width 11 height 11
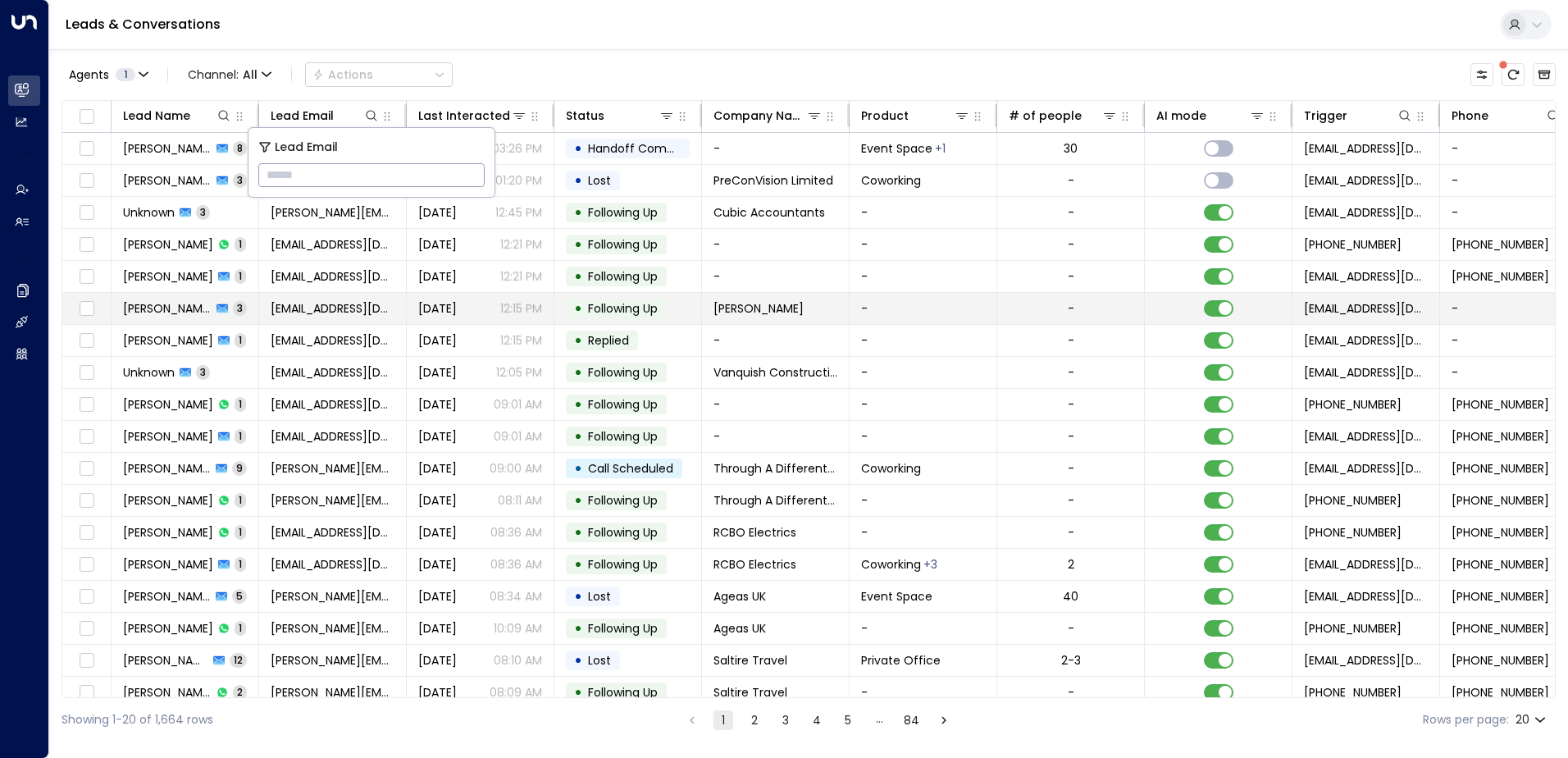
type input "**********"
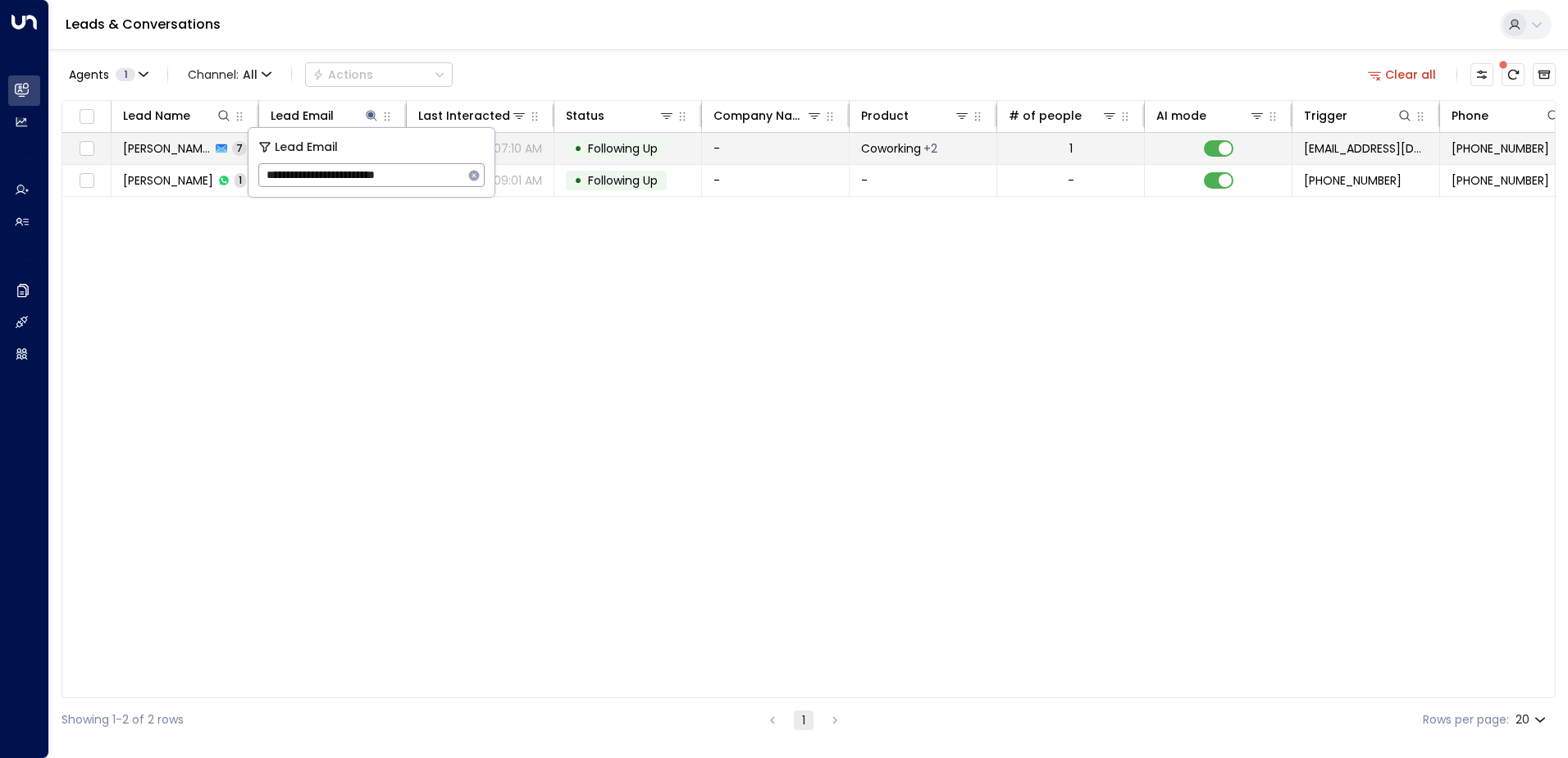
click at [600, 147] on span "Following Up" at bounding box center [623, 148] width 70 height 16
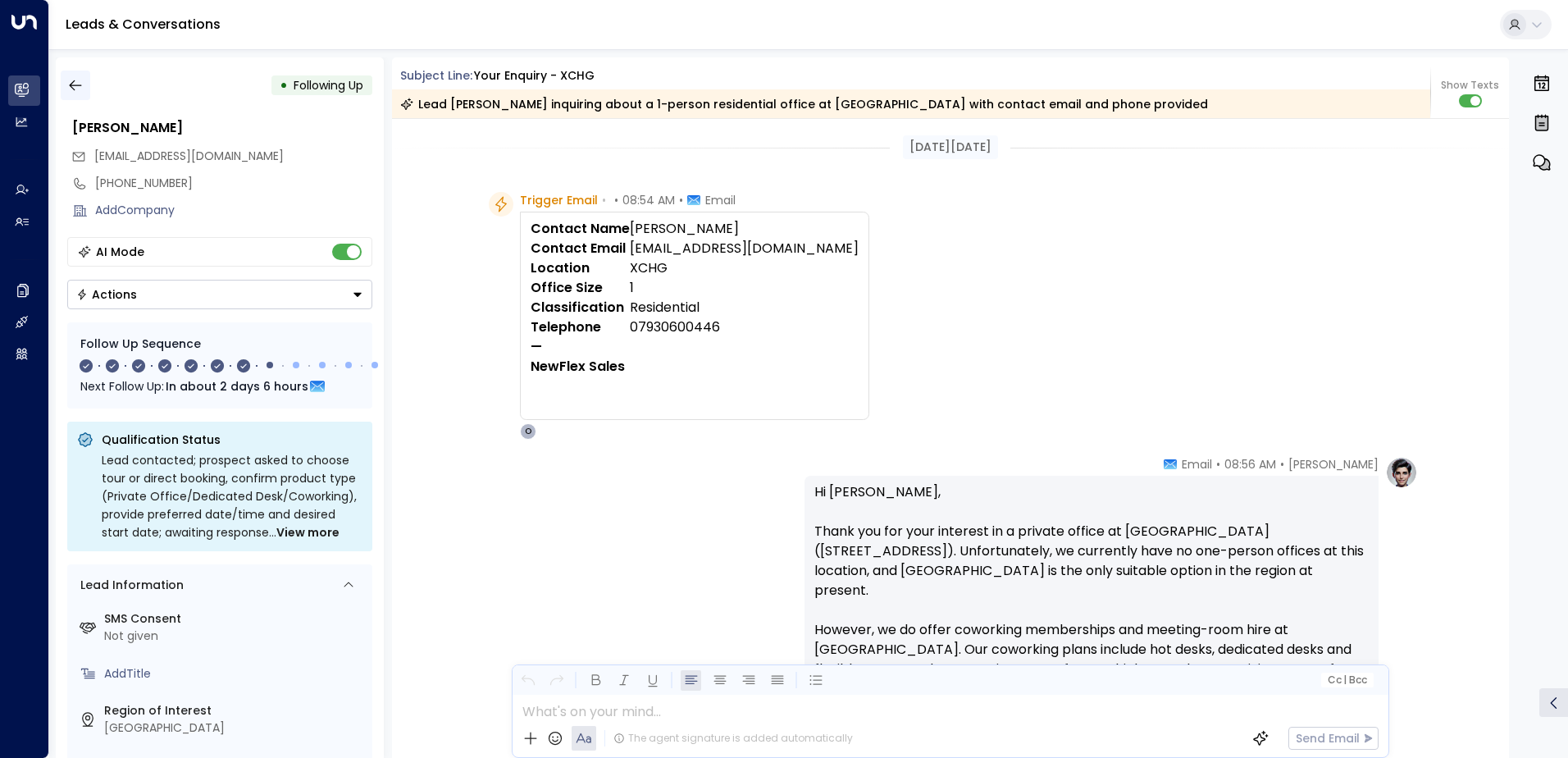
click at [76, 89] on icon "button" at bounding box center [76, 86] width 16 height 16
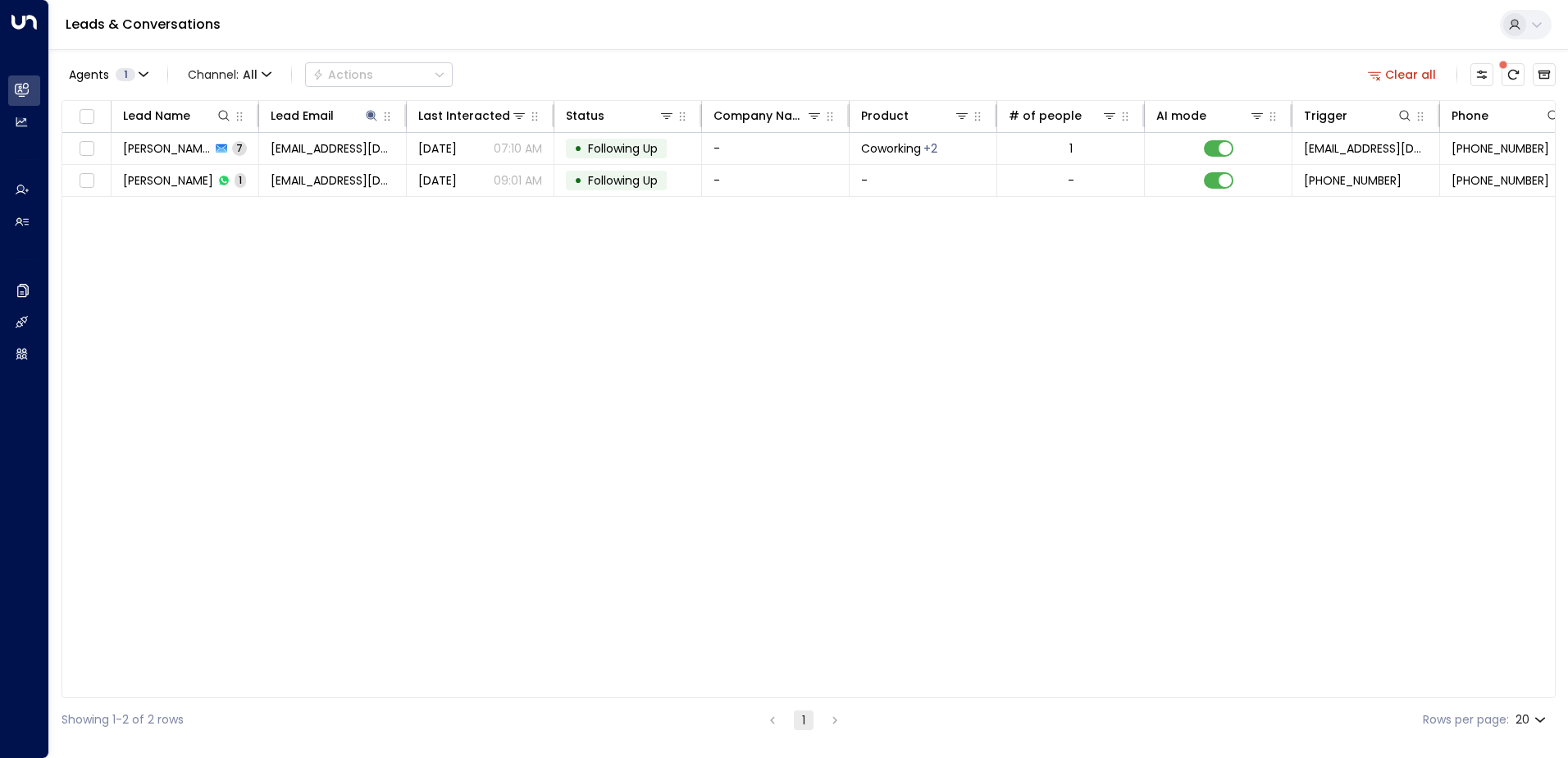
click at [1404, 79] on button "Clear all" at bounding box center [1402, 75] width 82 height 23
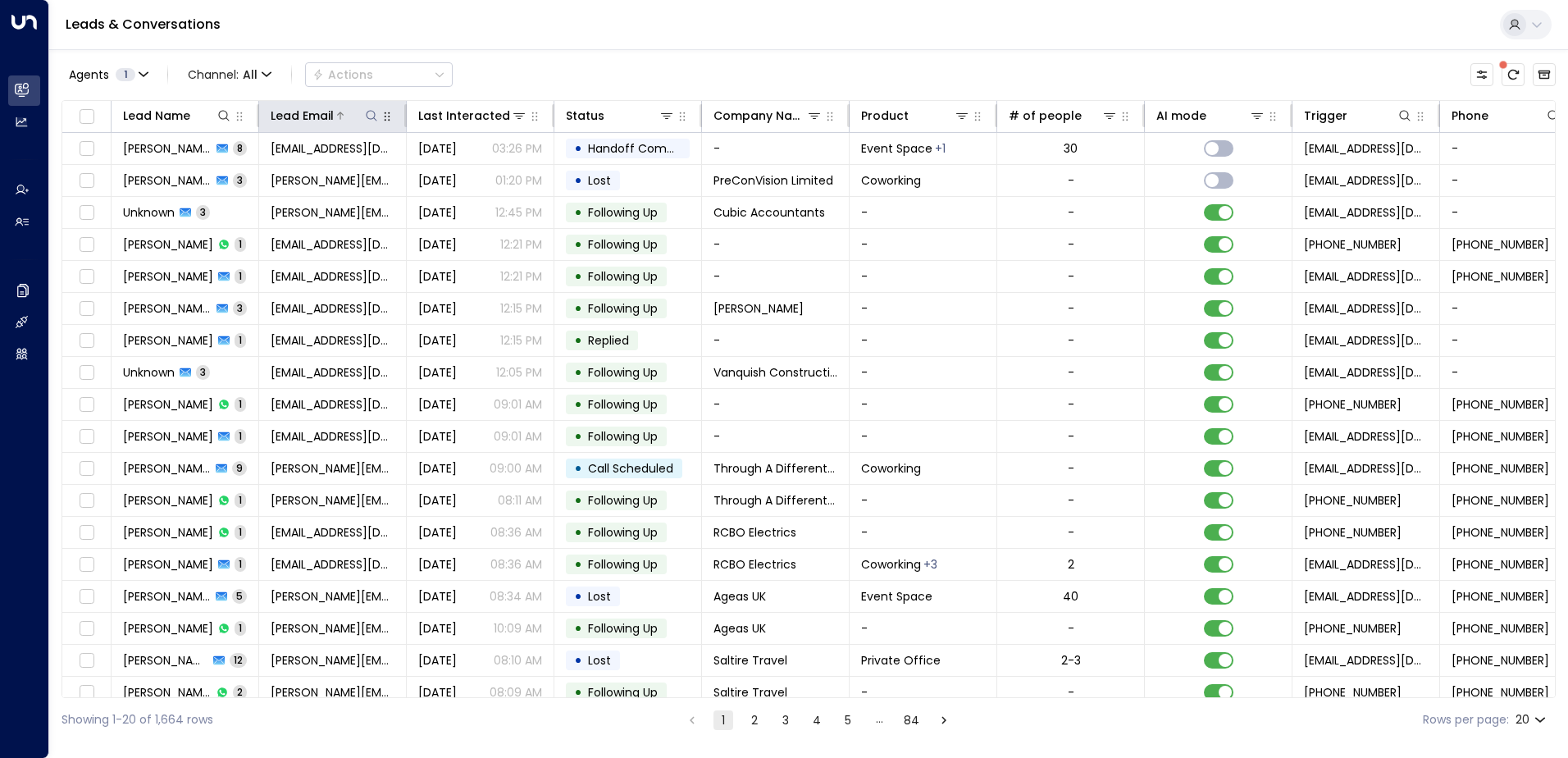
click at [372, 119] on icon at bounding box center [372, 115] width 13 height 13
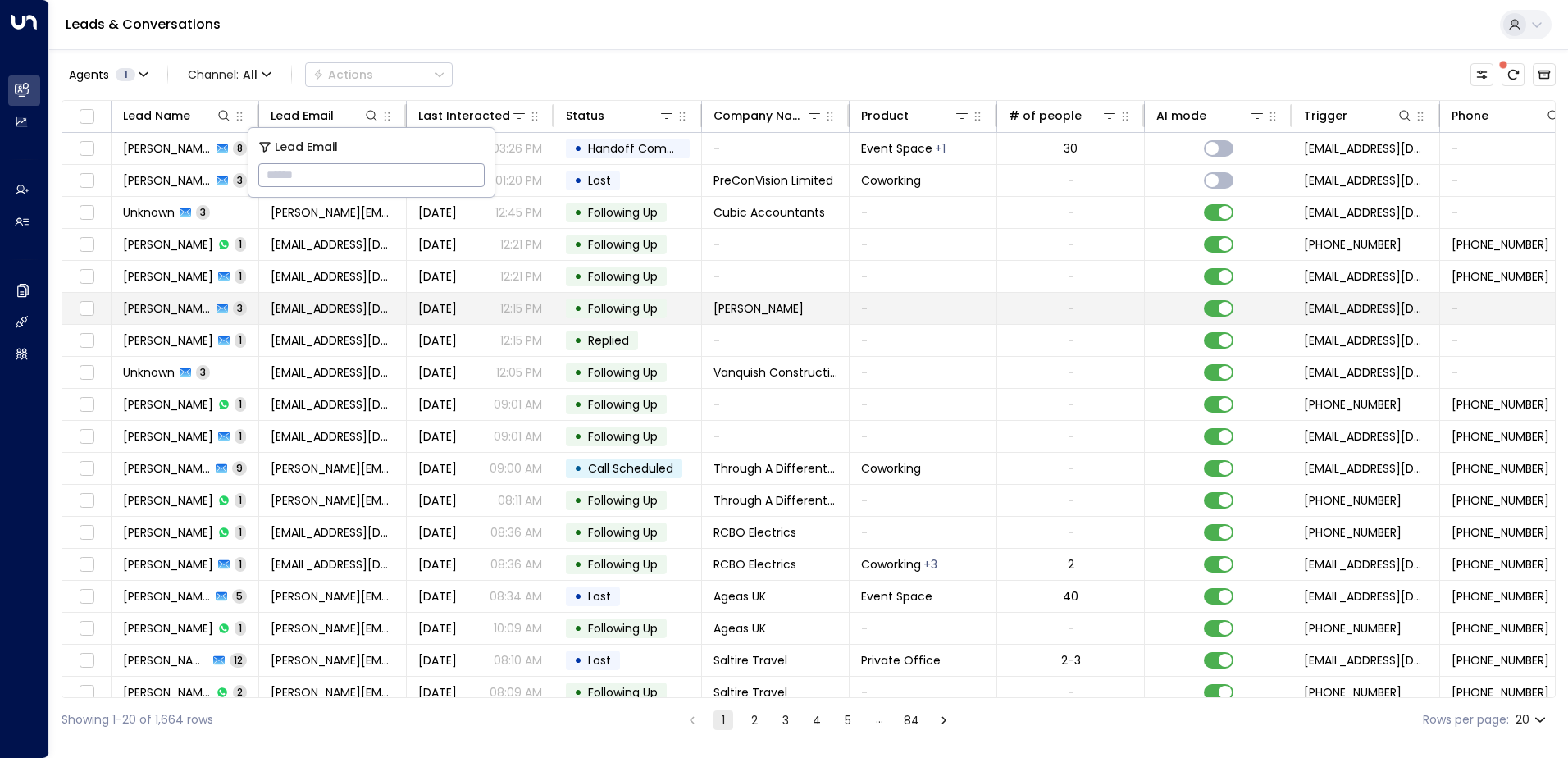
type input "**********"
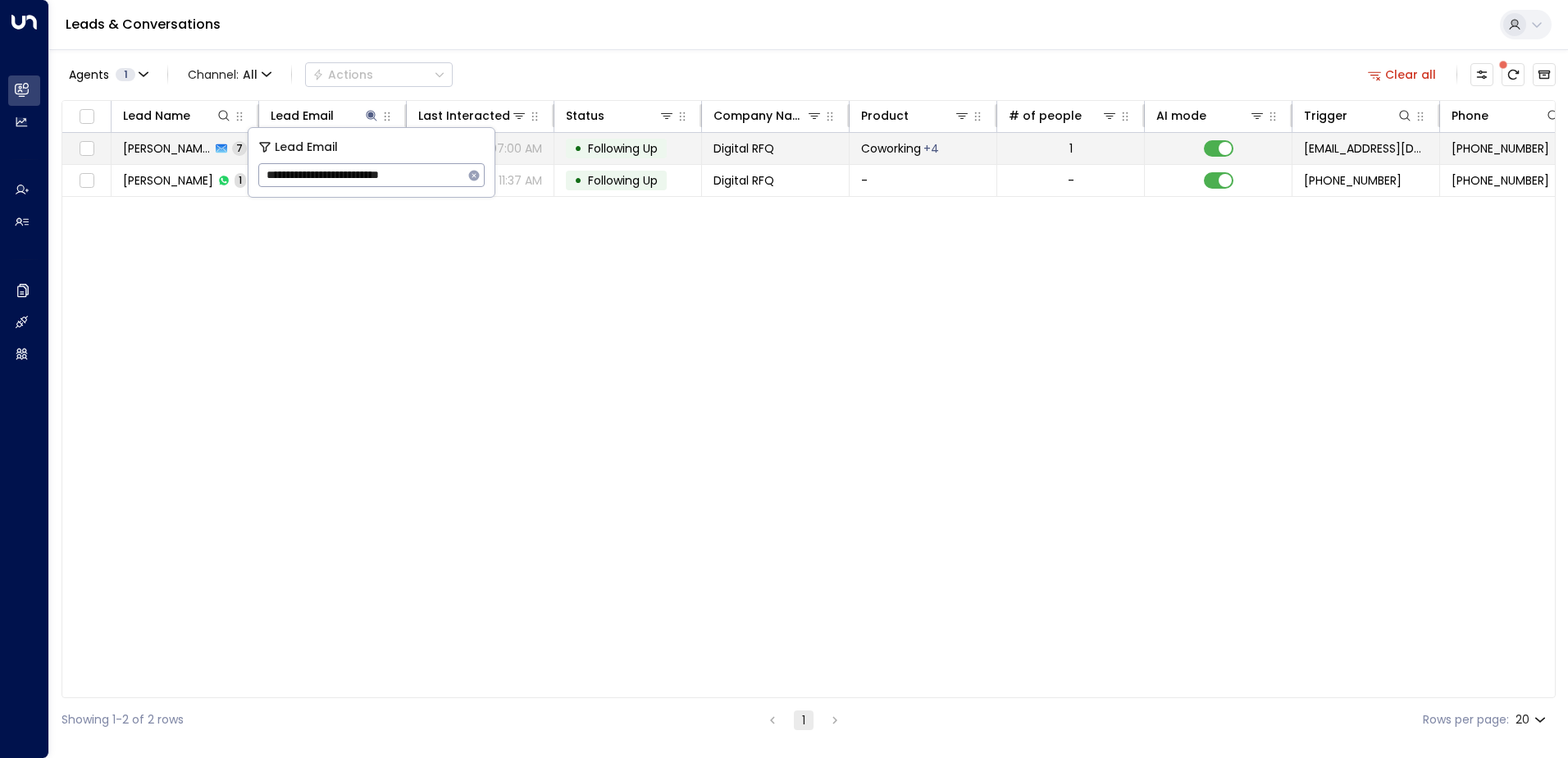
click at [623, 151] on span "Following Up" at bounding box center [623, 148] width 70 height 16
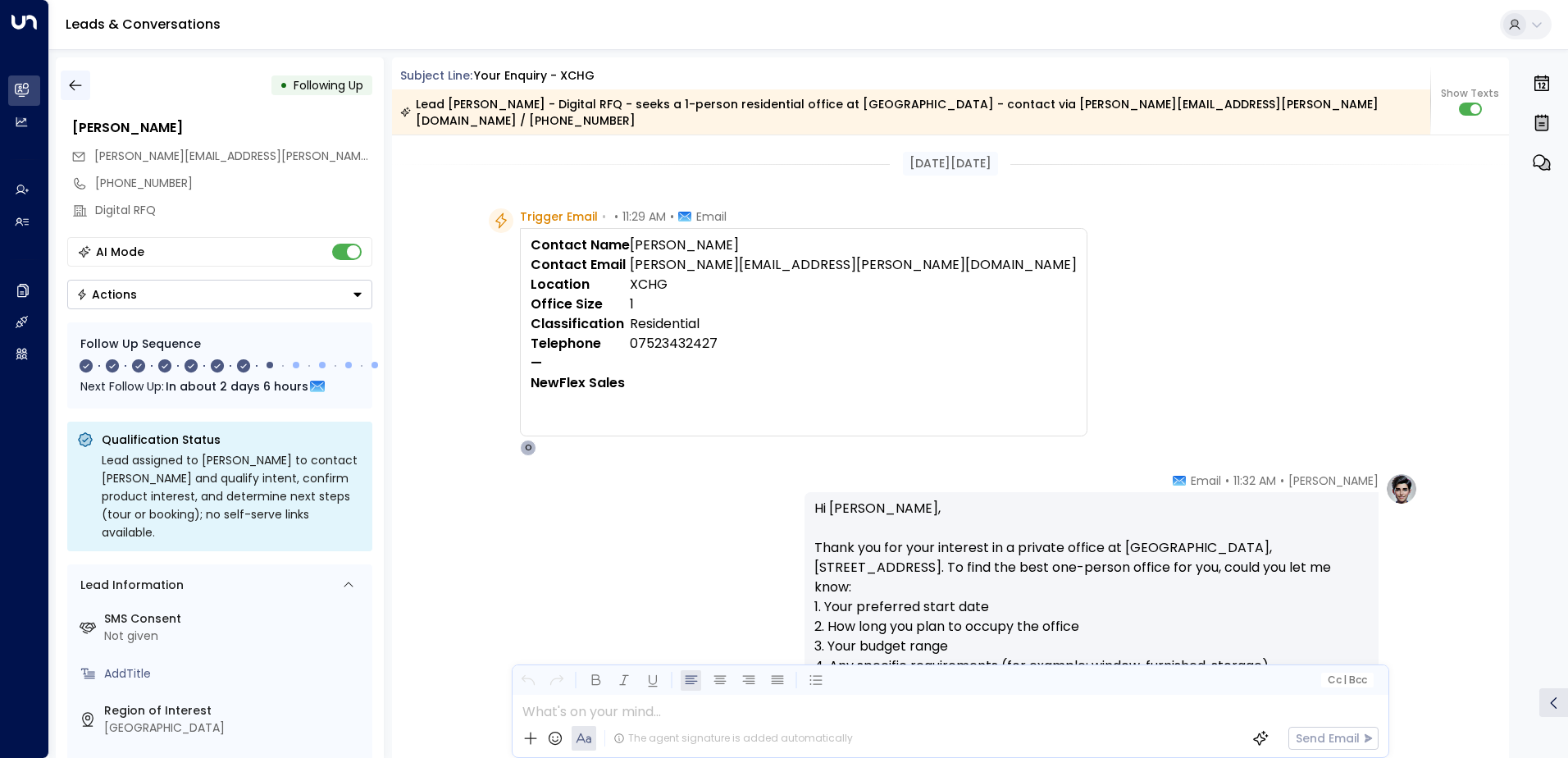
click at [78, 90] on icon "button" at bounding box center [76, 86] width 16 height 16
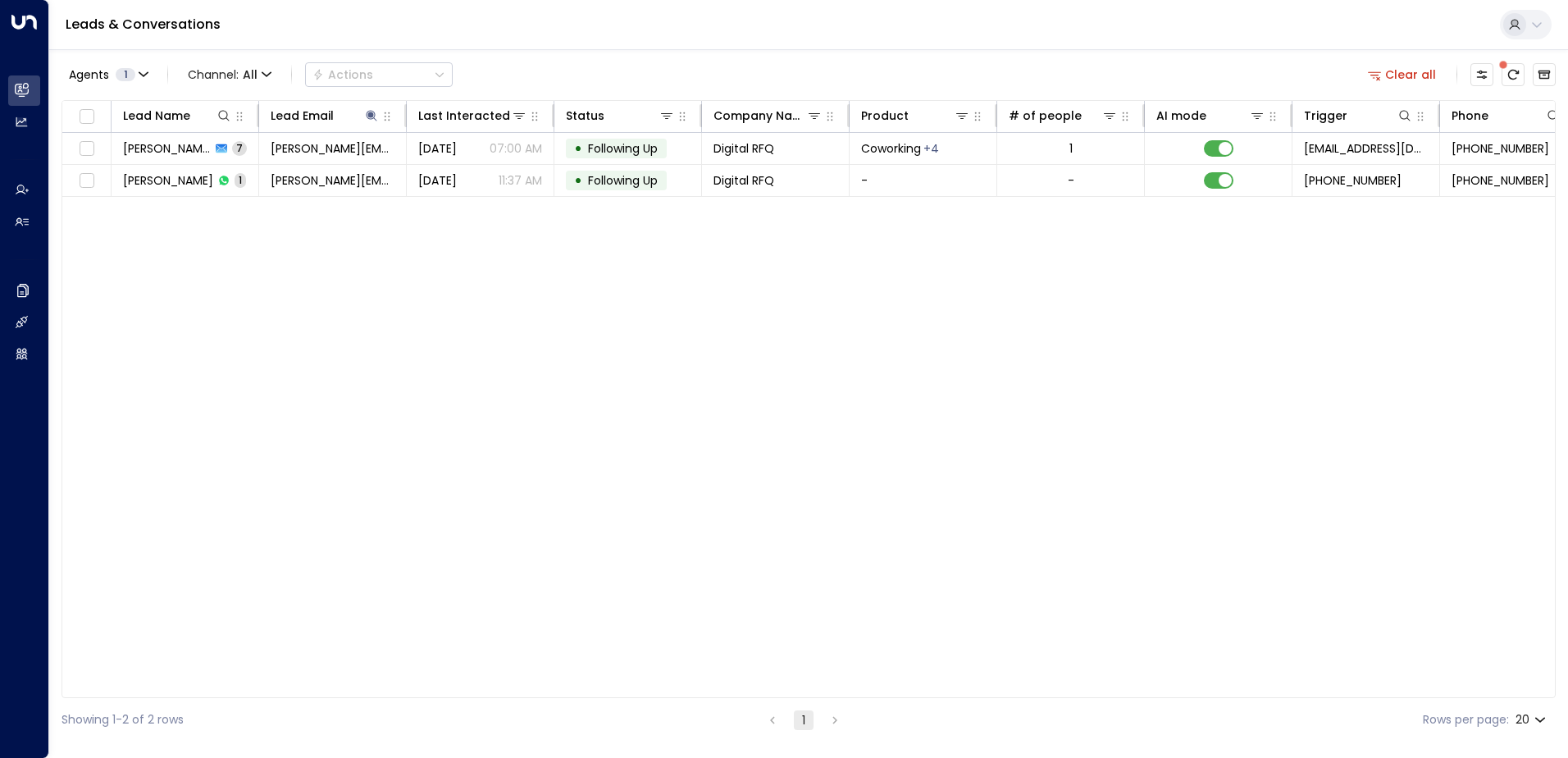
click at [1407, 71] on button "Clear all" at bounding box center [1402, 75] width 82 height 23
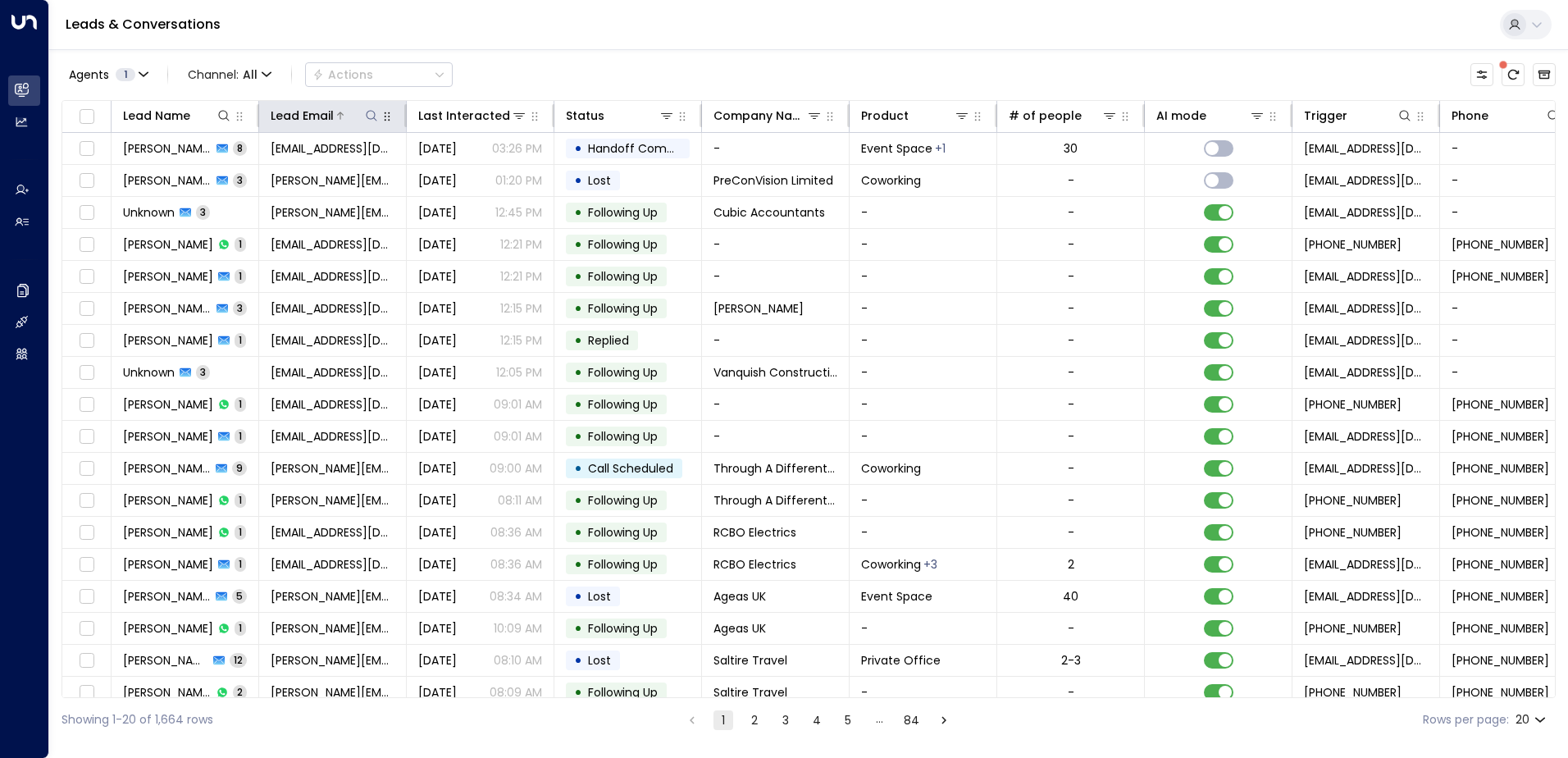
click at [373, 115] on icon at bounding box center [372, 115] width 13 height 13
type input "**********"
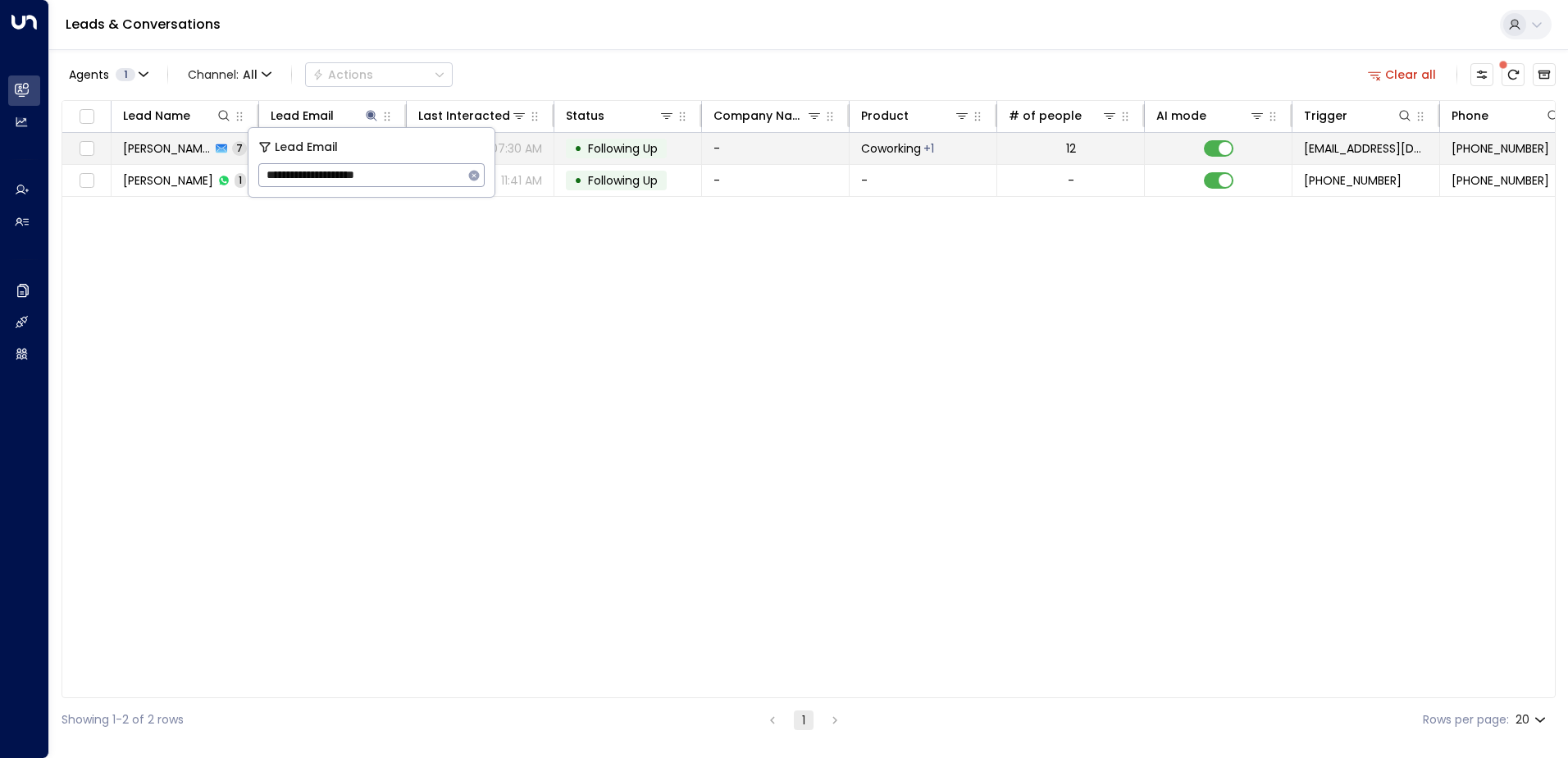
click at [631, 152] on span "Following Up" at bounding box center [623, 148] width 70 height 16
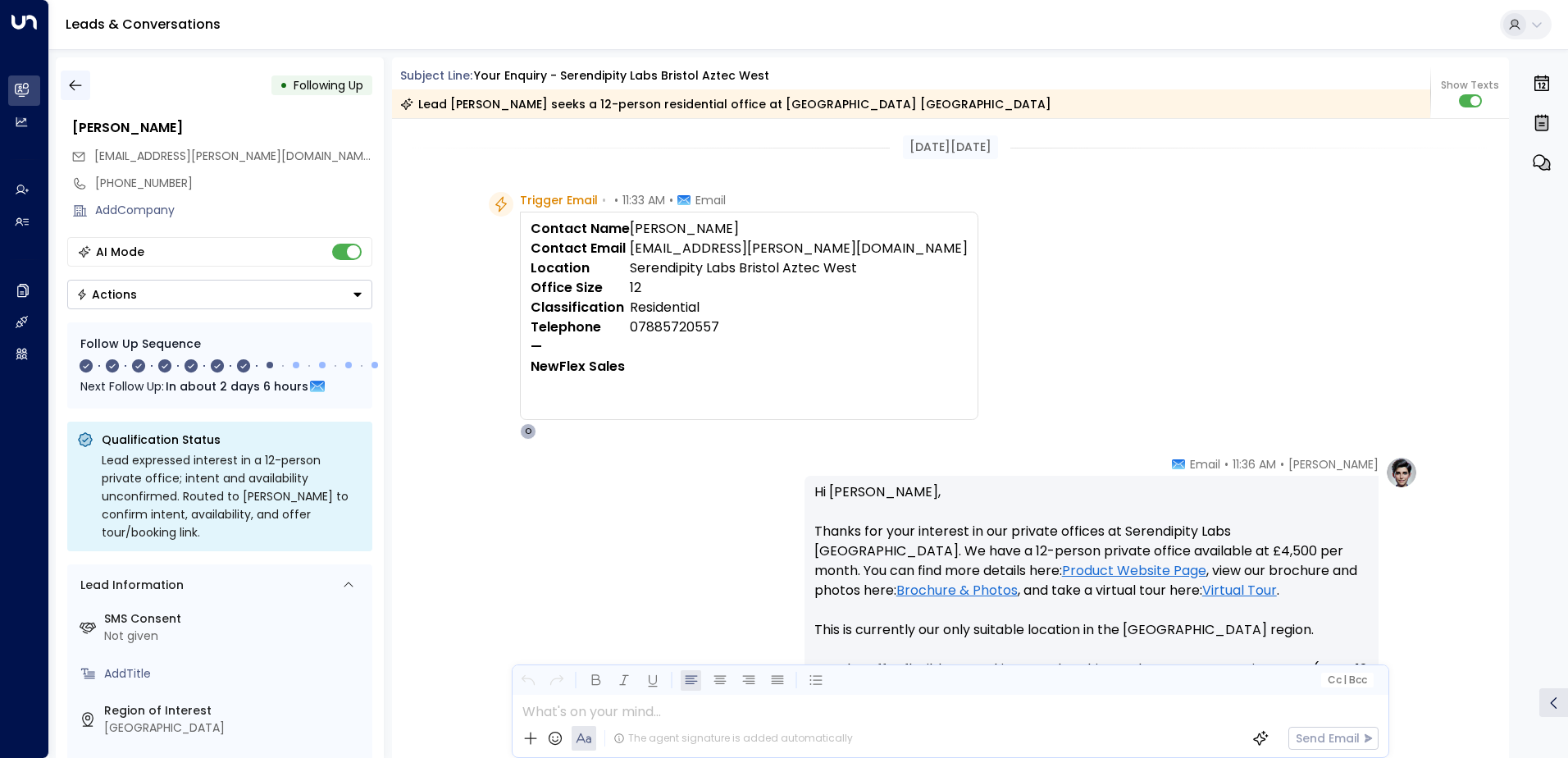
click at [79, 87] on icon "button" at bounding box center [76, 86] width 16 height 16
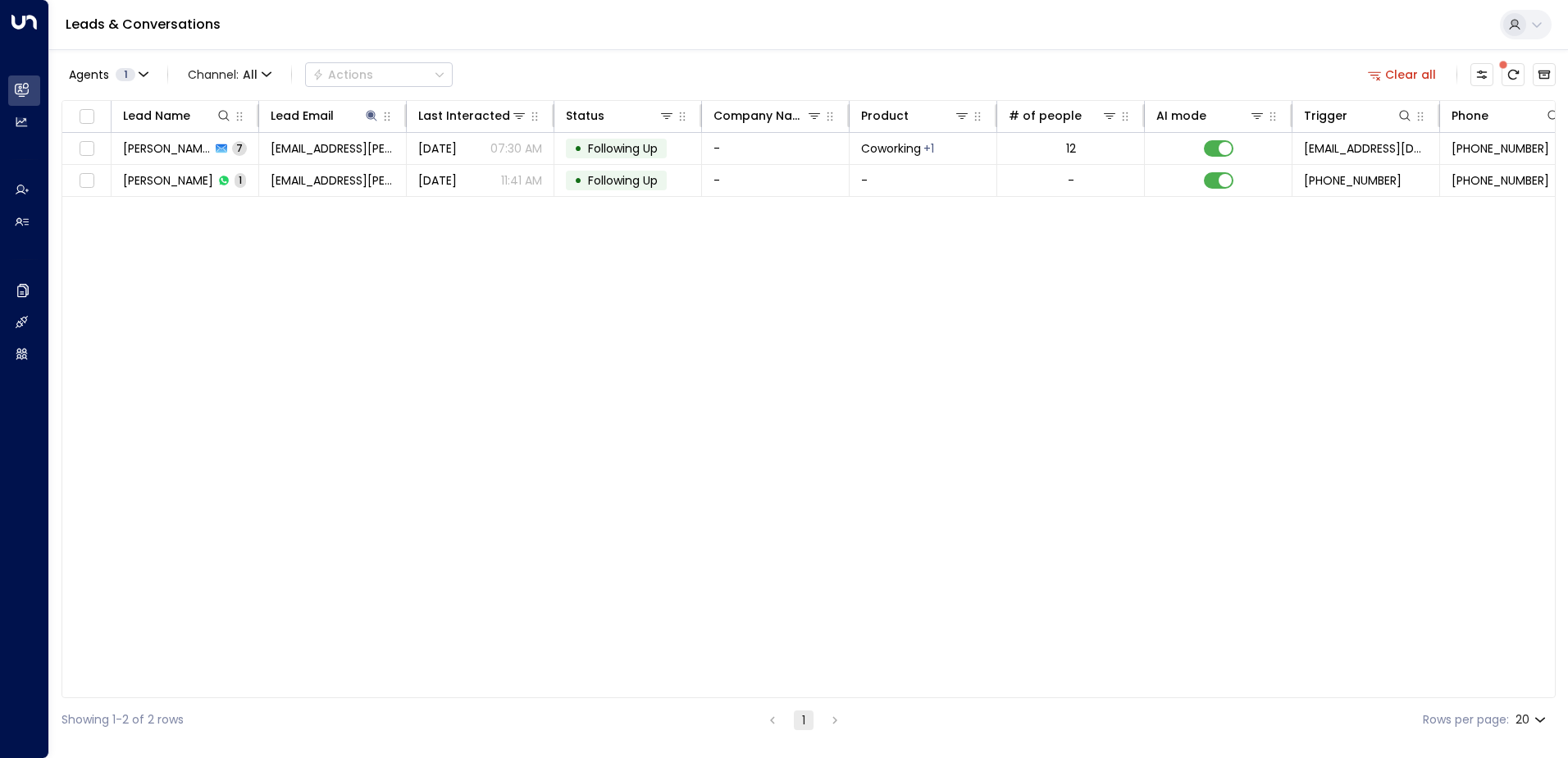
click at [1397, 77] on button "Clear all" at bounding box center [1402, 75] width 82 height 23
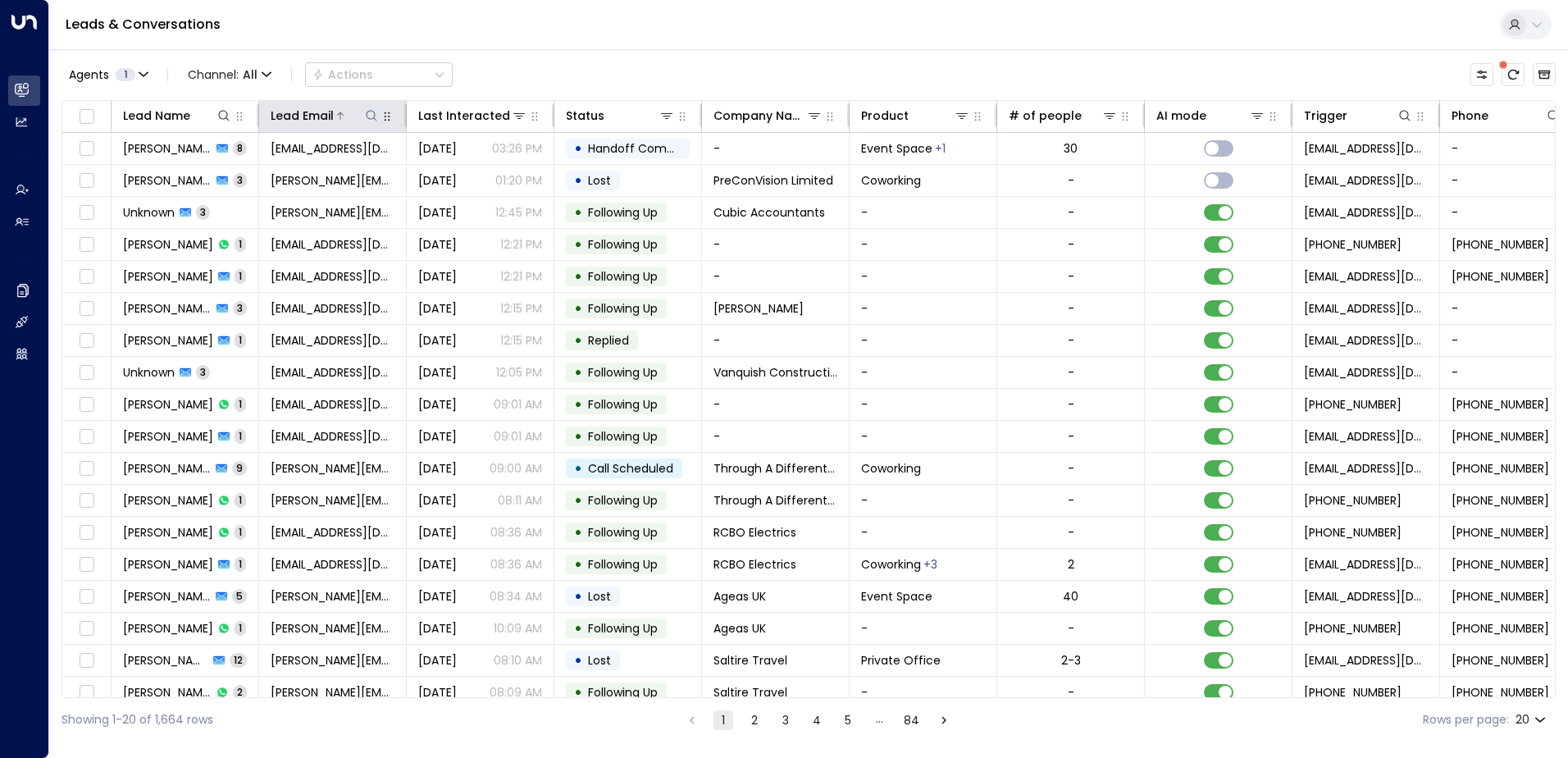
click at [369, 111] on icon at bounding box center [372, 115] width 13 height 13
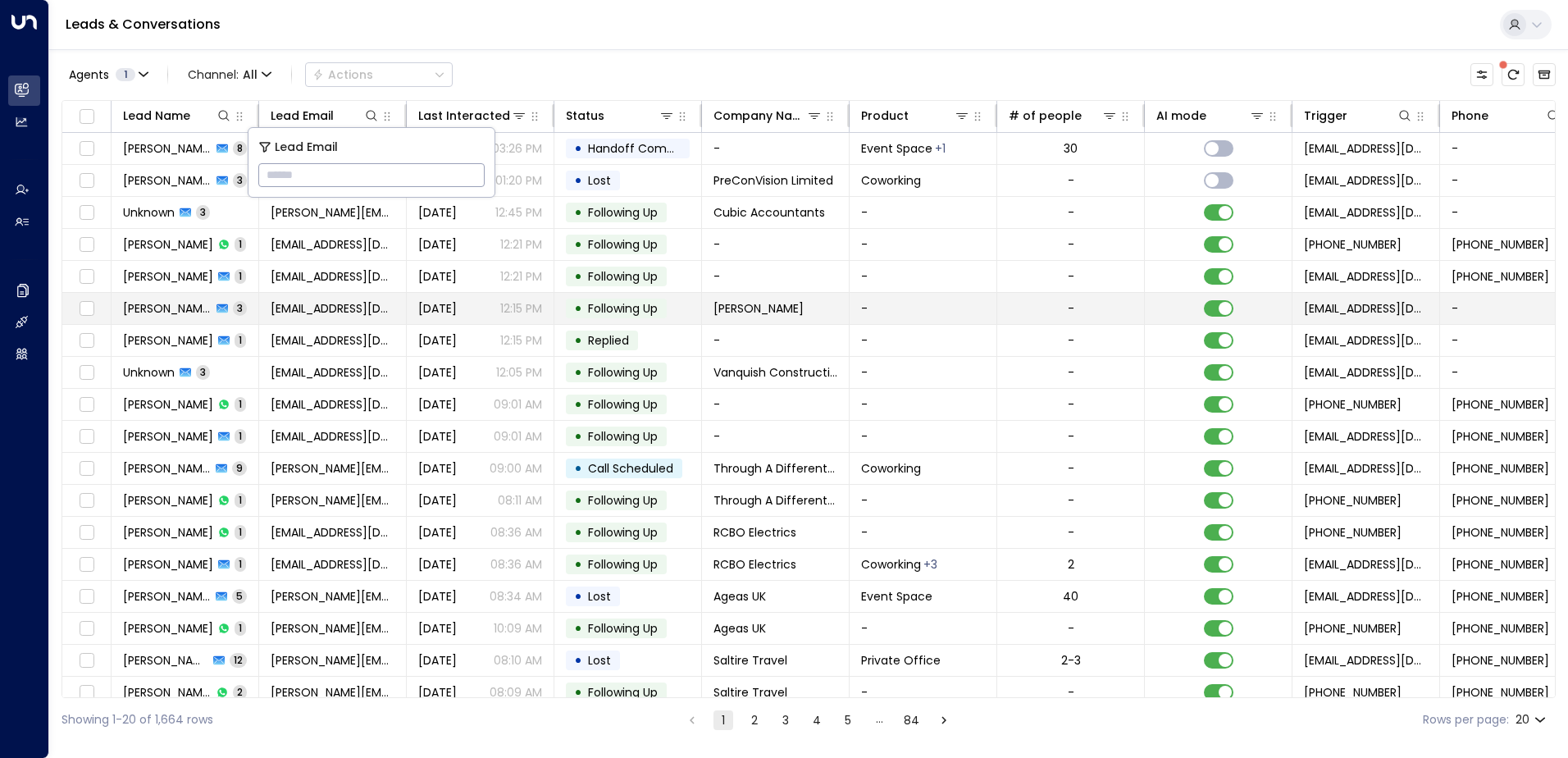
type input "**********"
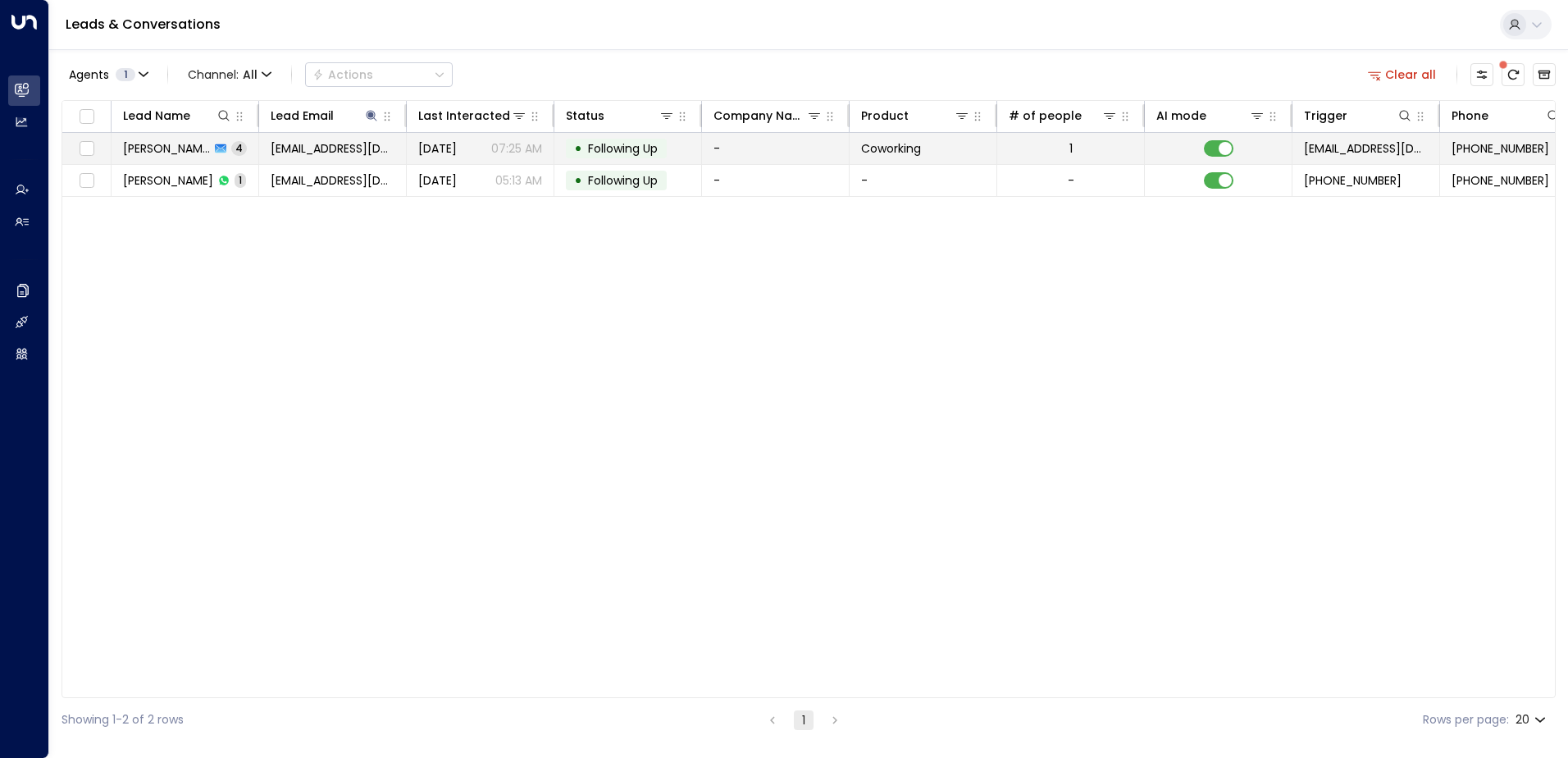
click at [605, 149] on span "Following Up" at bounding box center [623, 148] width 70 height 16
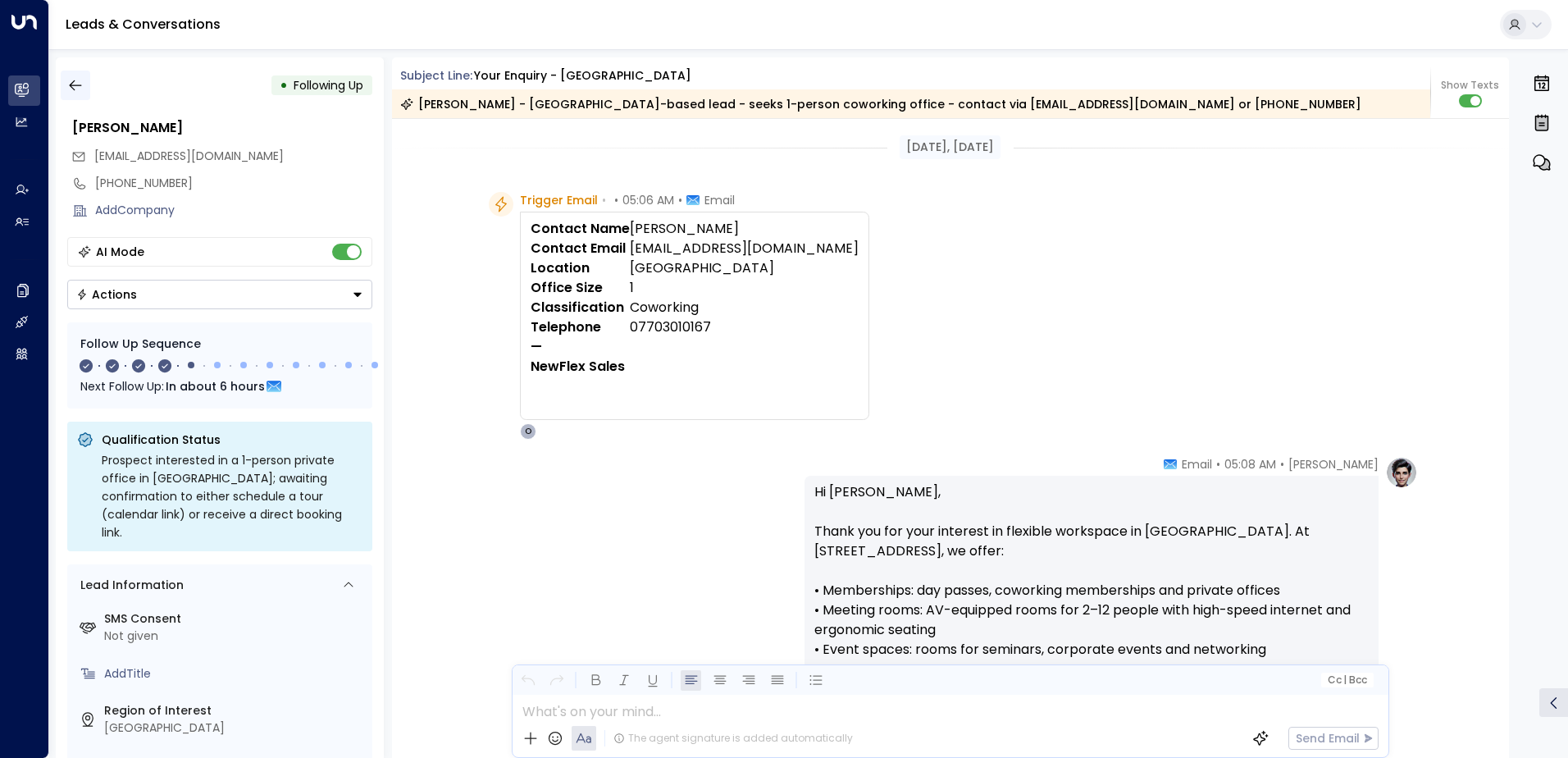
click at [84, 82] on button "button" at bounding box center [76, 86] width 30 height 30
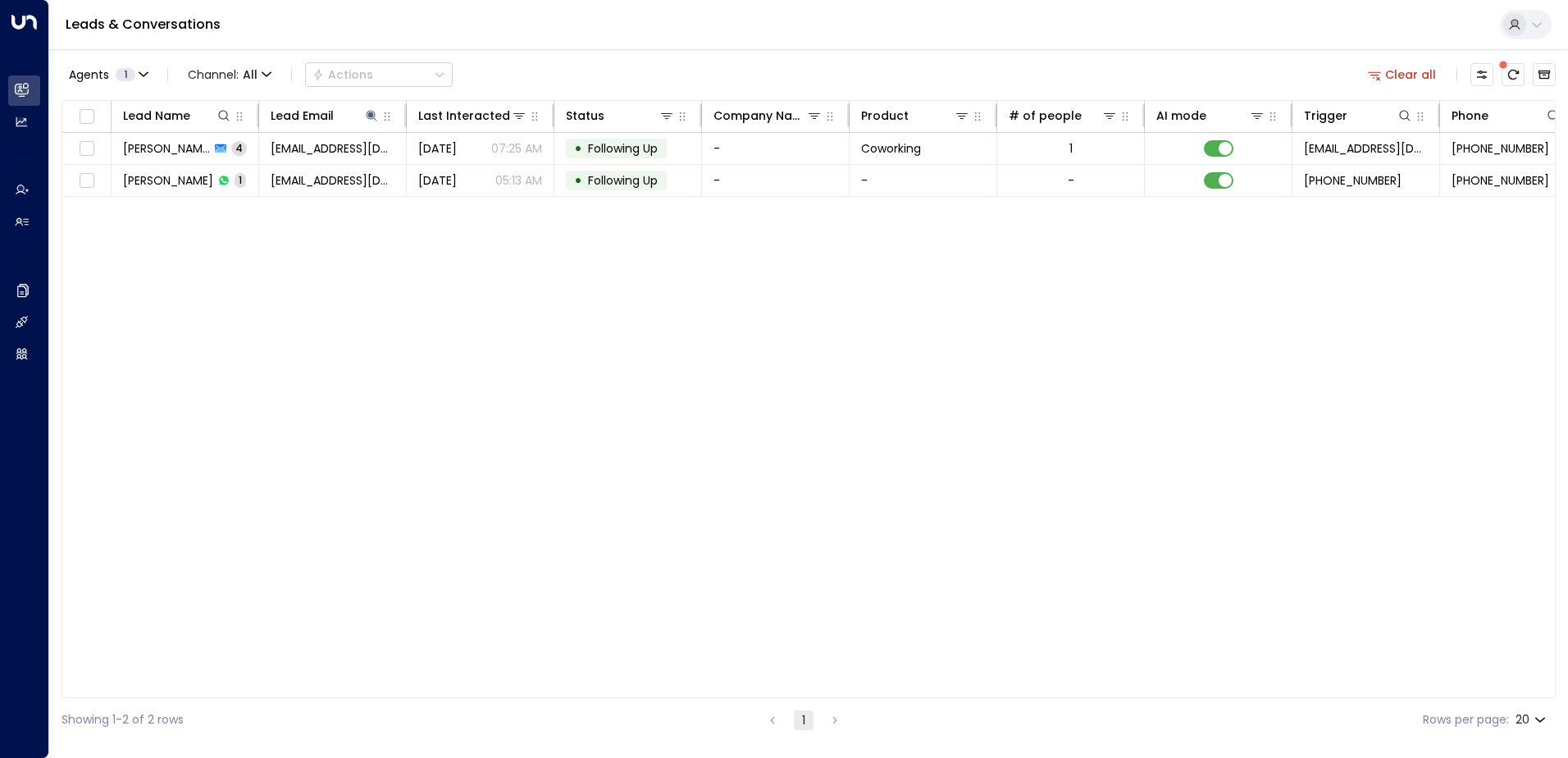
click at [1417, 75] on button "Clear all" at bounding box center [1402, 75] width 82 height 23
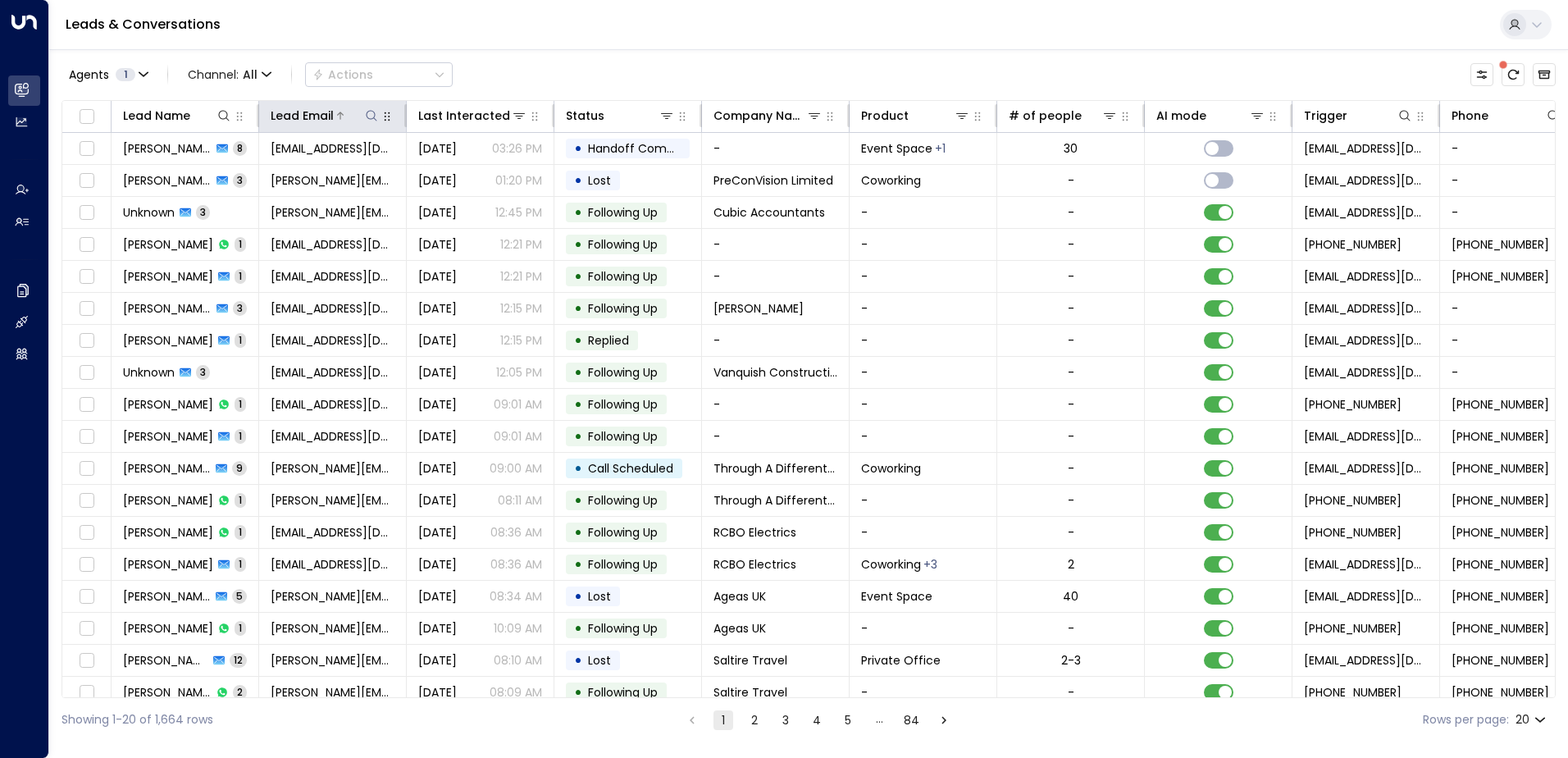
click at [376, 112] on icon at bounding box center [372, 115] width 13 height 13
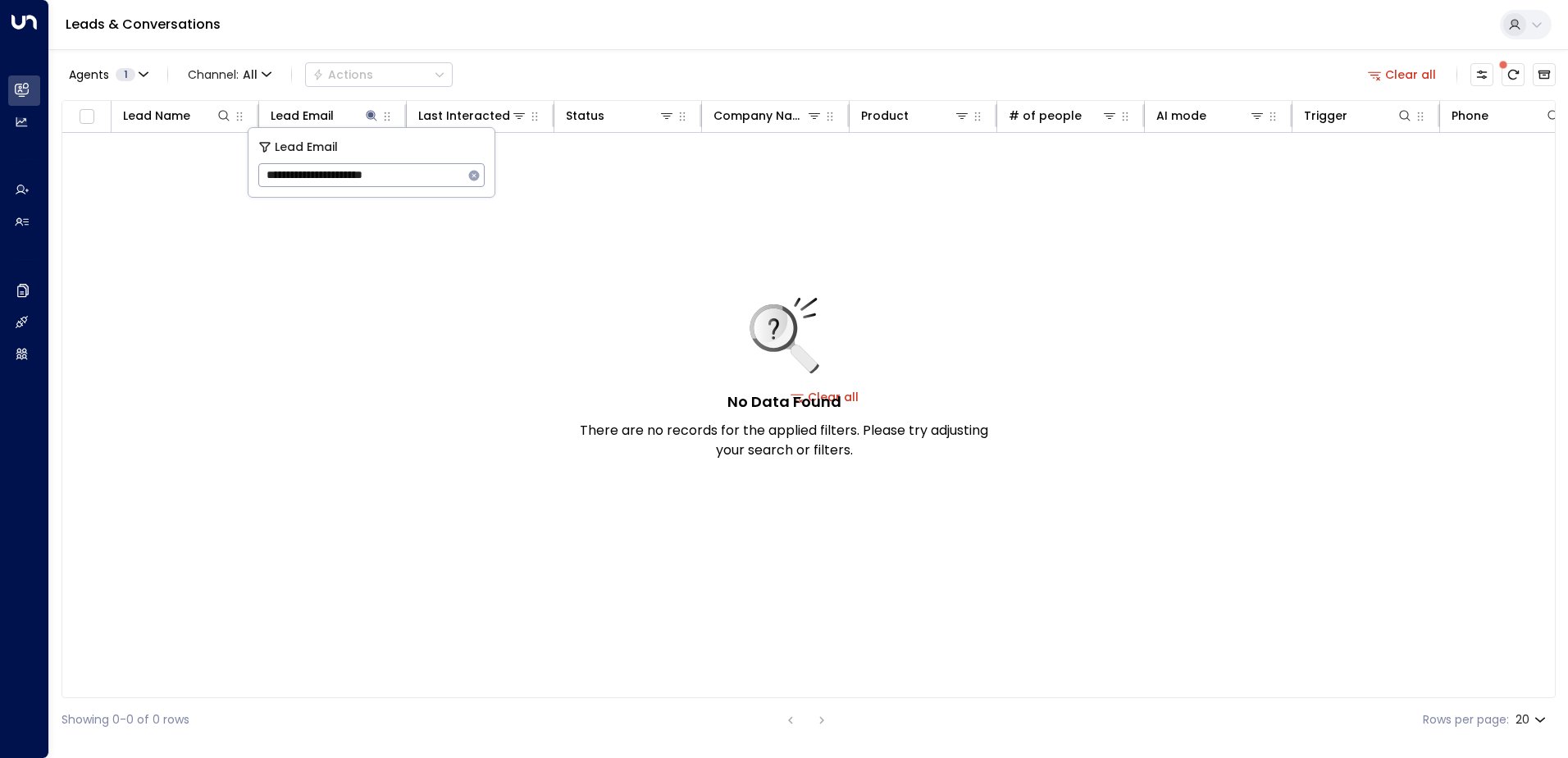
type input "**********"
click at [473, 169] on icon "button" at bounding box center [474, 175] width 13 height 13
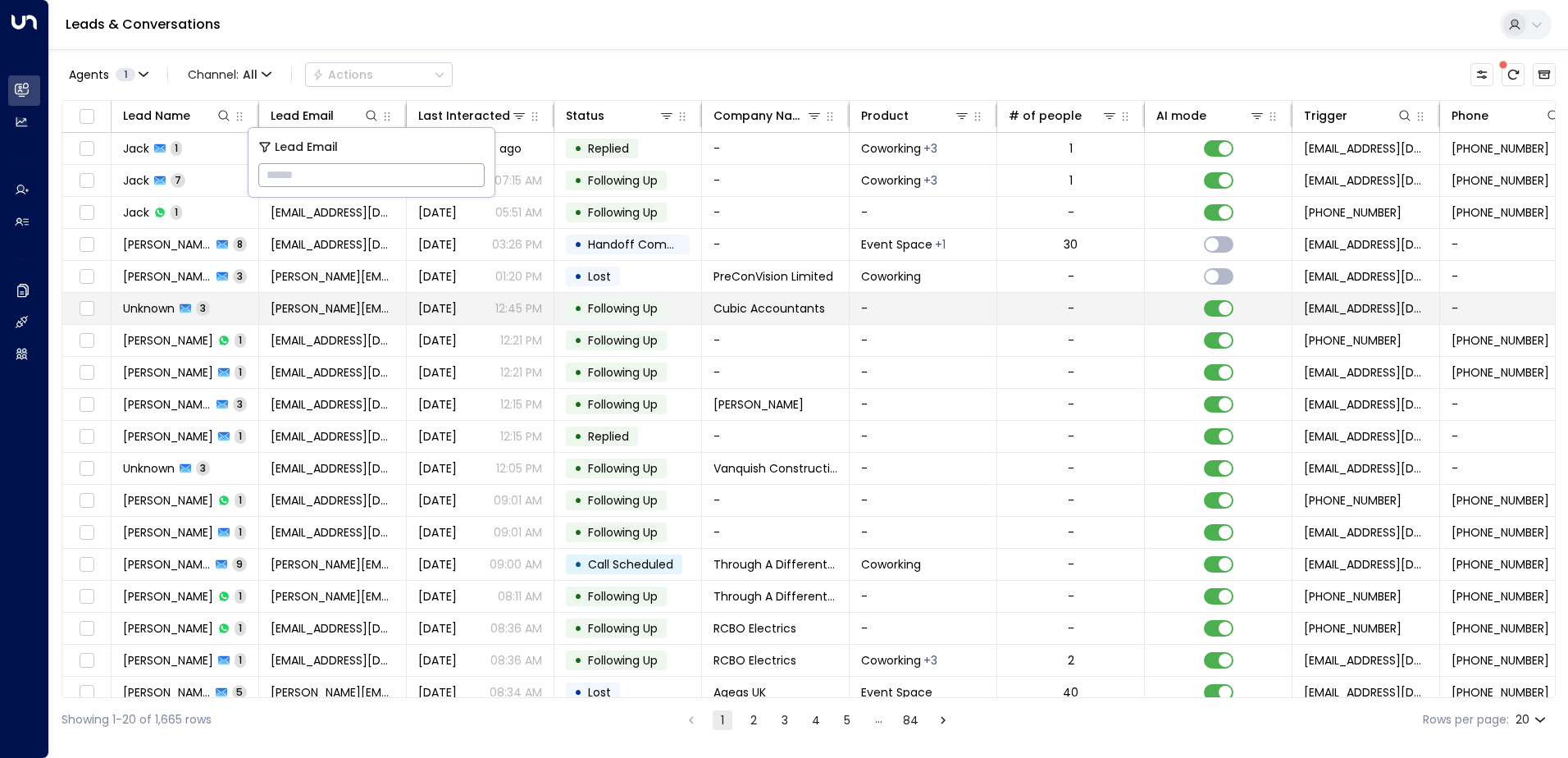
type input "**********"
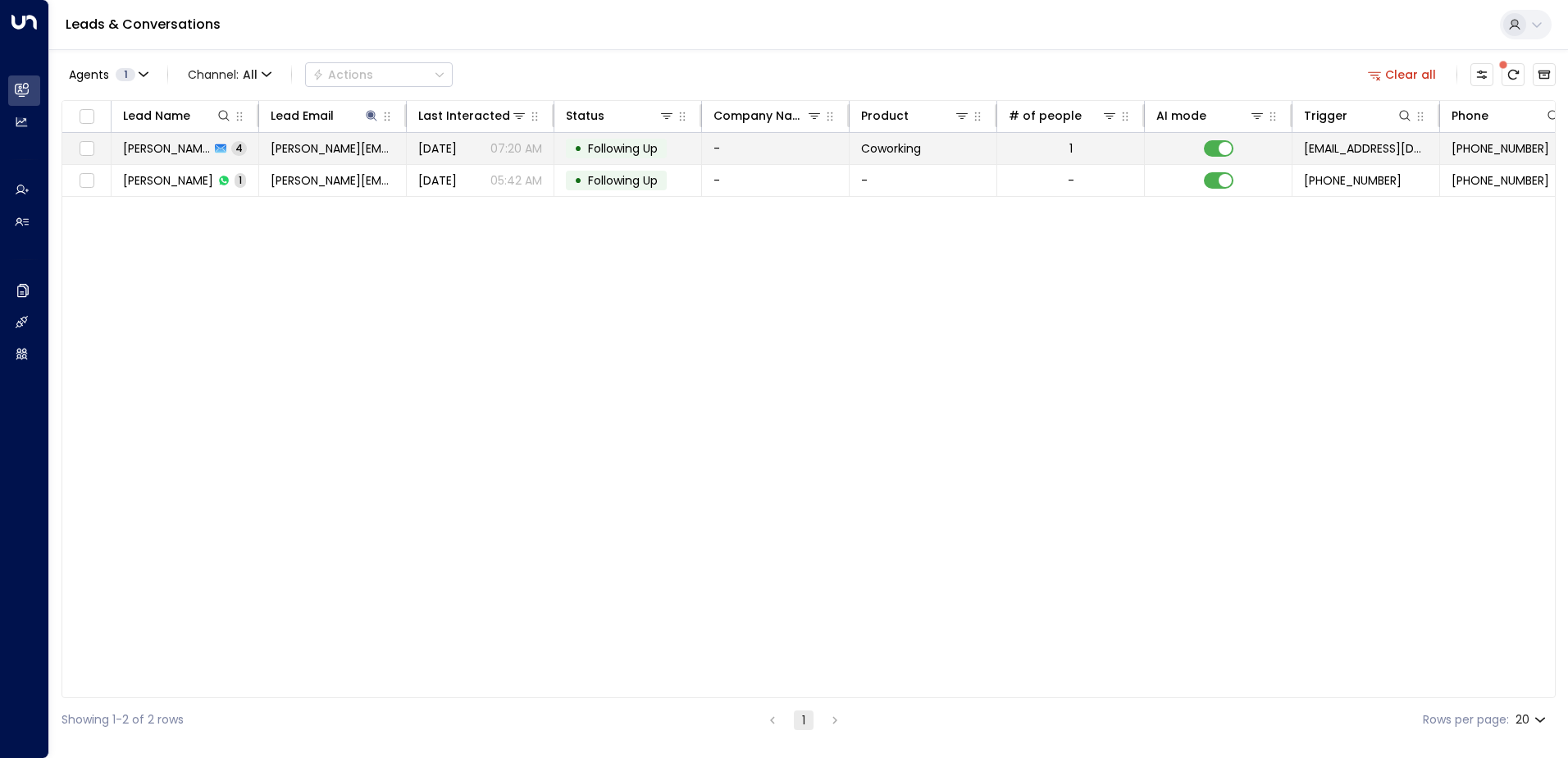
click at [627, 147] on span "Following Up" at bounding box center [623, 148] width 70 height 16
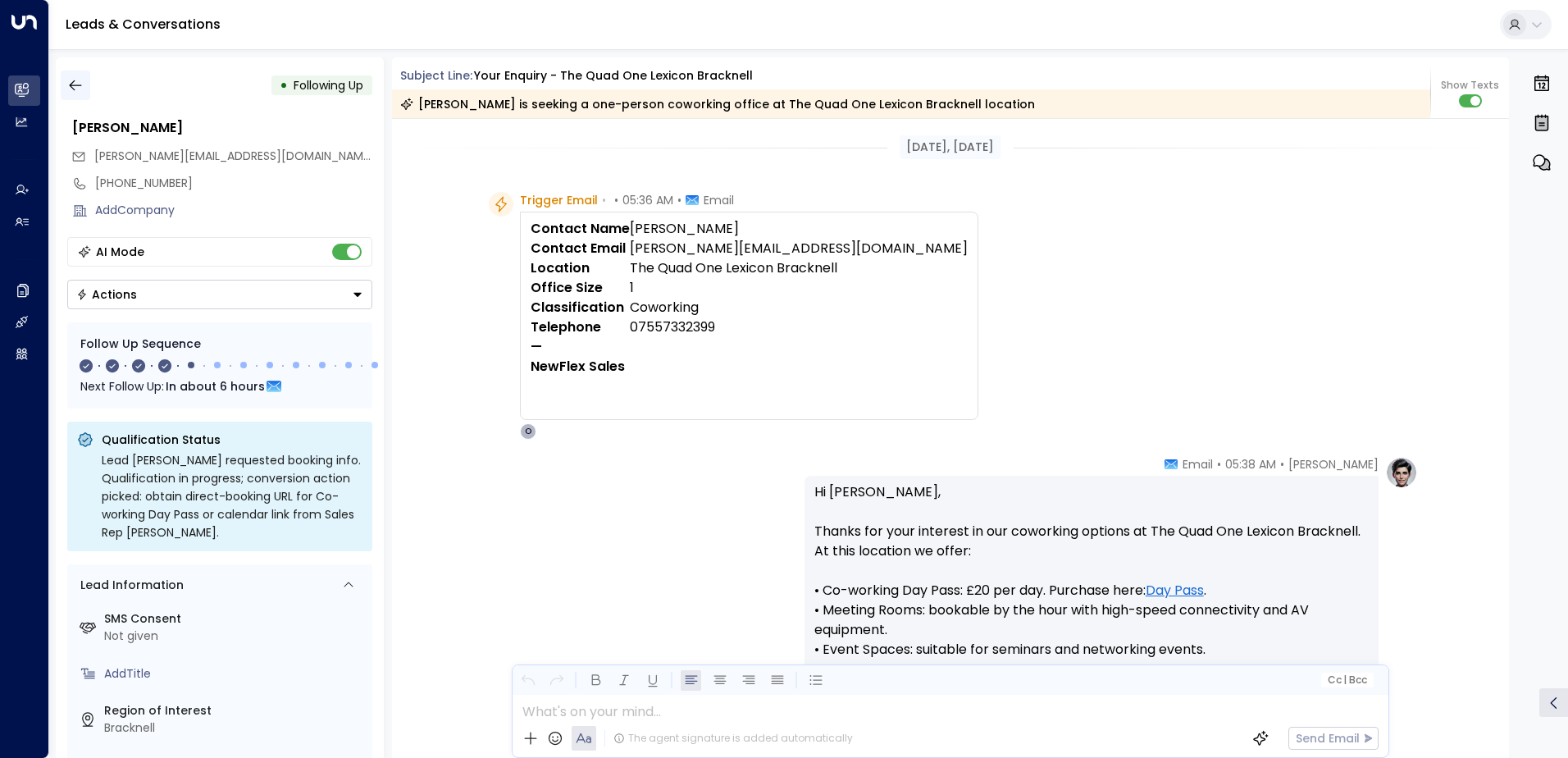
click at [85, 88] on button "button" at bounding box center [76, 86] width 30 height 30
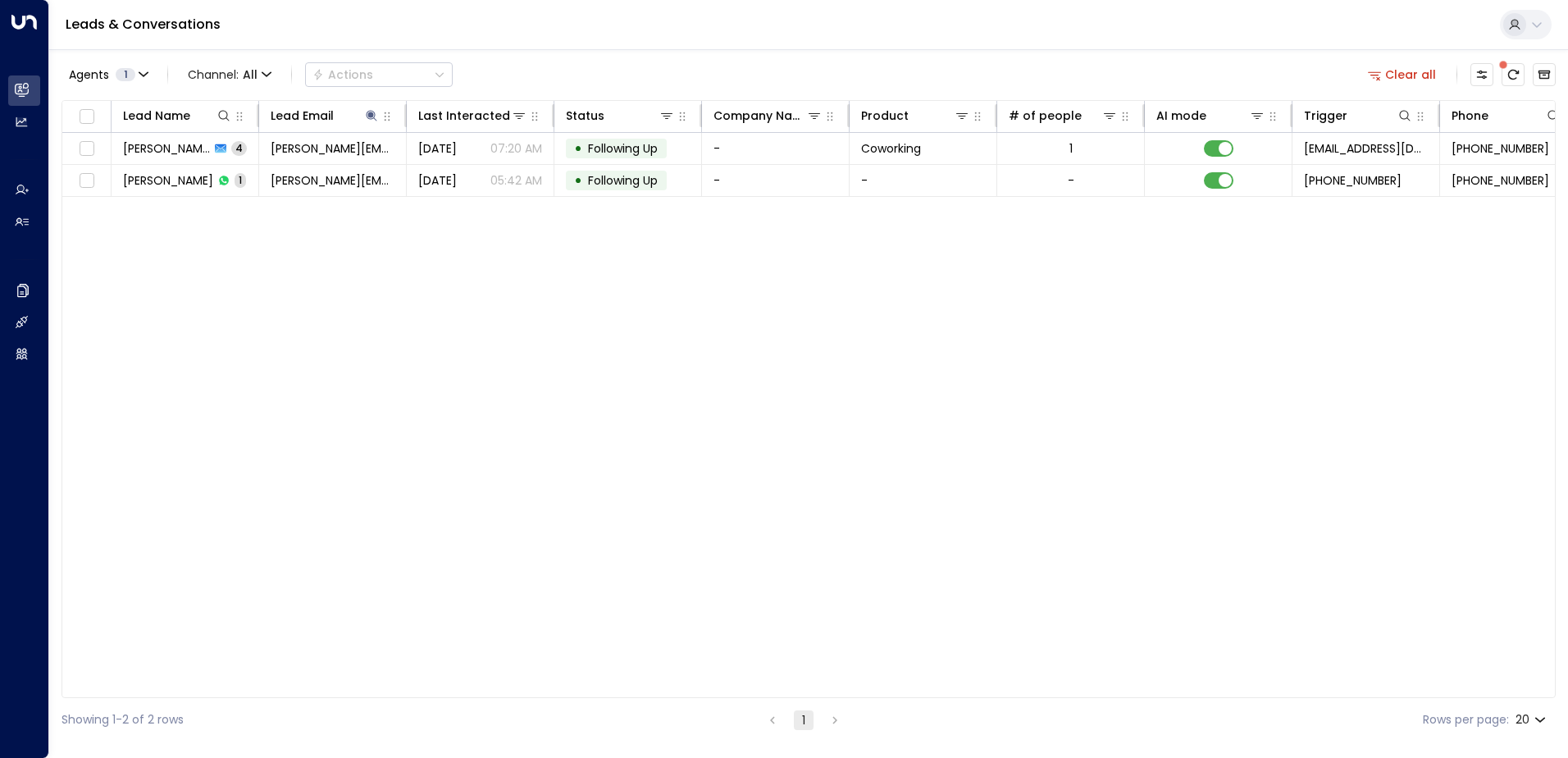
click at [1425, 80] on button "Clear all" at bounding box center [1402, 75] width 82 height 23
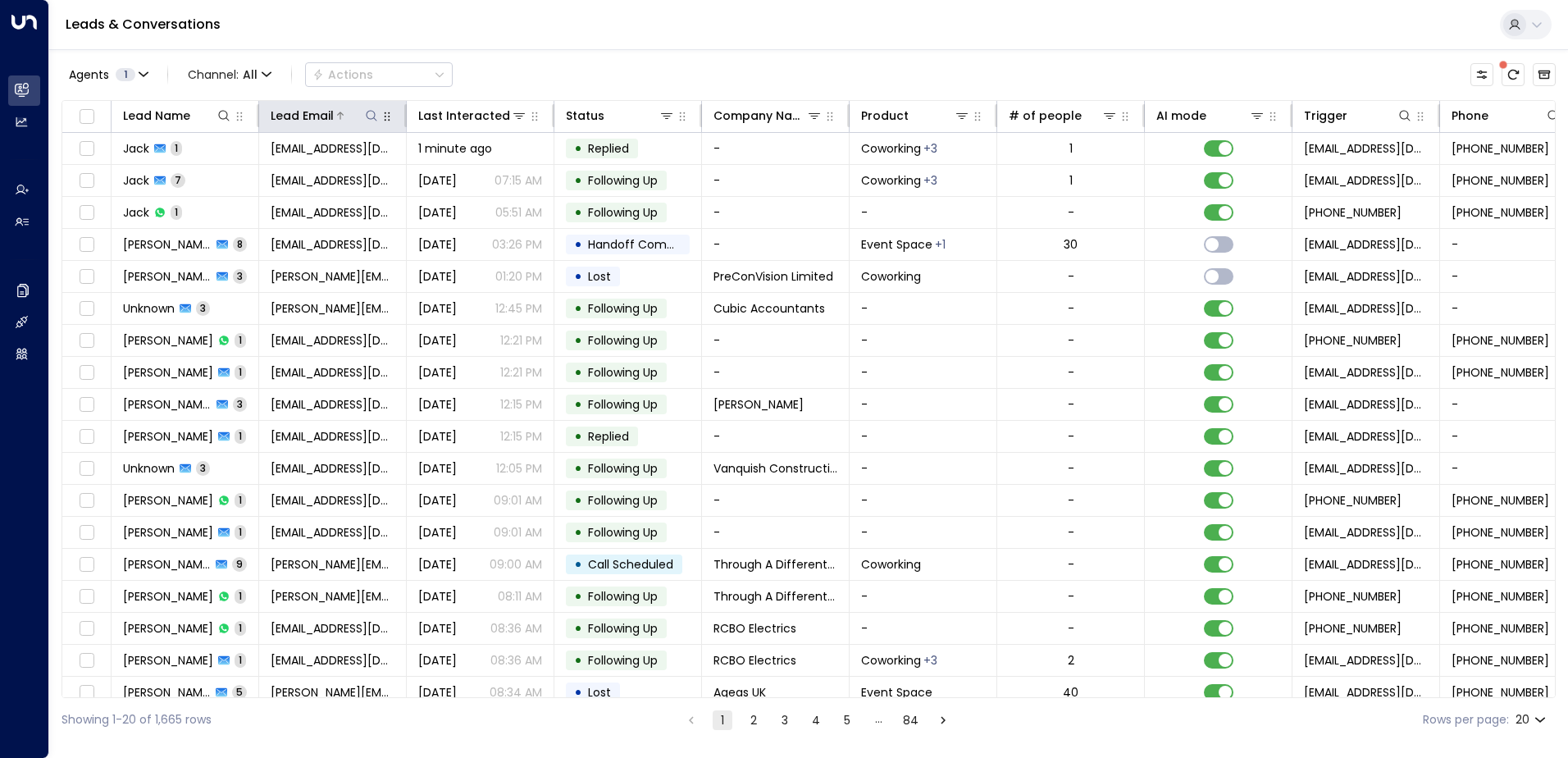
click at [365, 118] on icon at bounding box center [372, 115] width 13 height 13
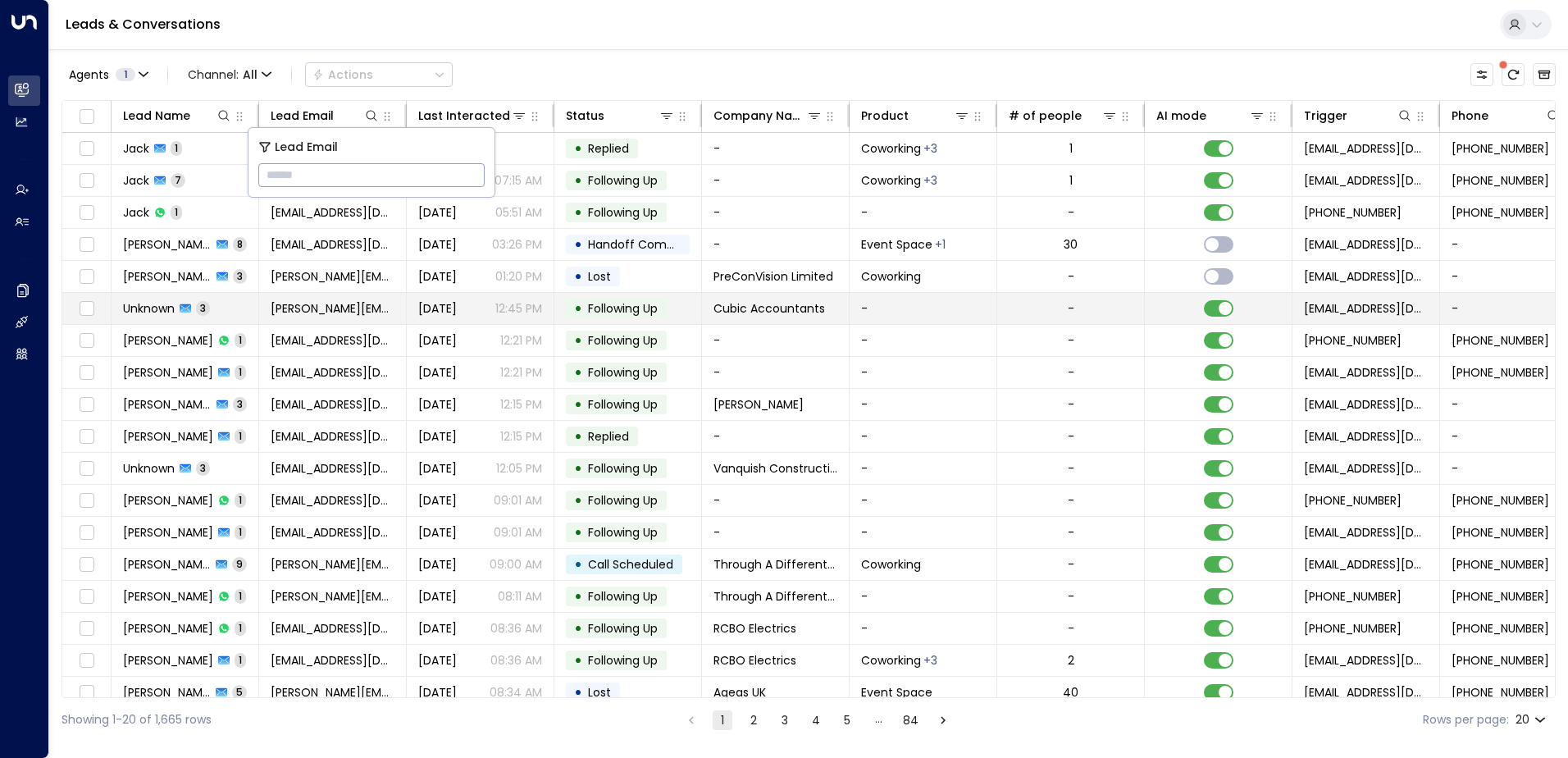
type input "**********"
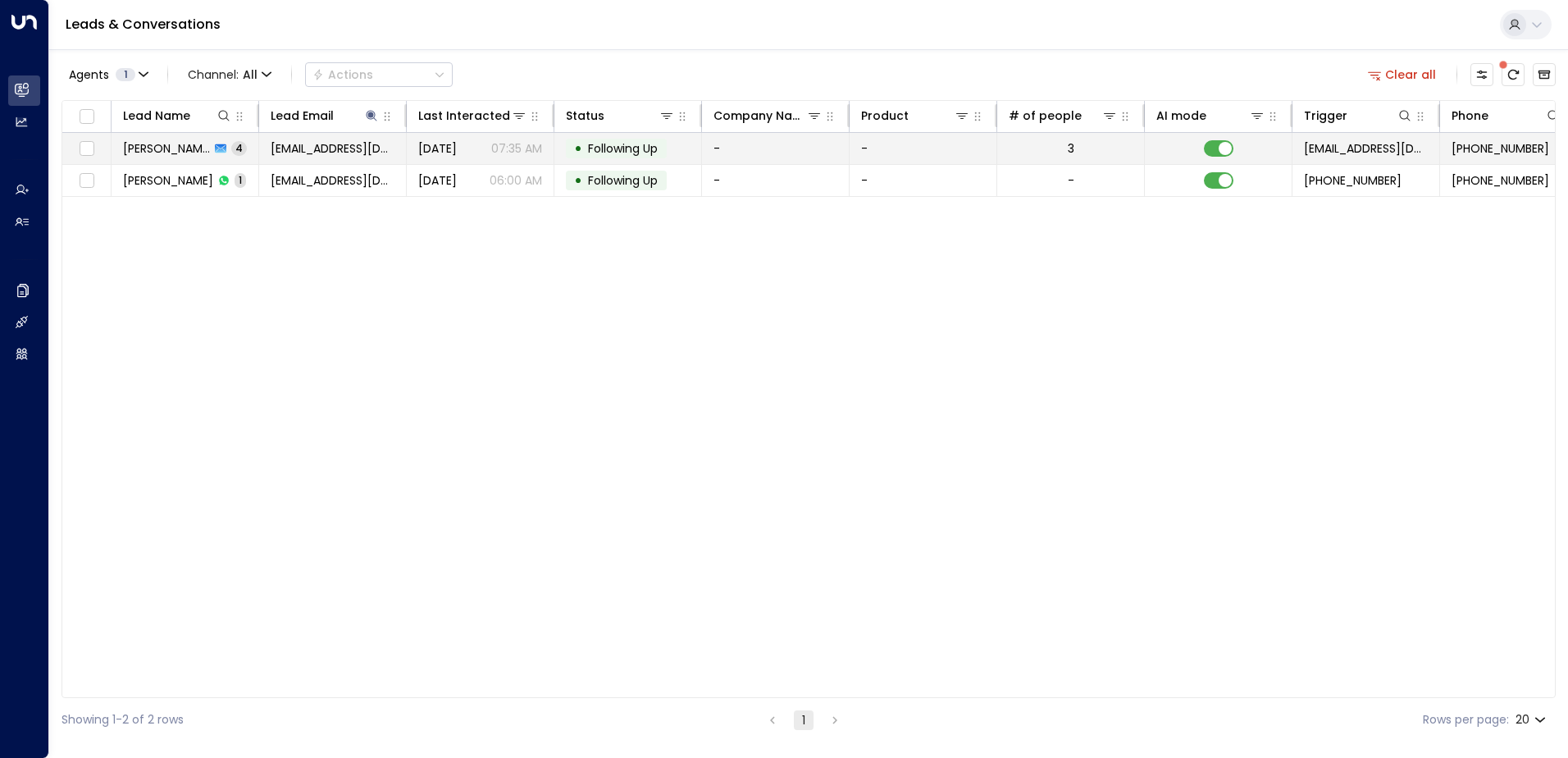
click at [621, 149] on span "Following Up" at bounding box center [623, 148] width 70 height 16
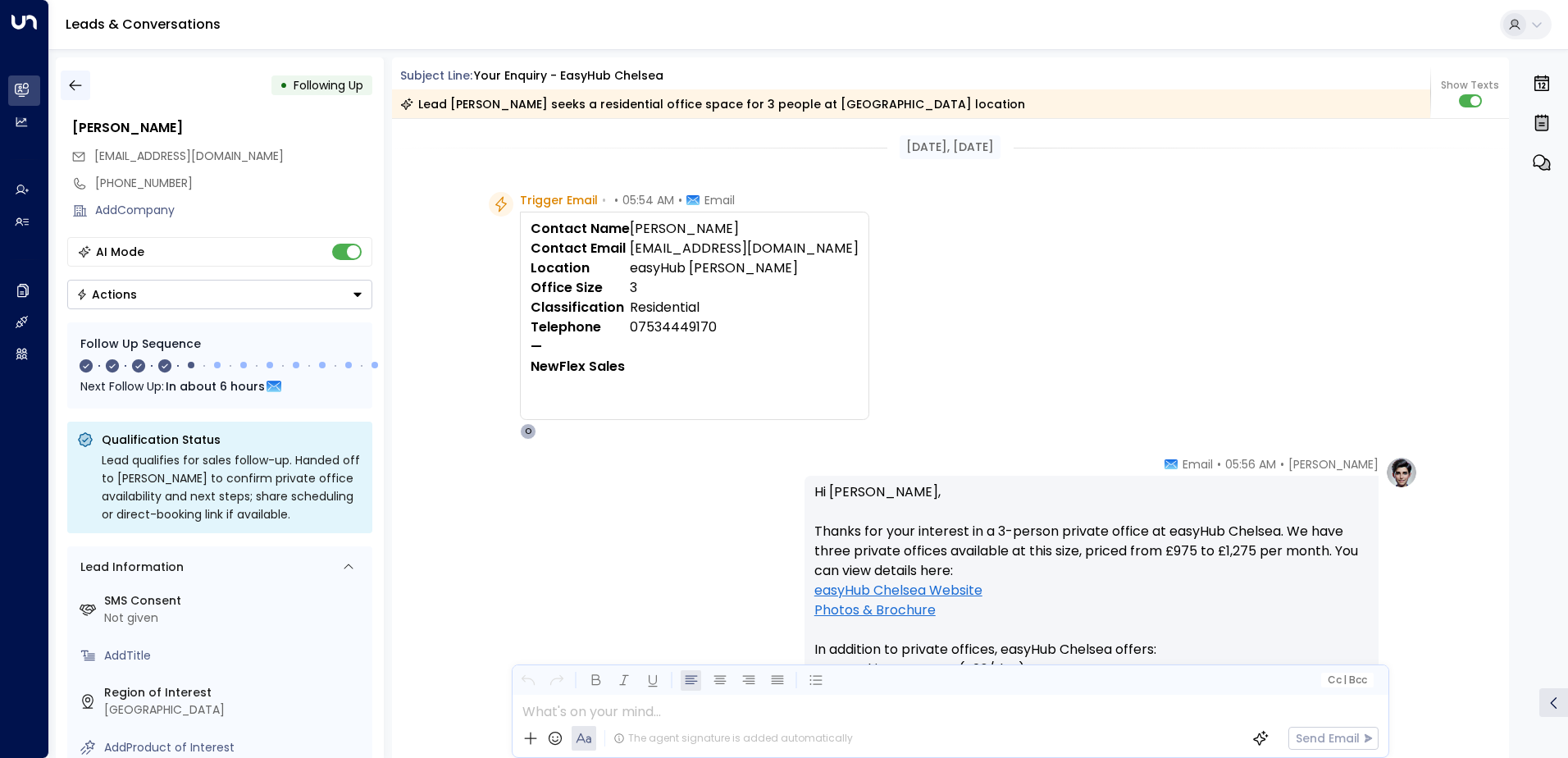
click at [82, 85] on icon "button" at bounding box center [76, 86] width 16 height 16
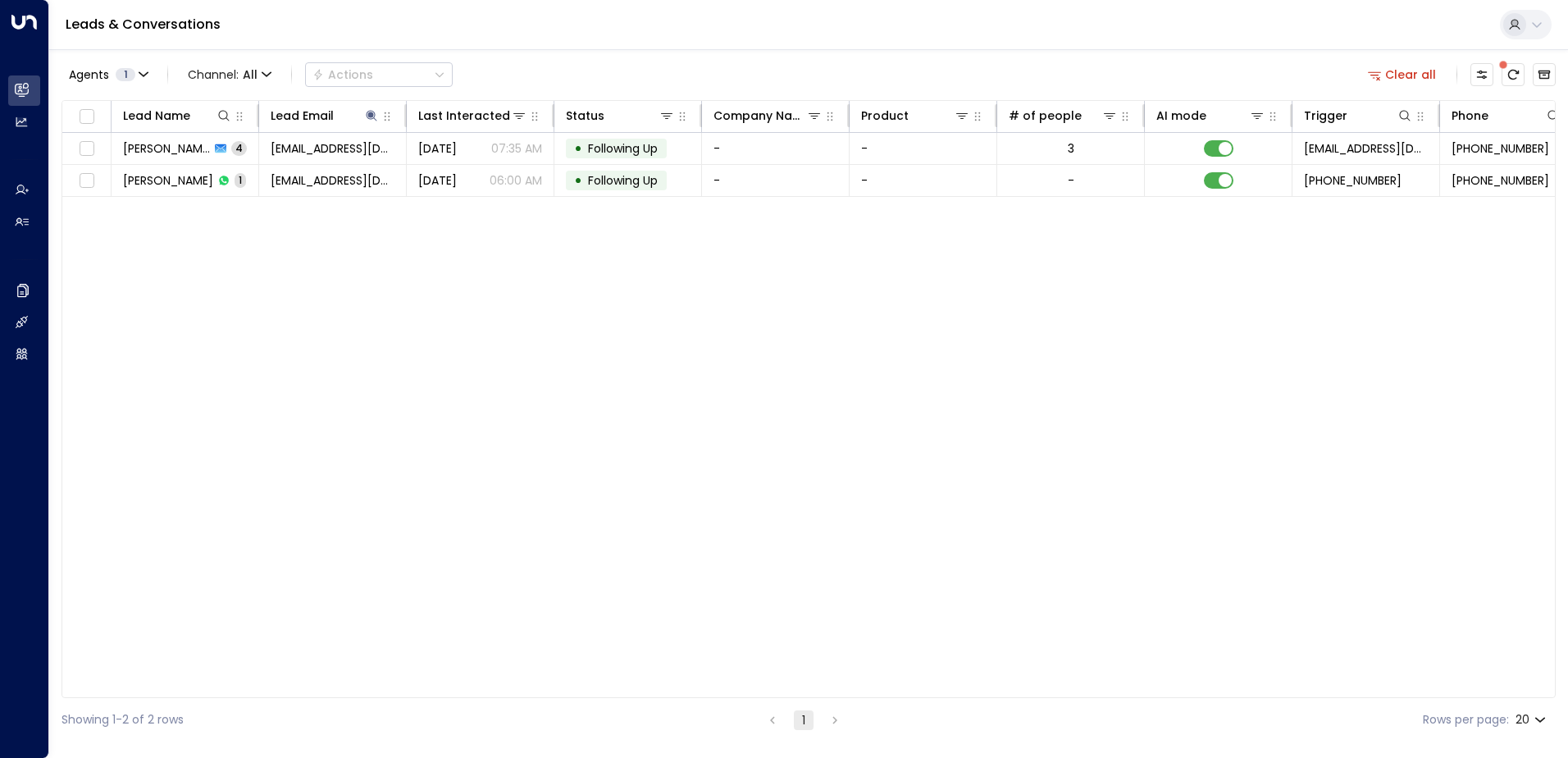
click at [1408, 83] on button "Clear all" at bounding box center [1402, 75] width 82 height 23
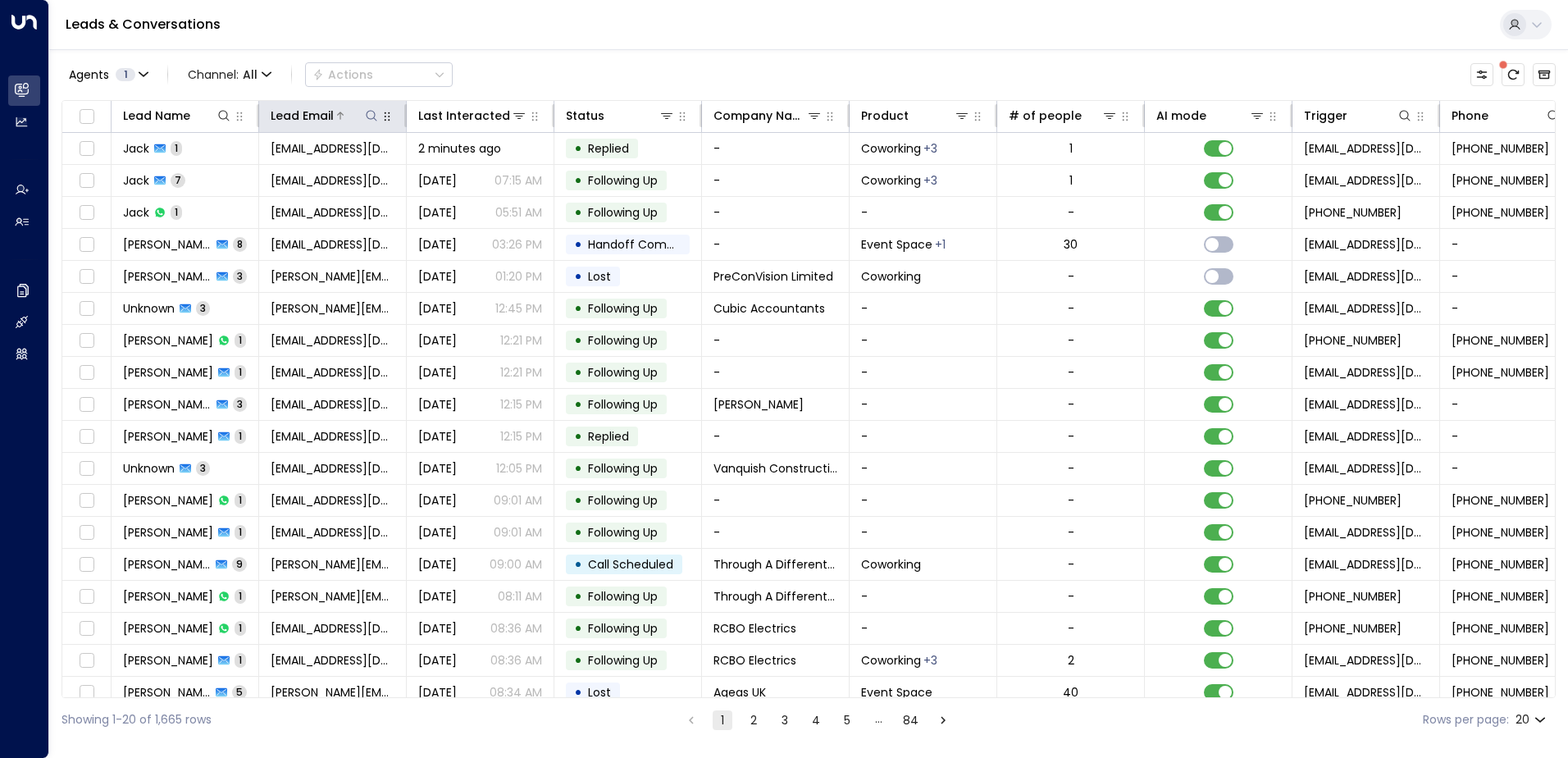
click at [367, 112] on icon at bounding box center [372, 115] width 13 height 13
type input "**********"
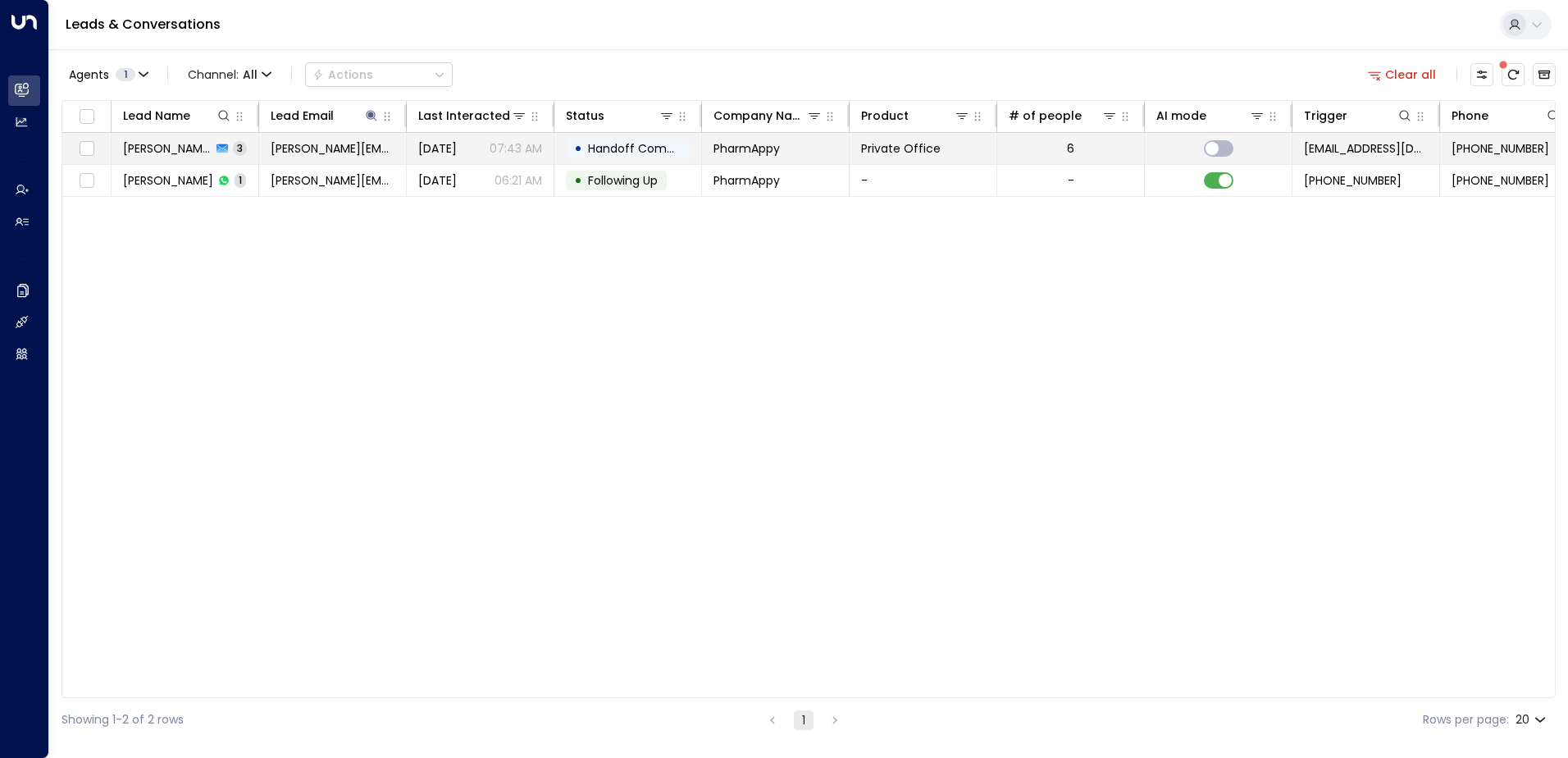
click at [629, 144] on span "Handoff Completed" at bounding box center [646, 148] width 115 height 16
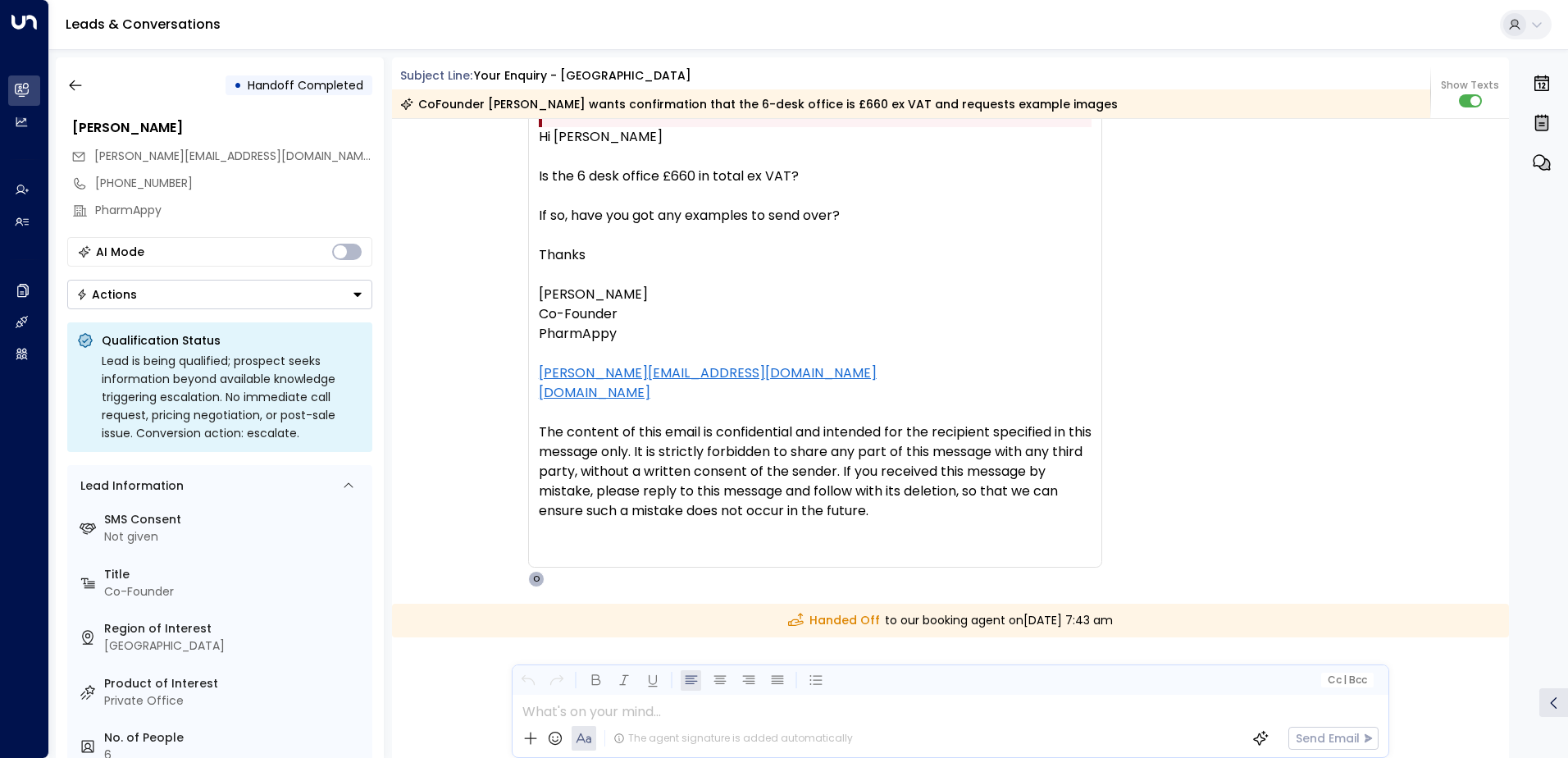
scroll to position [909, 0]
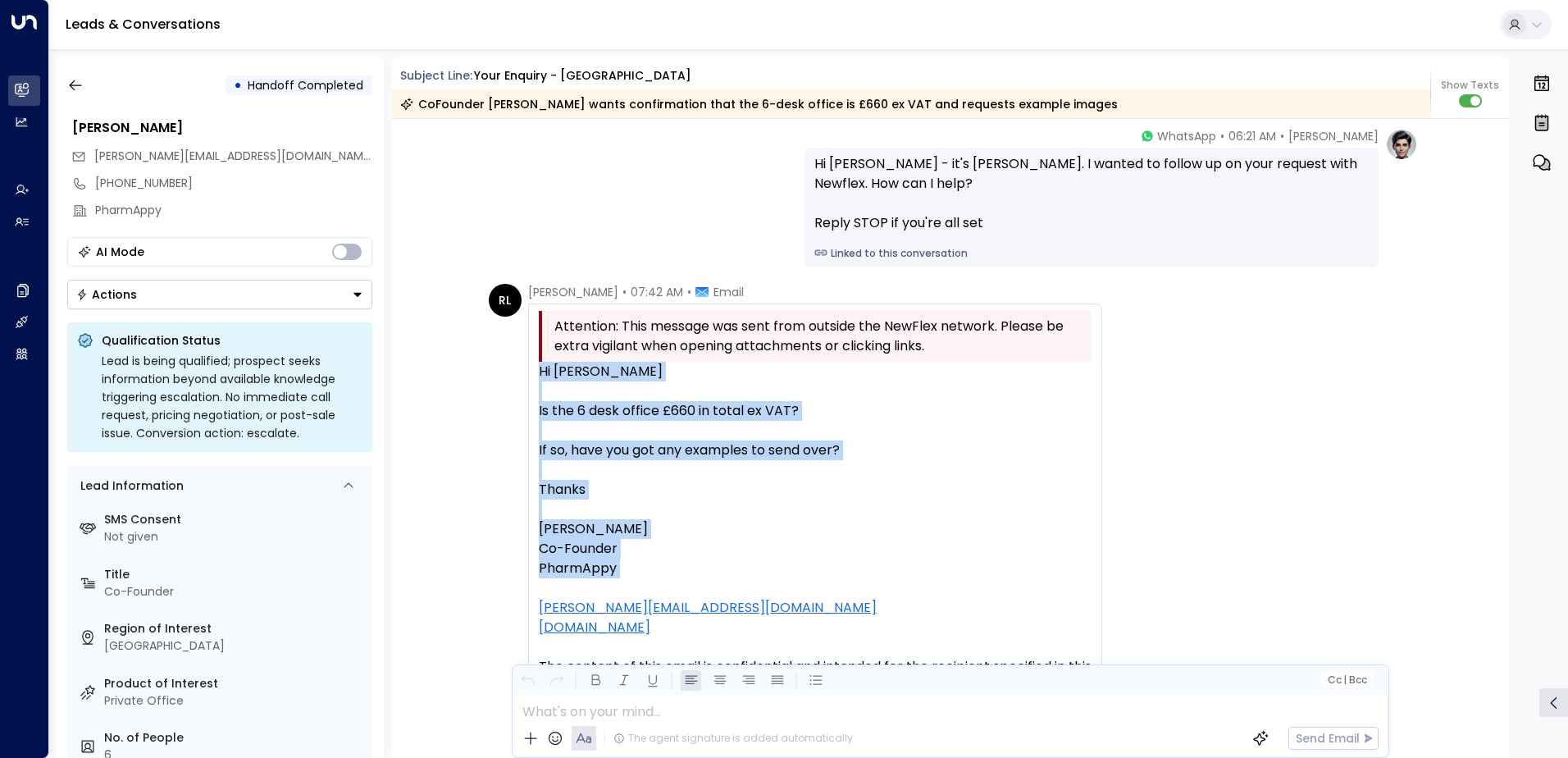
drag, startPoint x: 535, startPoint y: 373, endPoint x: 803, endPoint y: 581, distance: 339.2
click at [803, 581] on div "Attention: This message was sent from outside the NewFlex network. Please be ex…" at bounding box center [815, 552] width 574 height 498
copy div "Hi [PERSON_NAME] Is the 6 desk office £660 in total ex VAT? If so, have you got…"
click at [83, 84] on icon "button" at bounding box center [76, 86] width 16 height 16
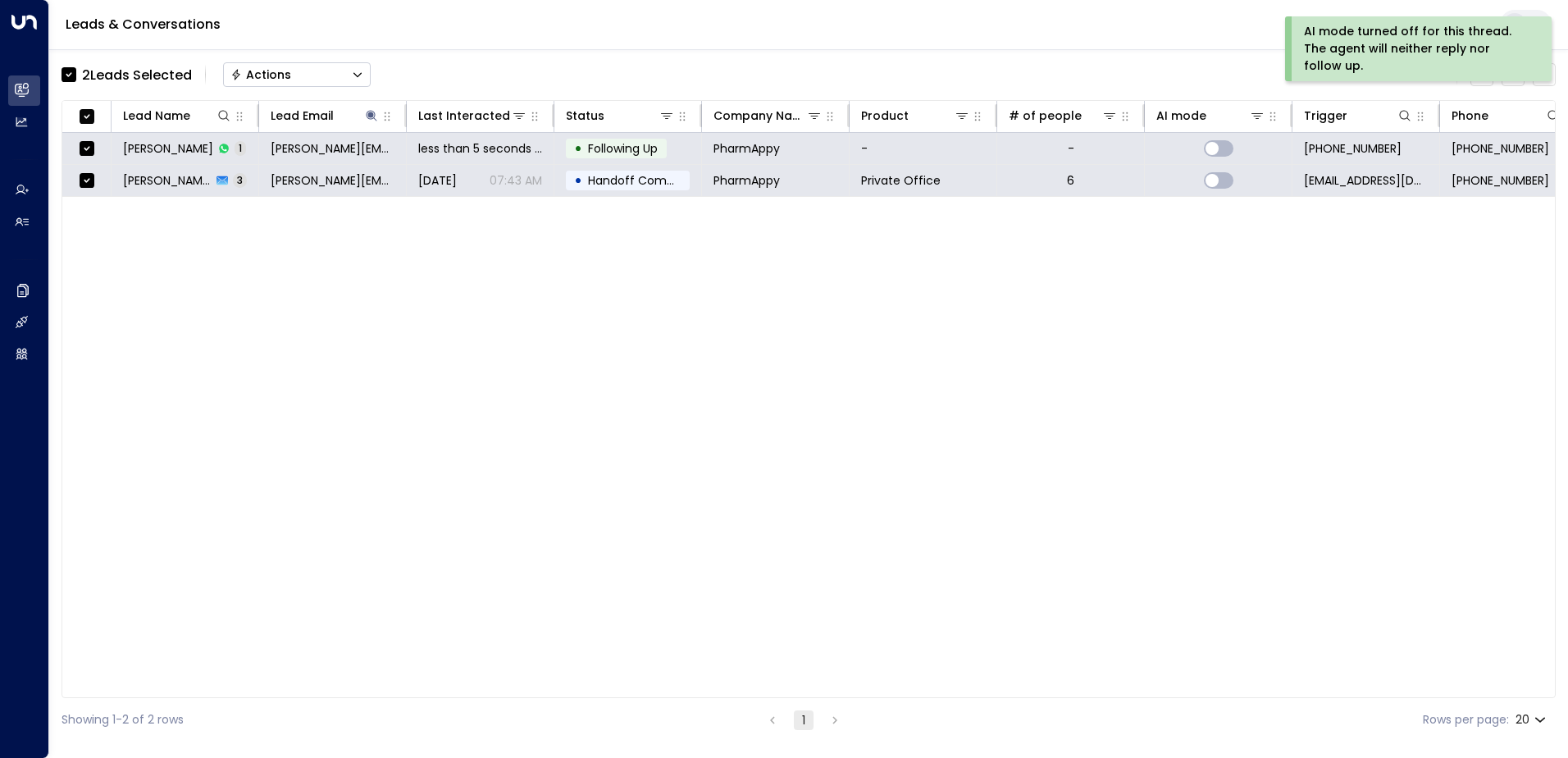
click at [275, 77] on div "Actions" at bounding box center [261, 75] width 61 height 15
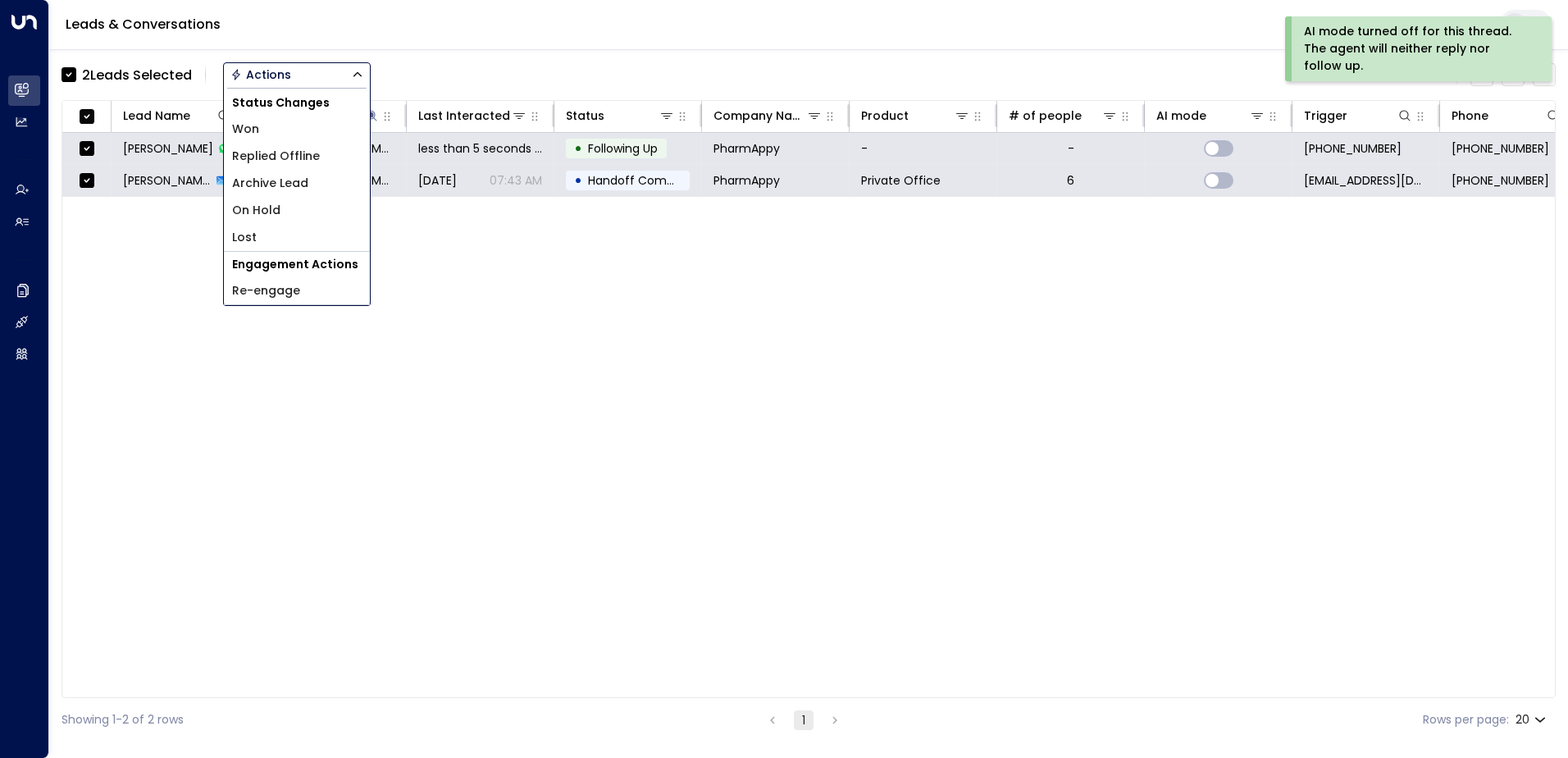
click at [292, 186] on span "Archive Lead" at bounding box center [270, 183] width 77 height 17
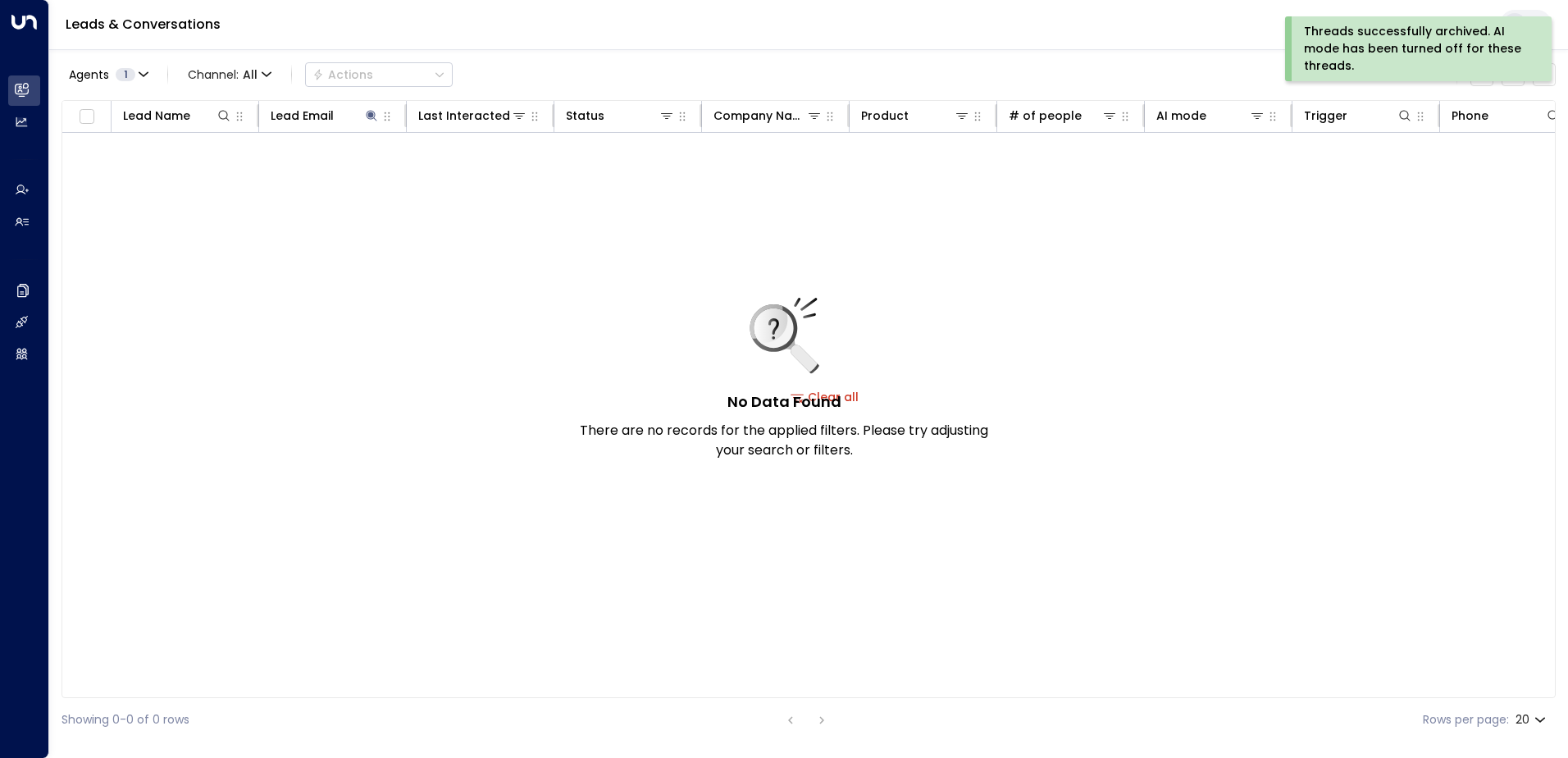
click at [1325, 45] on div "Threads successfully archived. AI mode has been turned off for these threads." at bounding box center [1416, 49] width 226 height 52
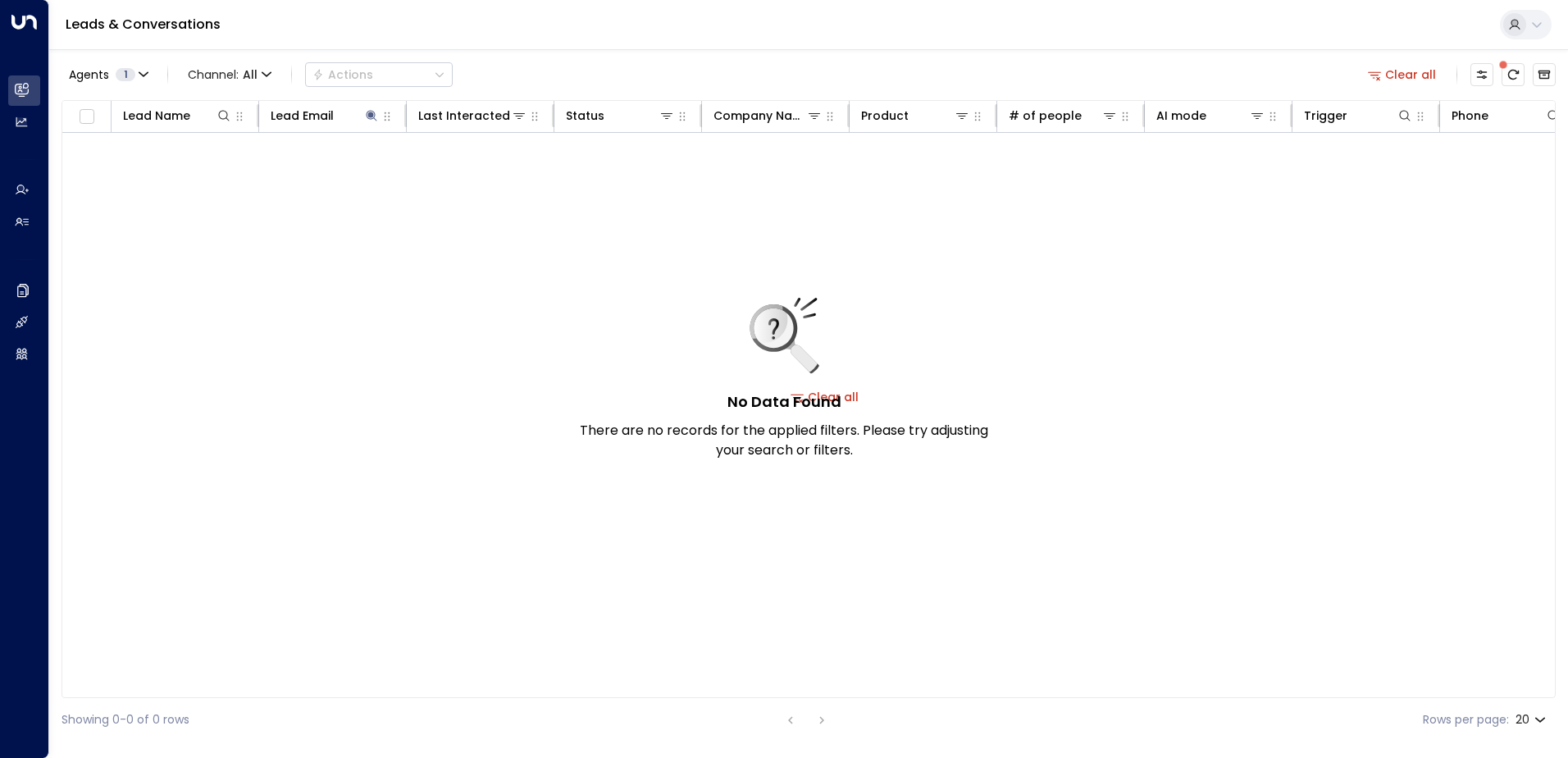
click at [1406, 69] on button "Clear all" at bounding box center [1402, 75] width 82 height 23
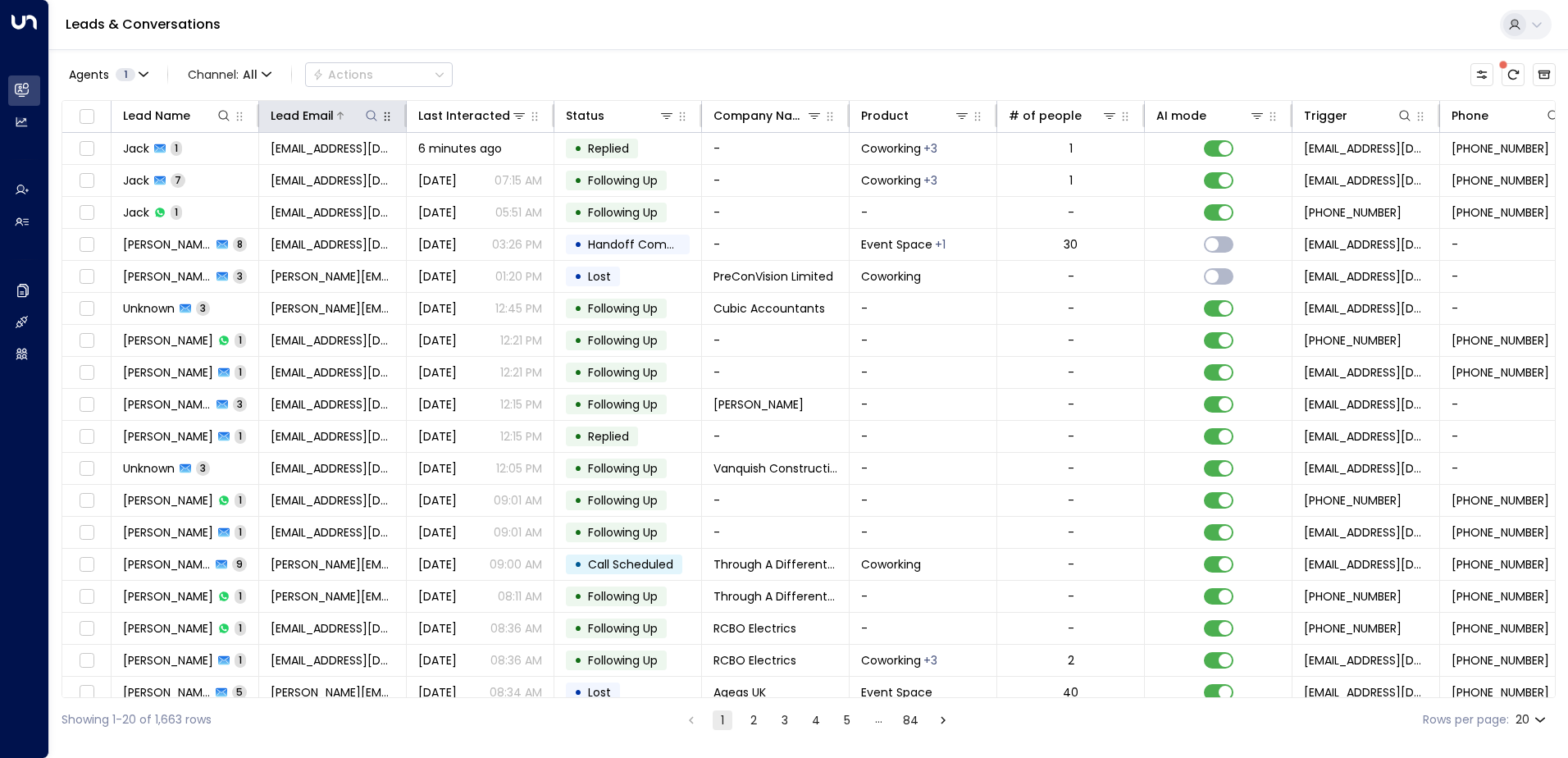
click at [372, 112] on icon at bounding box center [372, 115] width 13 height 13
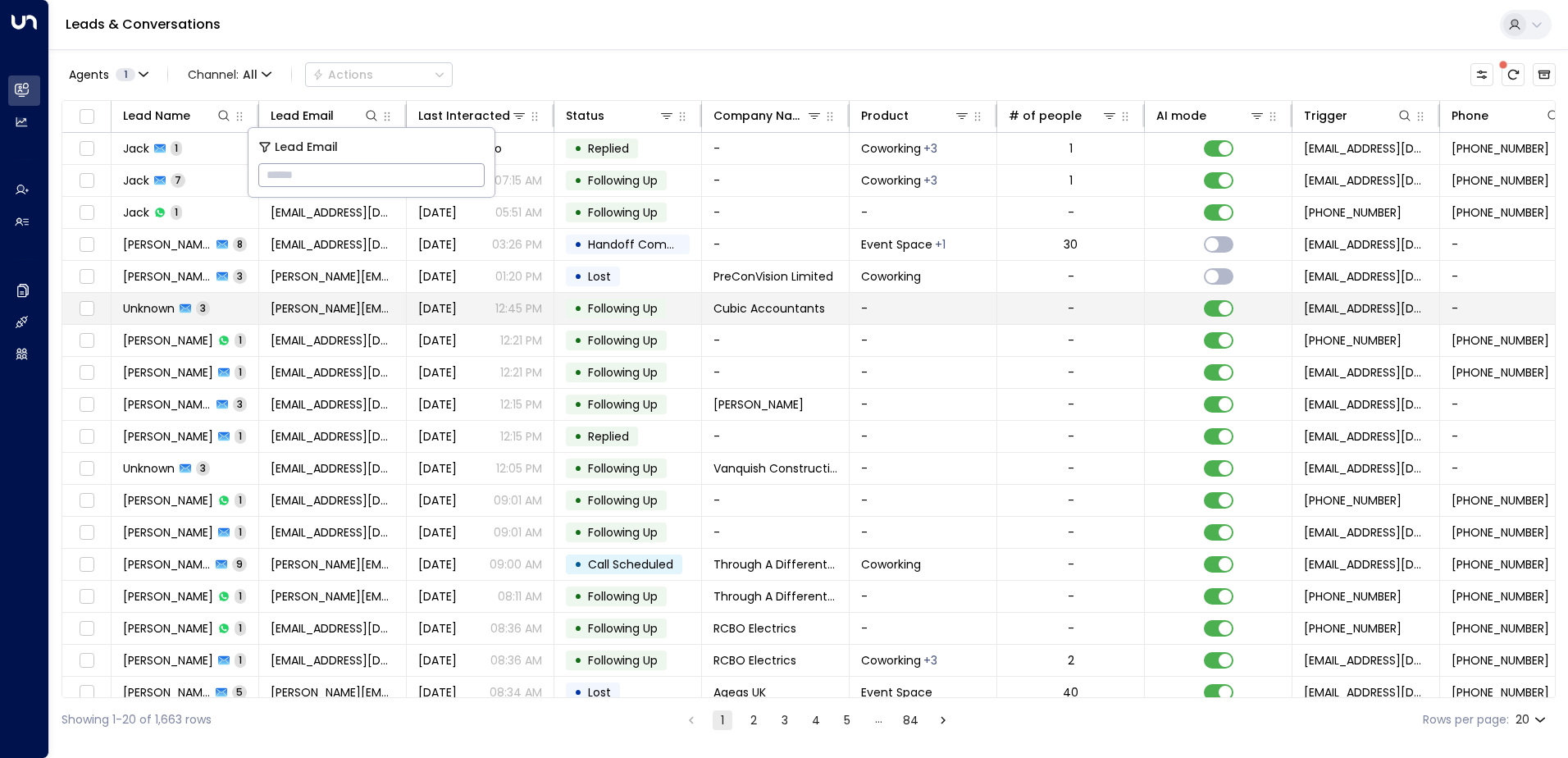
type input "**********"
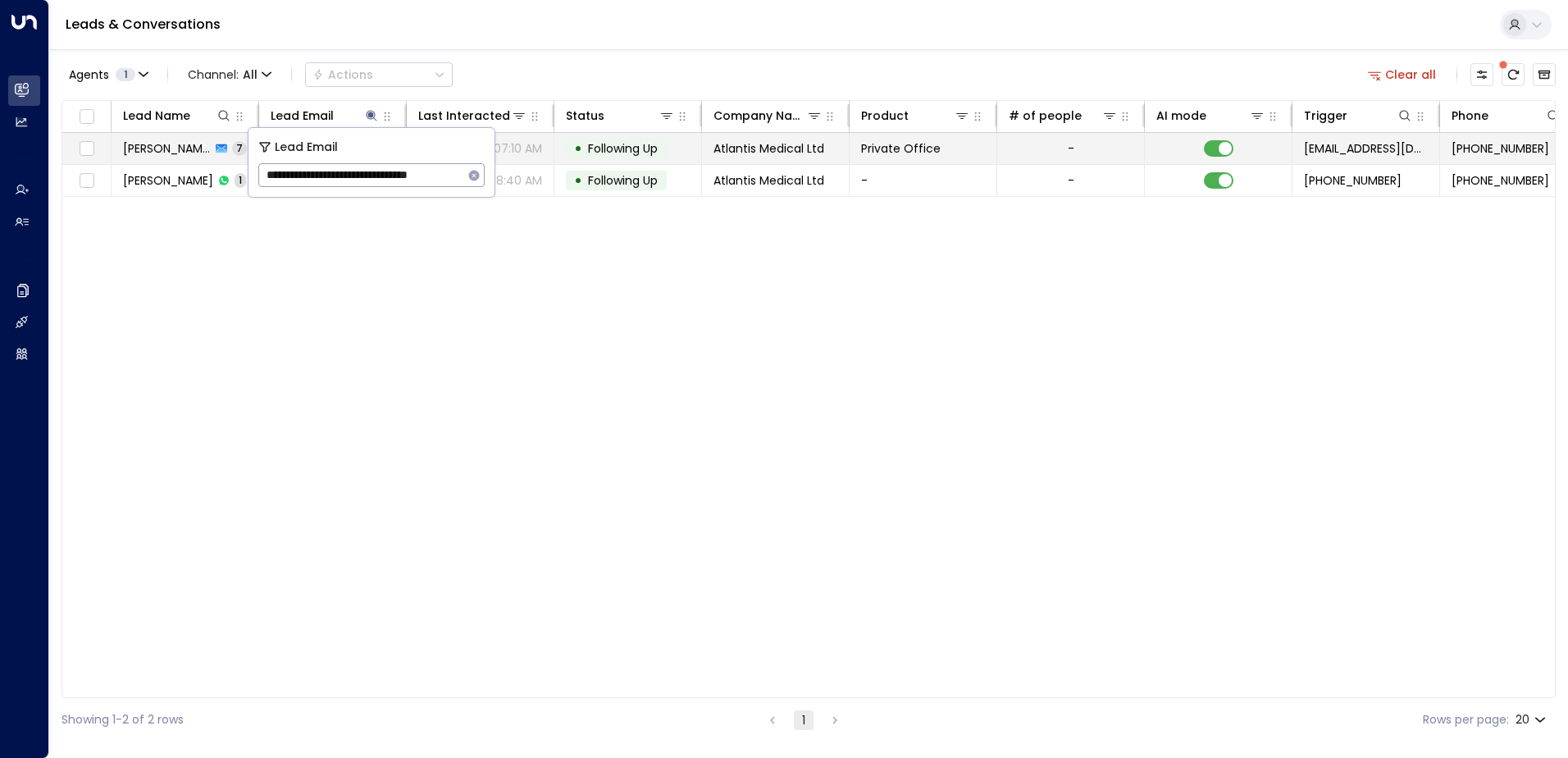
click at [608, 156] on span "Following Up" at bounding box center [623, 148] width 70 height 16
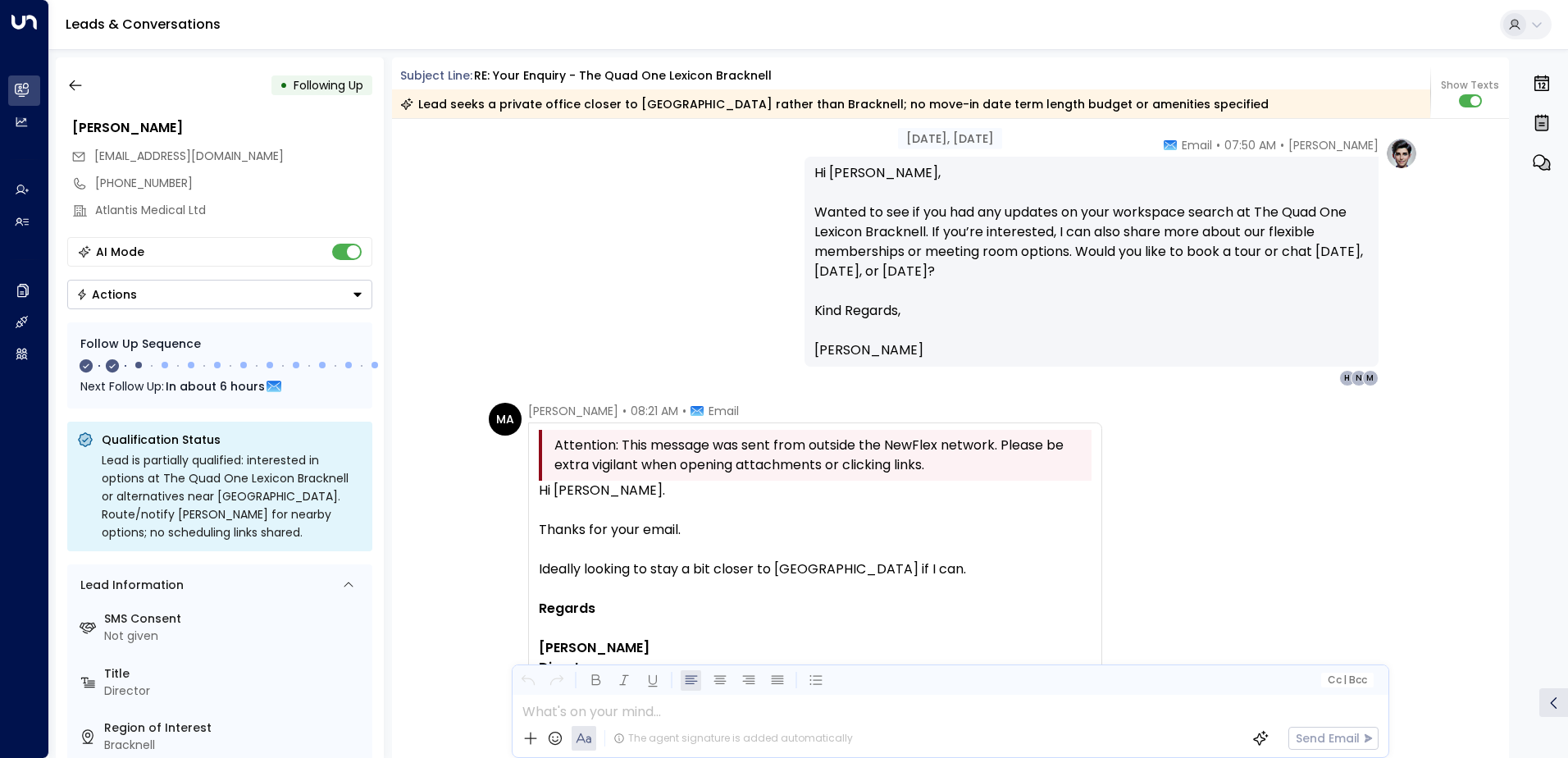
scroll to position [1463, 0]
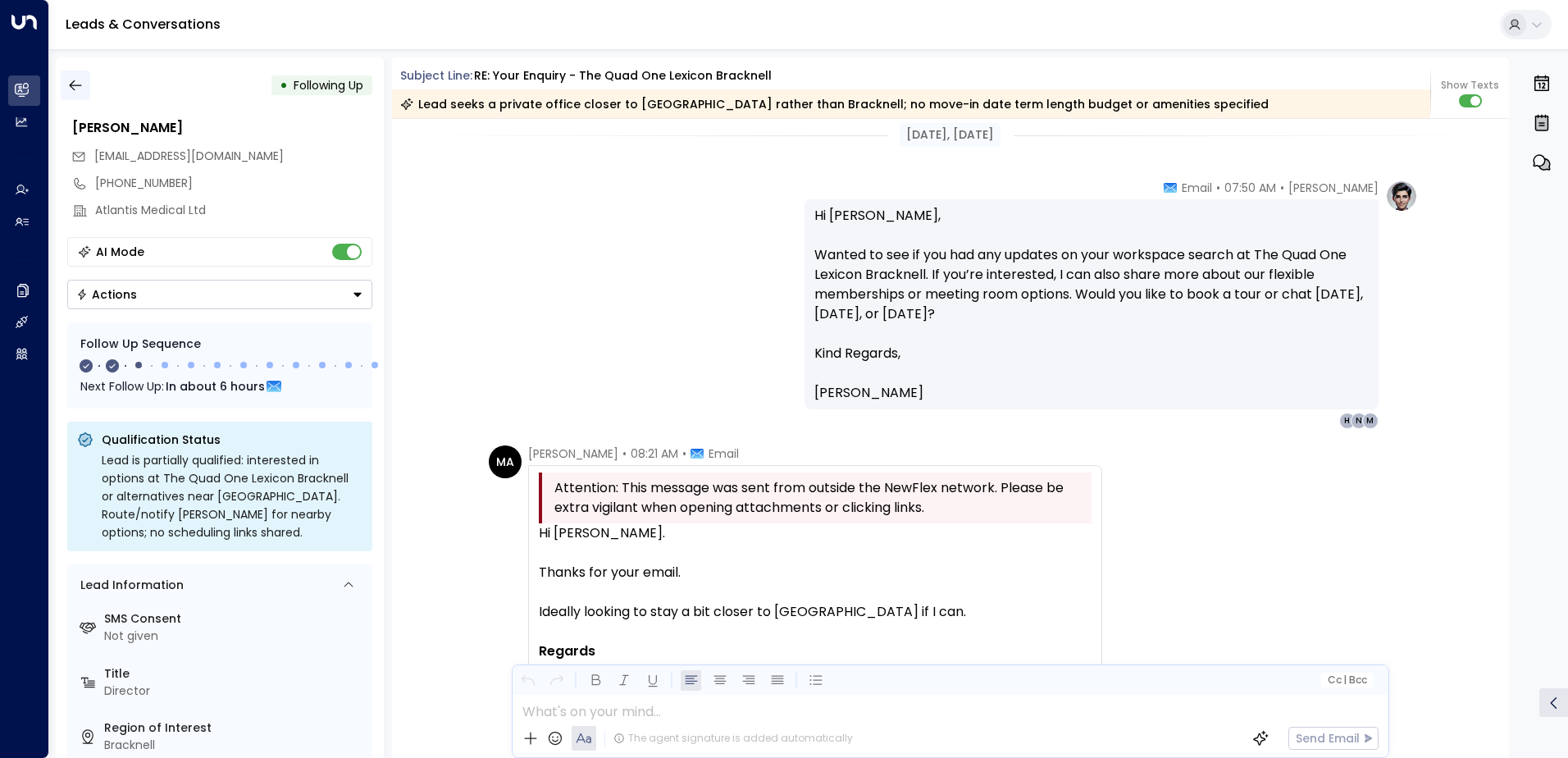
click at [72, 91] on icon "button" at bounding box center [76, 86] width 16 height 16
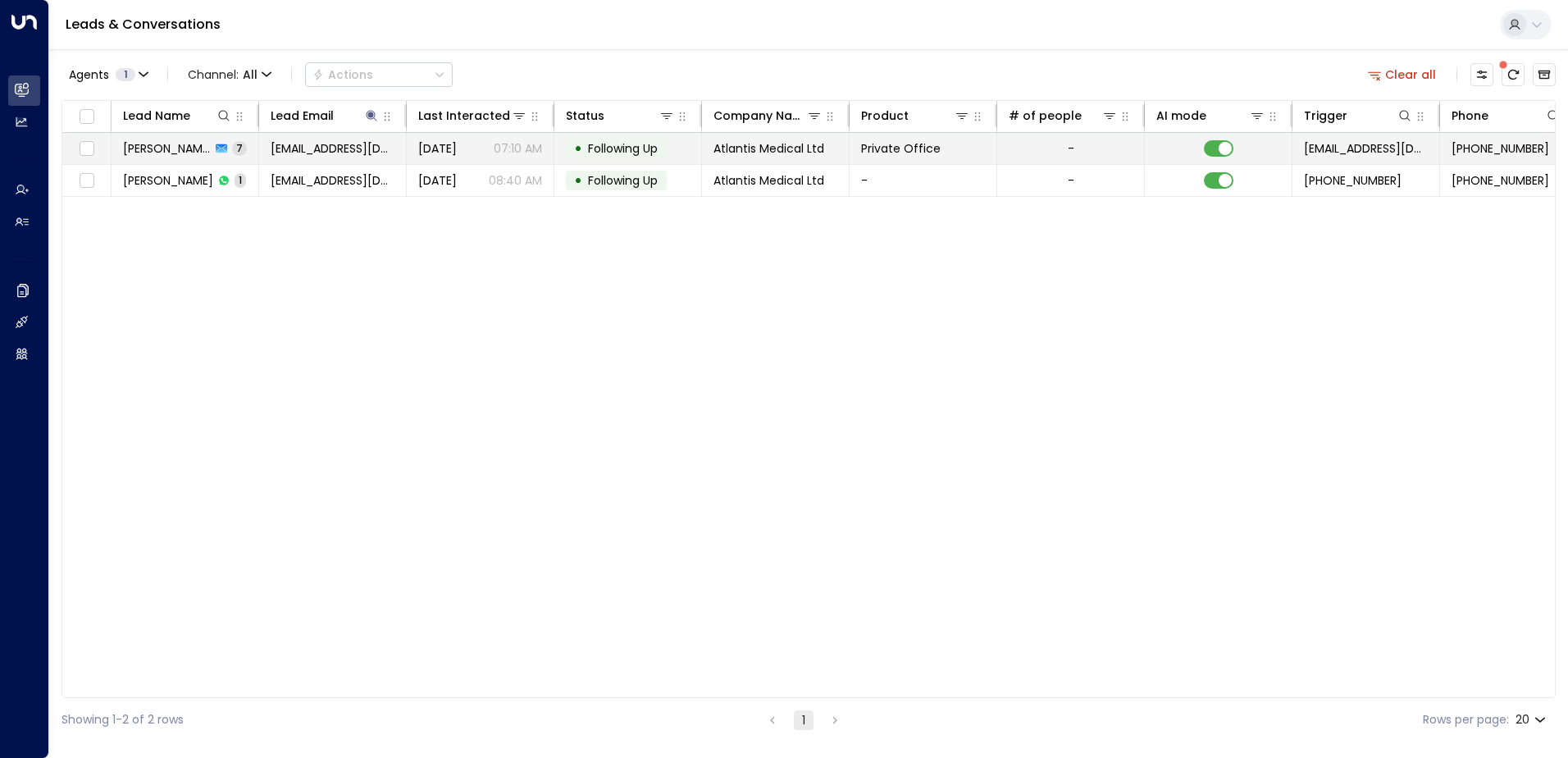
click at [759, 147] on span "Atlantis Medical Ltd" at bounding box center [769, 148] width 110 height 16
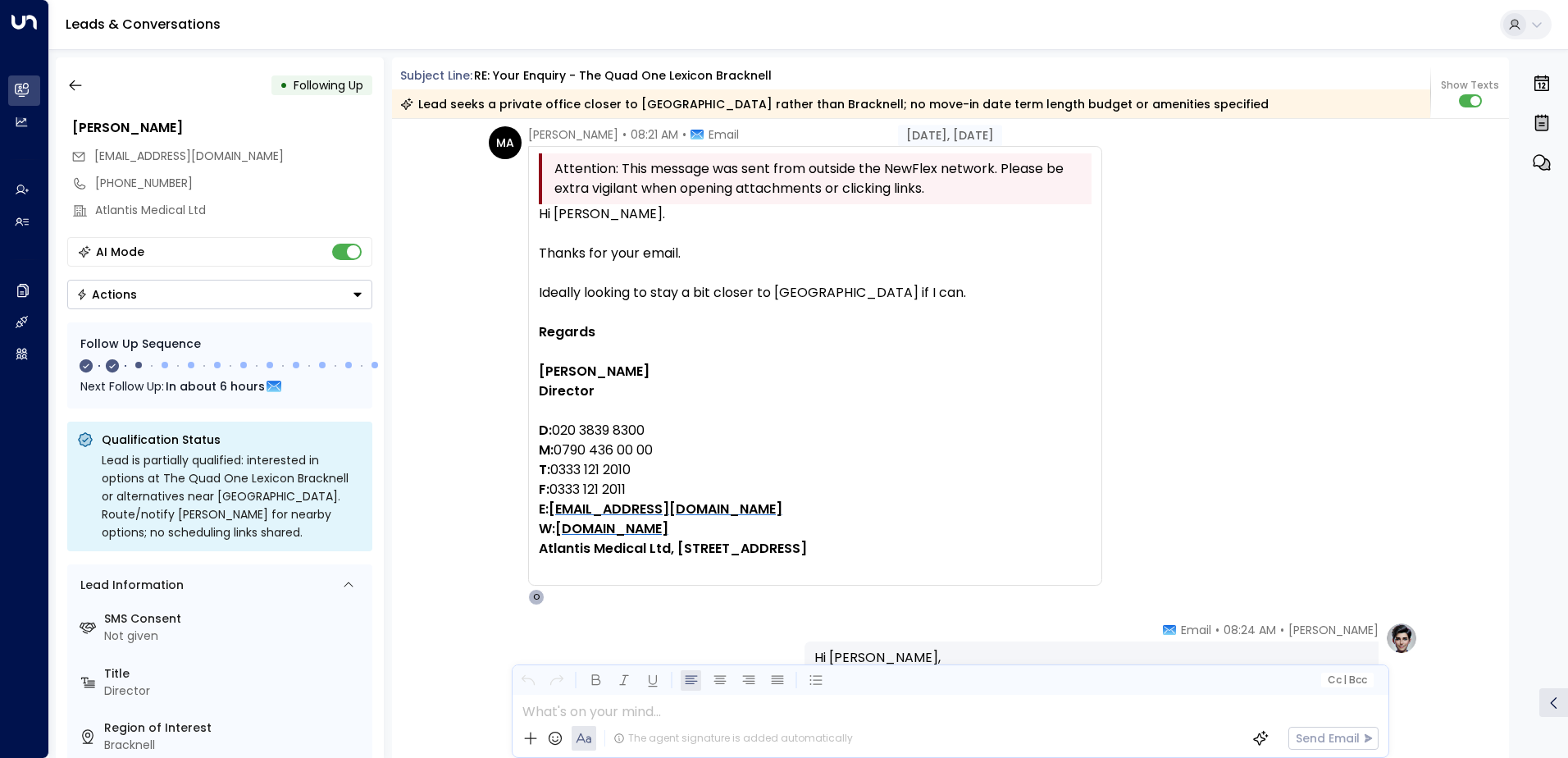
scroll to position [2240, 0]
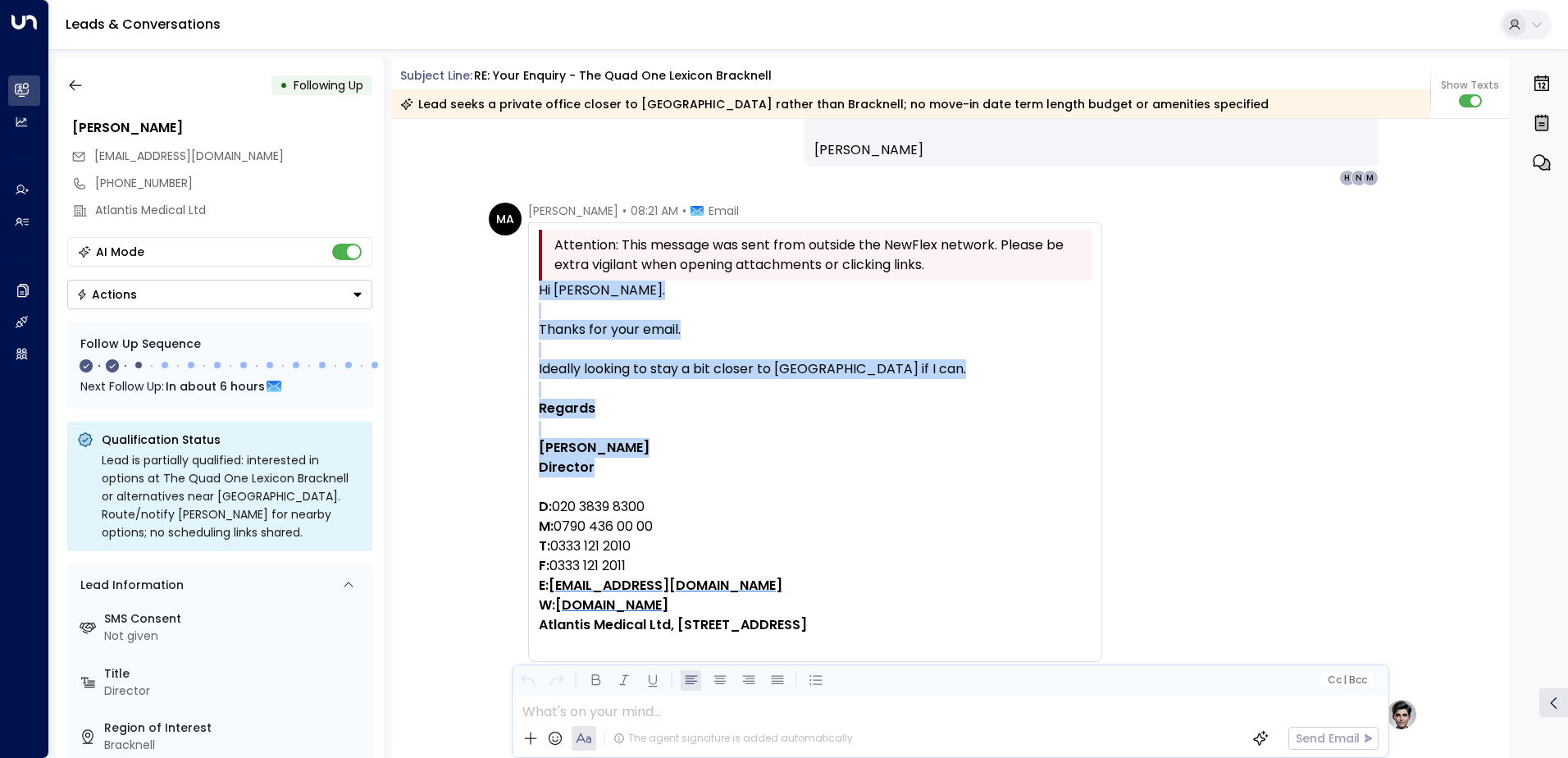
drag, startPoint x: 536, startPoint y: 286, endPoint x: 882, endPoint y: 468, distance: 390.9
click at [882, 468] on div "Hi [PERSON_NAME]. Thanks for your email. Ideally looking to stay a bit closer t…" at bounding box center [815, 467] width 553 height 374
copy div "Hi [PERSON_NAME]. Thanks for your email. Ideally looking to stay a bit closer t…"
click at [73, 82] on icon "button" at bounding box center [75, 86] width 12 height 11
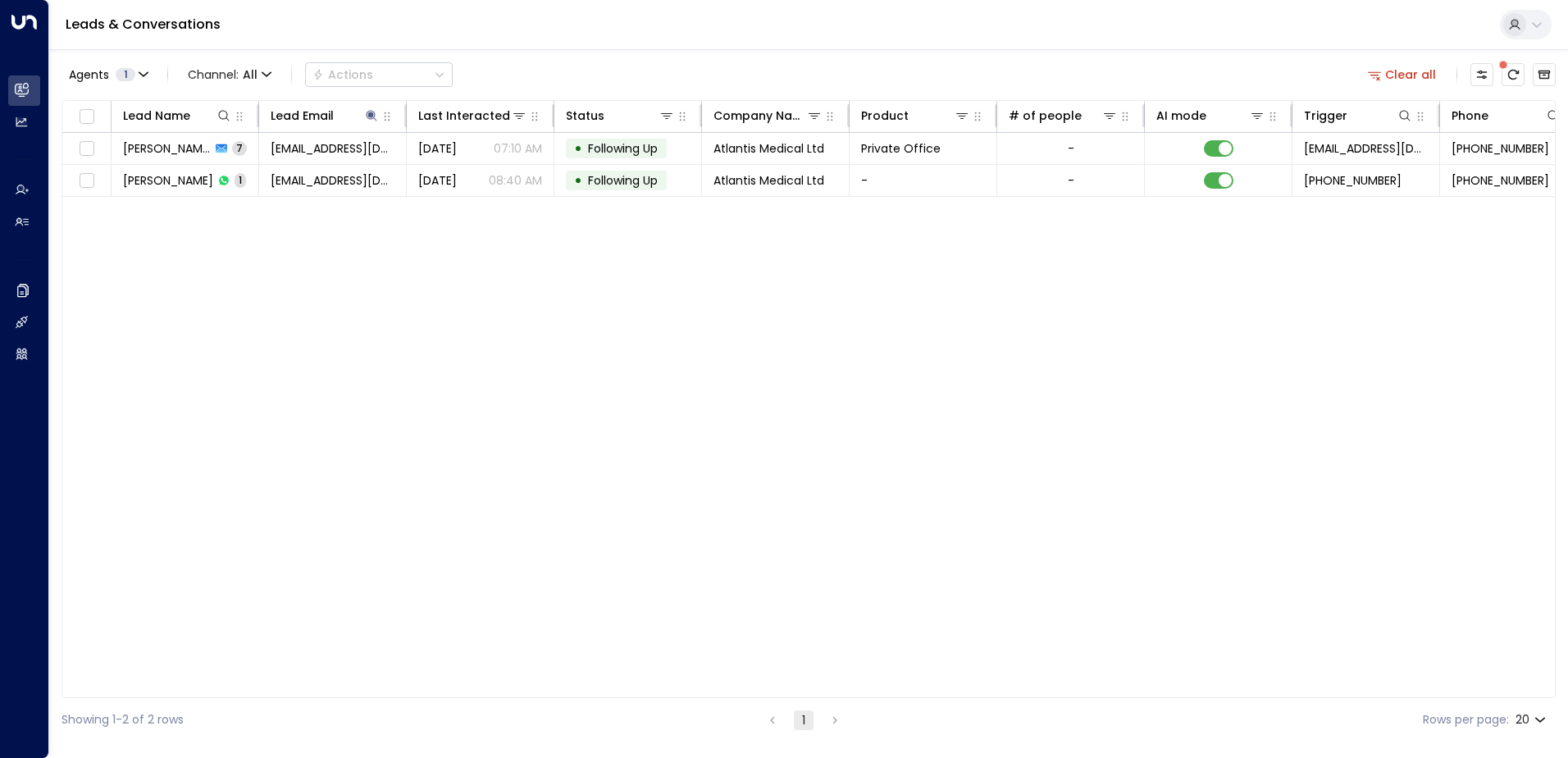
click at [1400, 70] on button "Clear all" at bounding box center [1402, 75] width 82 height 23
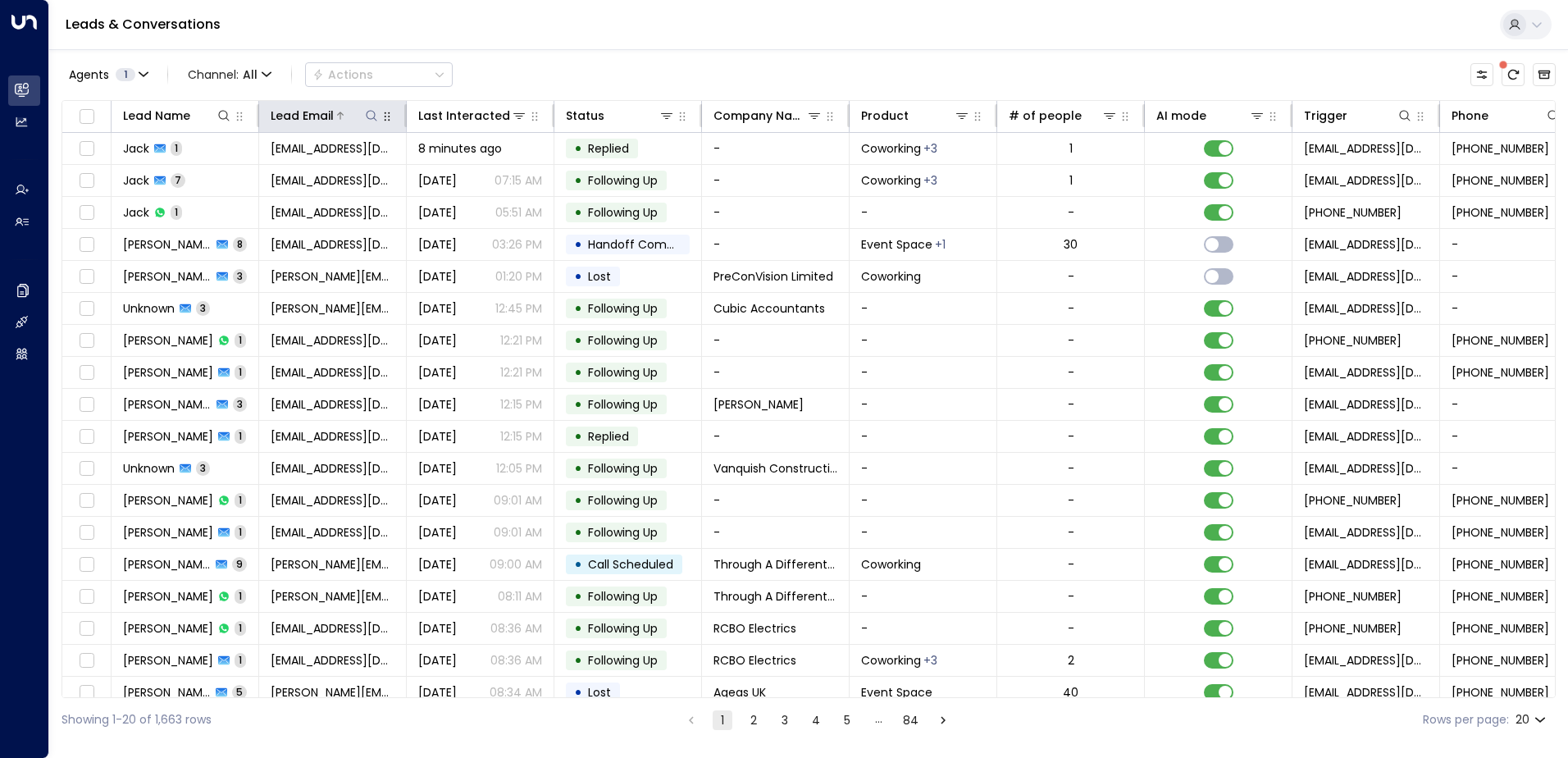
click at [369, 106] on div "Lead Email" at bounding box center [325, 115] width 109 height 20
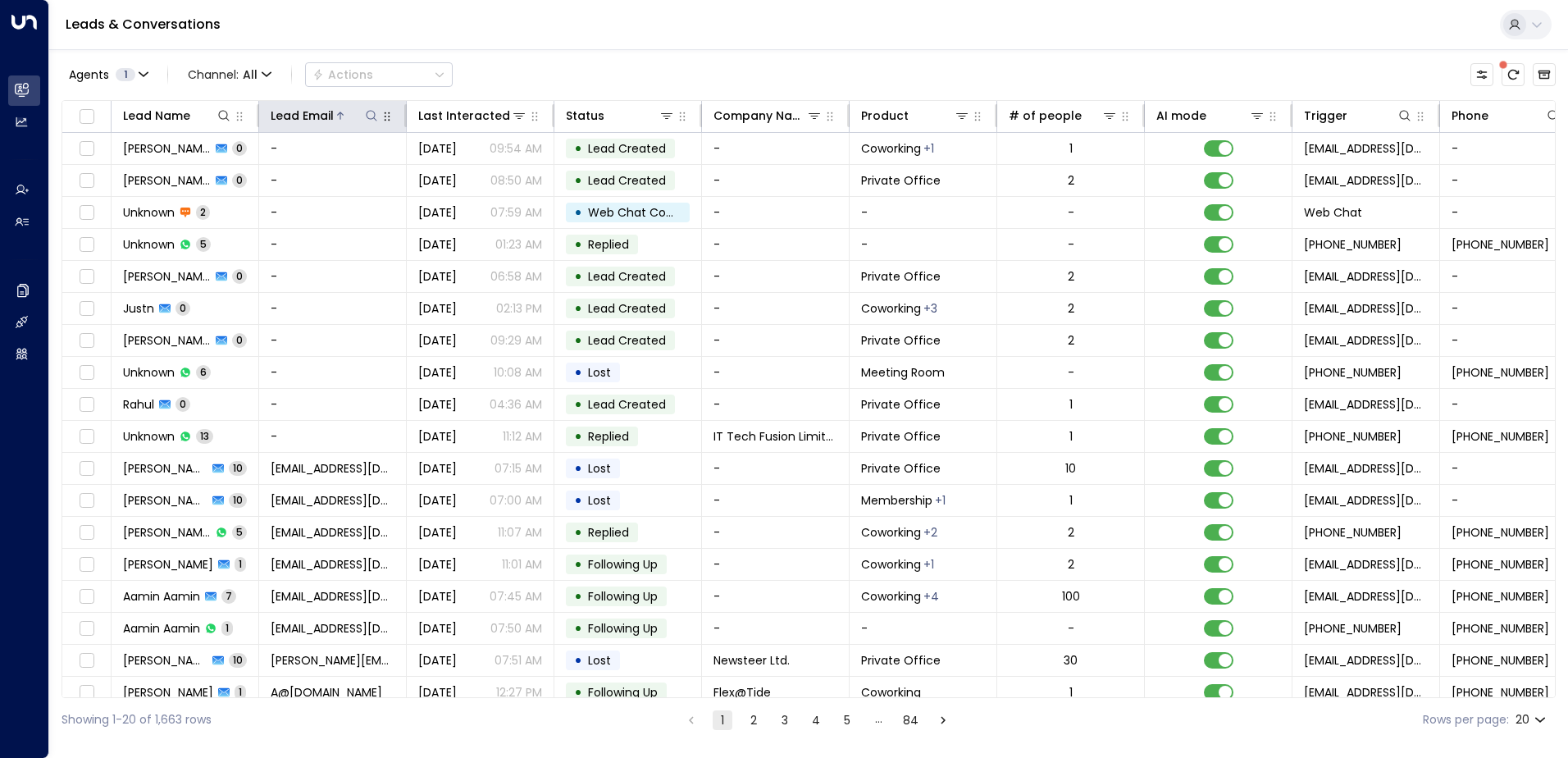
click at [363, 116] on button at bounding box center [372, 115] width 16 height 16
click at [332, 112] on div "Lead Email" at bounding box center [302, 115] width 63 height 20
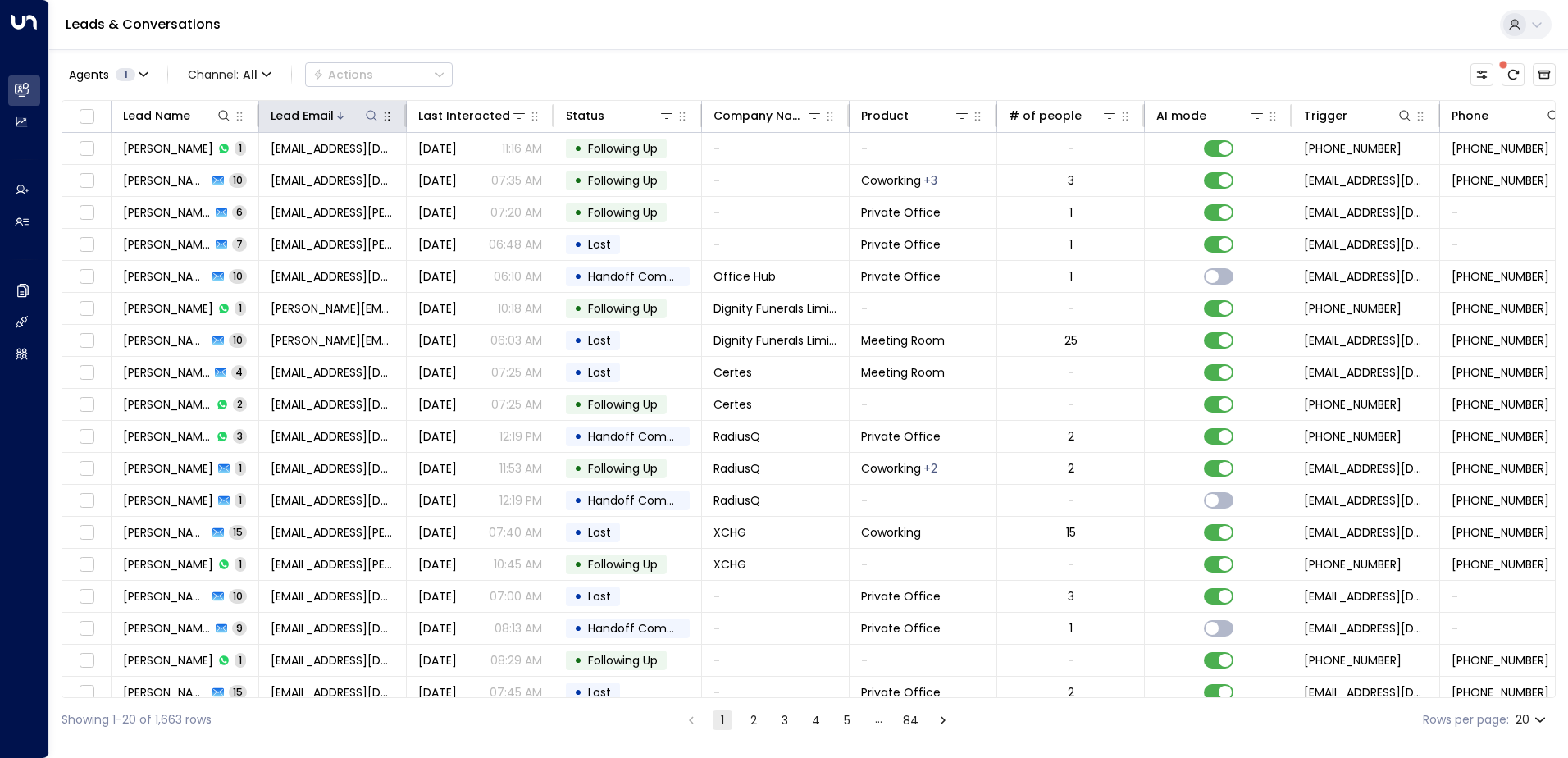
click at [366, 113] on icon at bounding box center [372, 115] width 13 height 13
type input "**********"
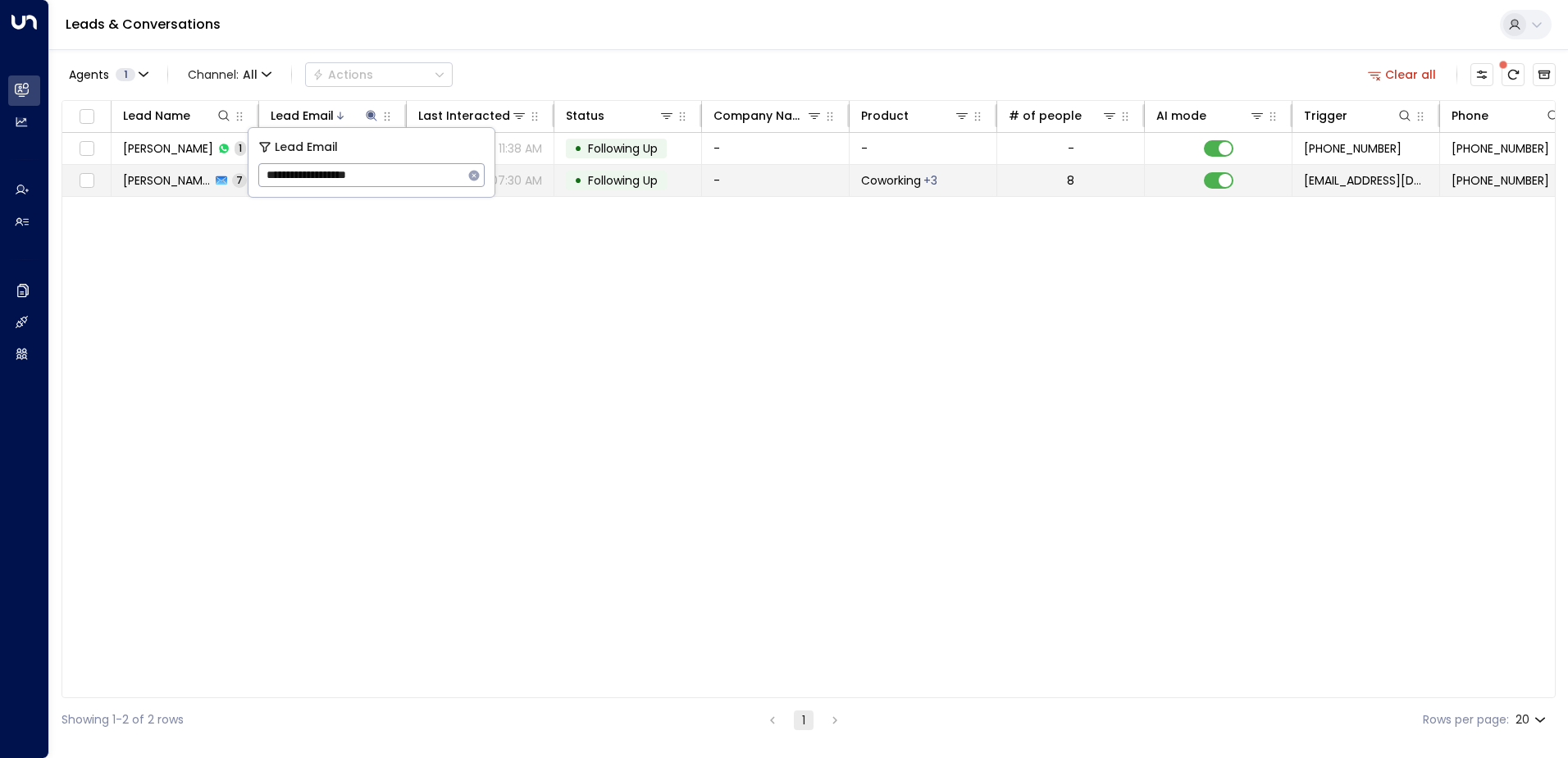
click at [616, 185] on span "Following Up" at bounding box center [623, 180] width 70 height 16
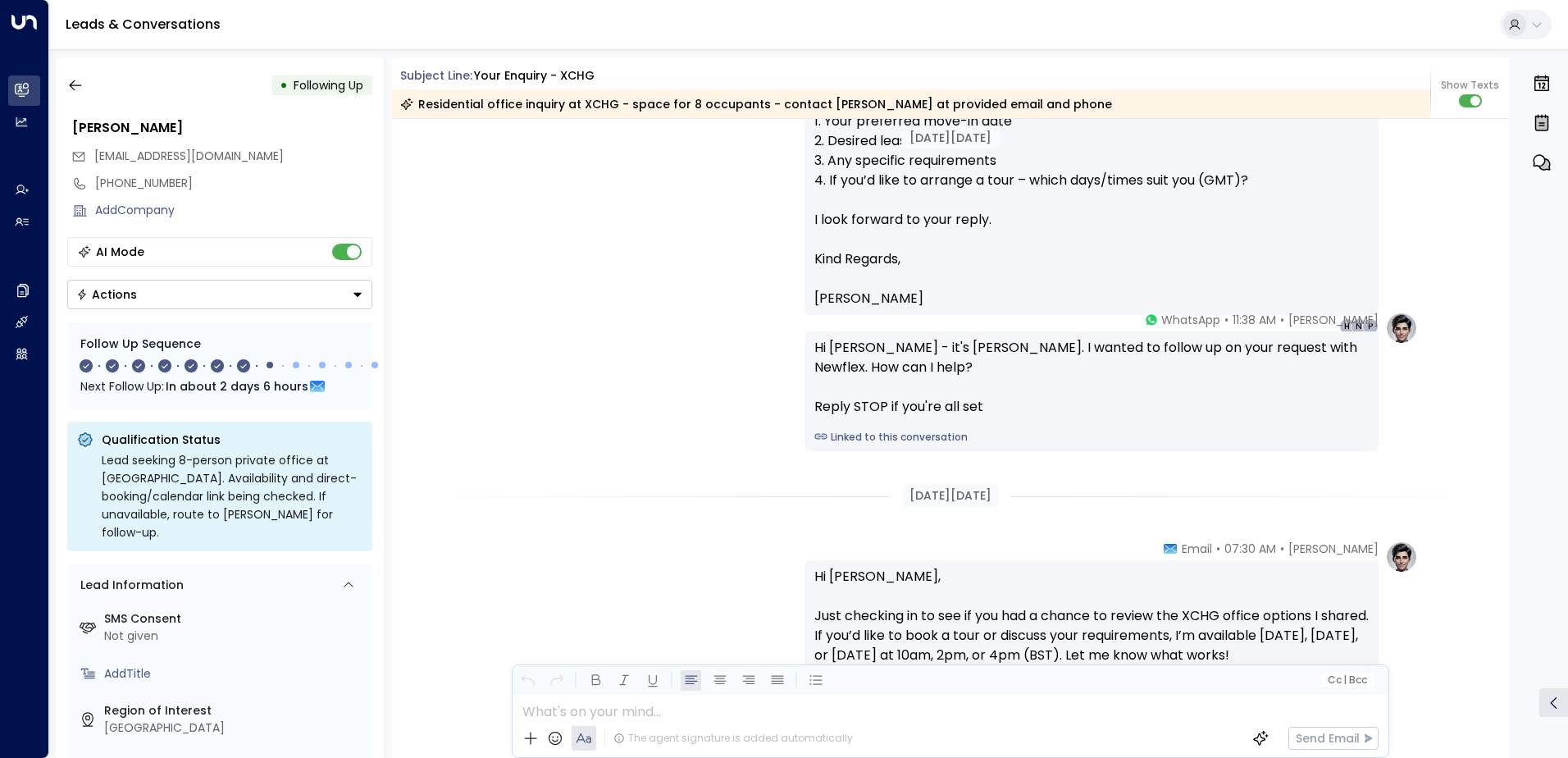
scroll to position [1312, 0]
